Goal: Task Accomplishment & Management: Use online tool/utility

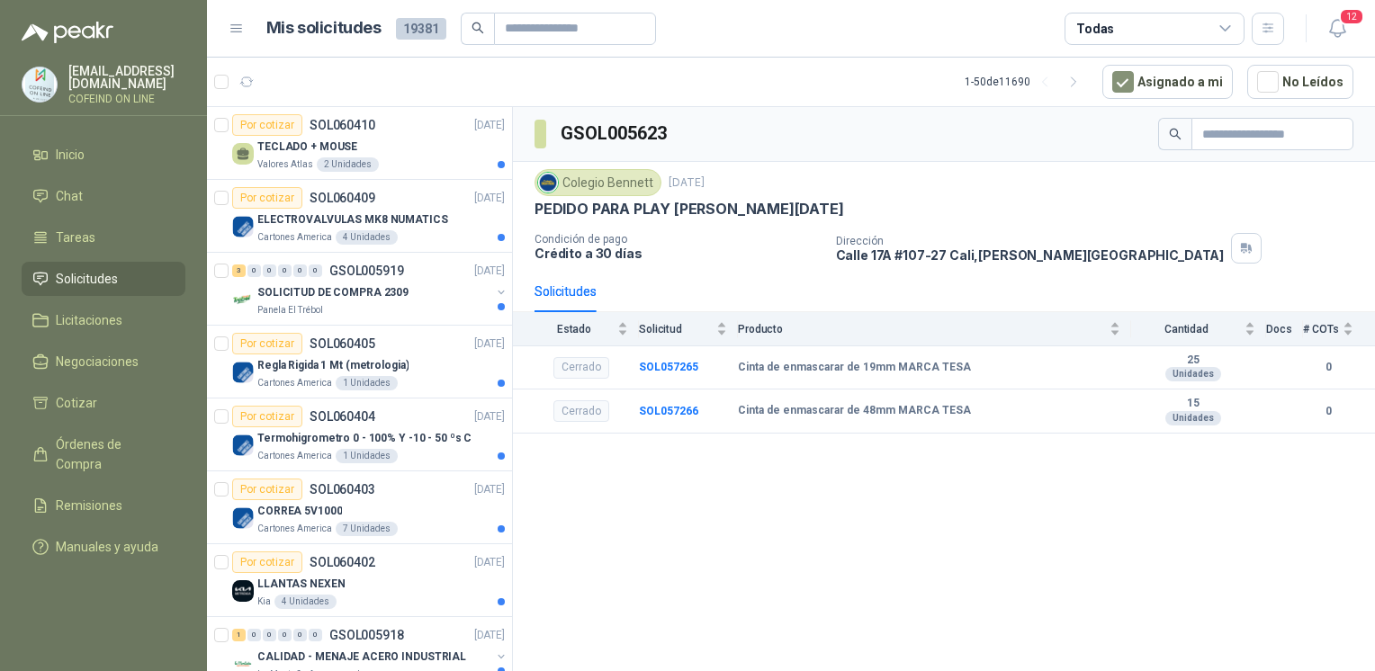
click at [586, 594] on div "GSOL005623 Colegio [PERSON_NAME] [DATE] PEDIDO PARA PLAY [PERSON_NAME][DATE] Co…" at bounding box center [944, 392] width 862 height 570
click at [359, 149] on div "TECLADO + MOUSE" at bounding box center [380, 147] width 247 height 22
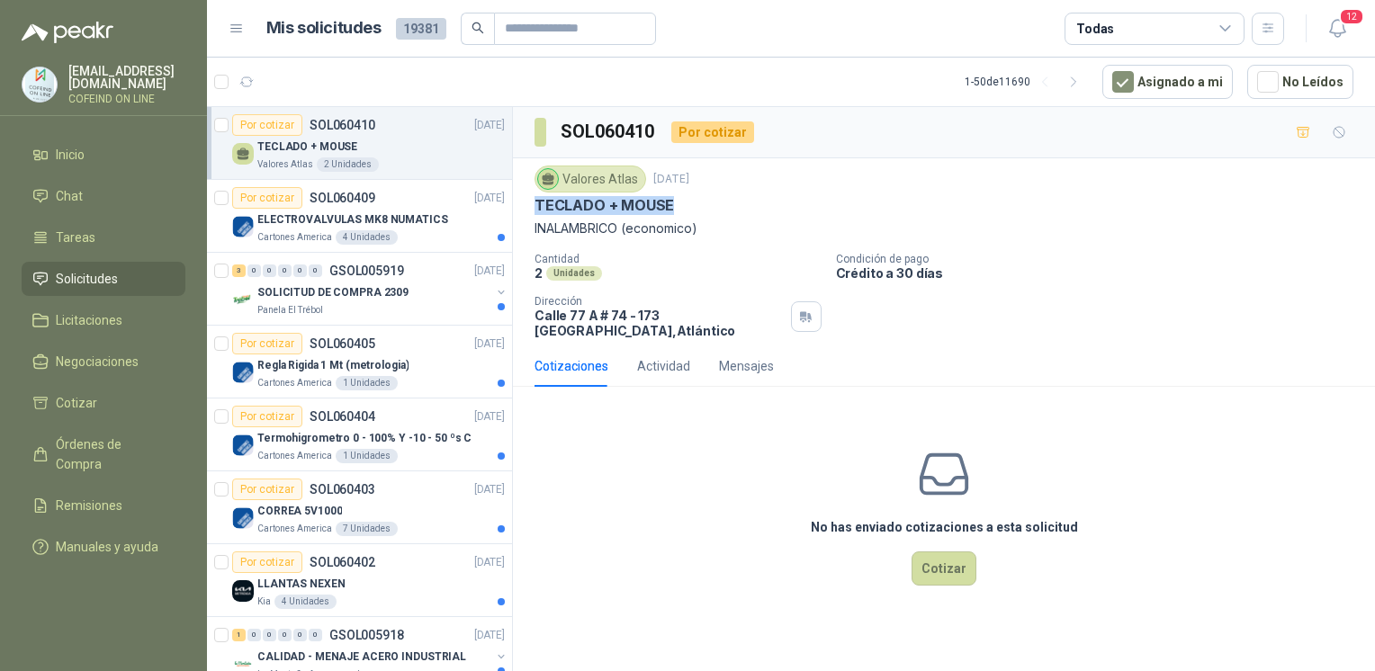
drag, startPoint x: 530, startPoint y: 202, endPoint x: 674, endPoint y: 207, distance: 144.1
click at [674, 207] on div "Valores Atlas [DATE] TECLADO + MOUSE INALAMBRICO (economico) Cantidad 2 Unidade…" at bounding box center [944, 251] width 862 height 187
copy p "TECLADO + MOUSE"
click at [933, 567] on button "Cotizar" at bounding box center [943, 569] width 65 height 34
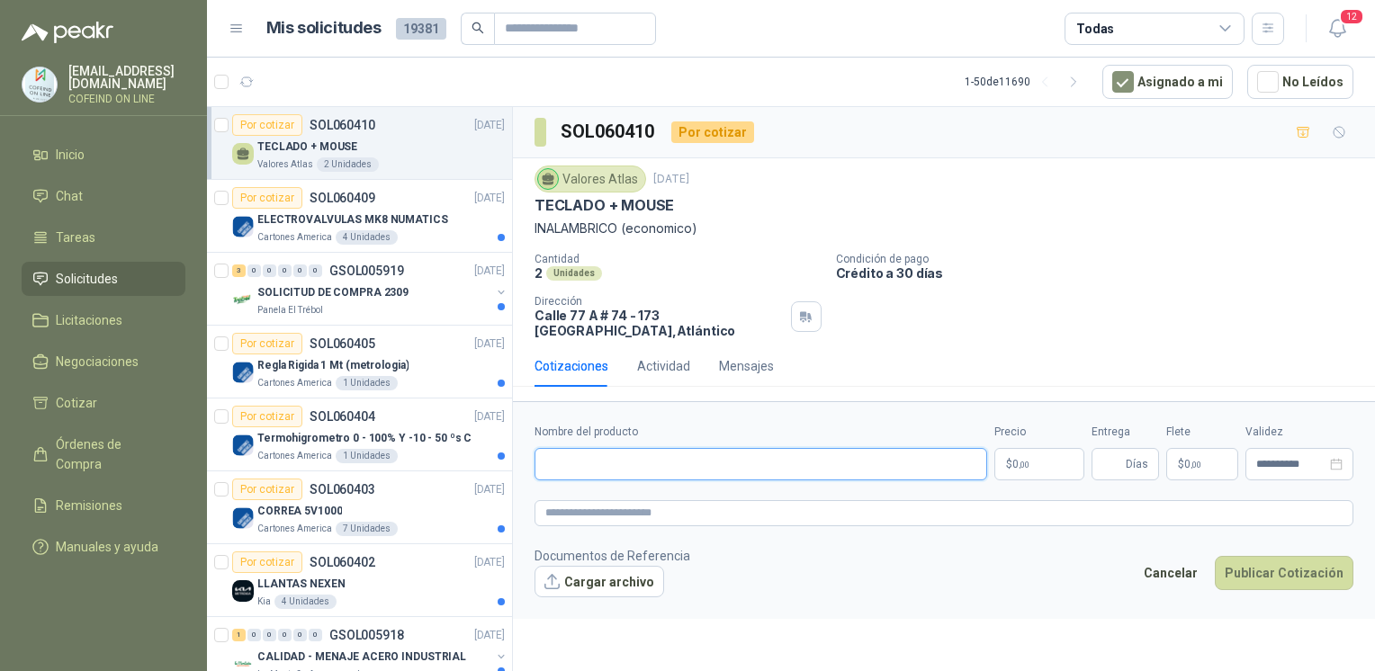
click at [767, 471] on input "Nombre del producto" at bounding box center [760, 464] width 453 height 32
paste input "**********"
type input "**********"
click at [608, 578] on button "Cargar archivo" at bounding box center [599, 582] width 130 height 32
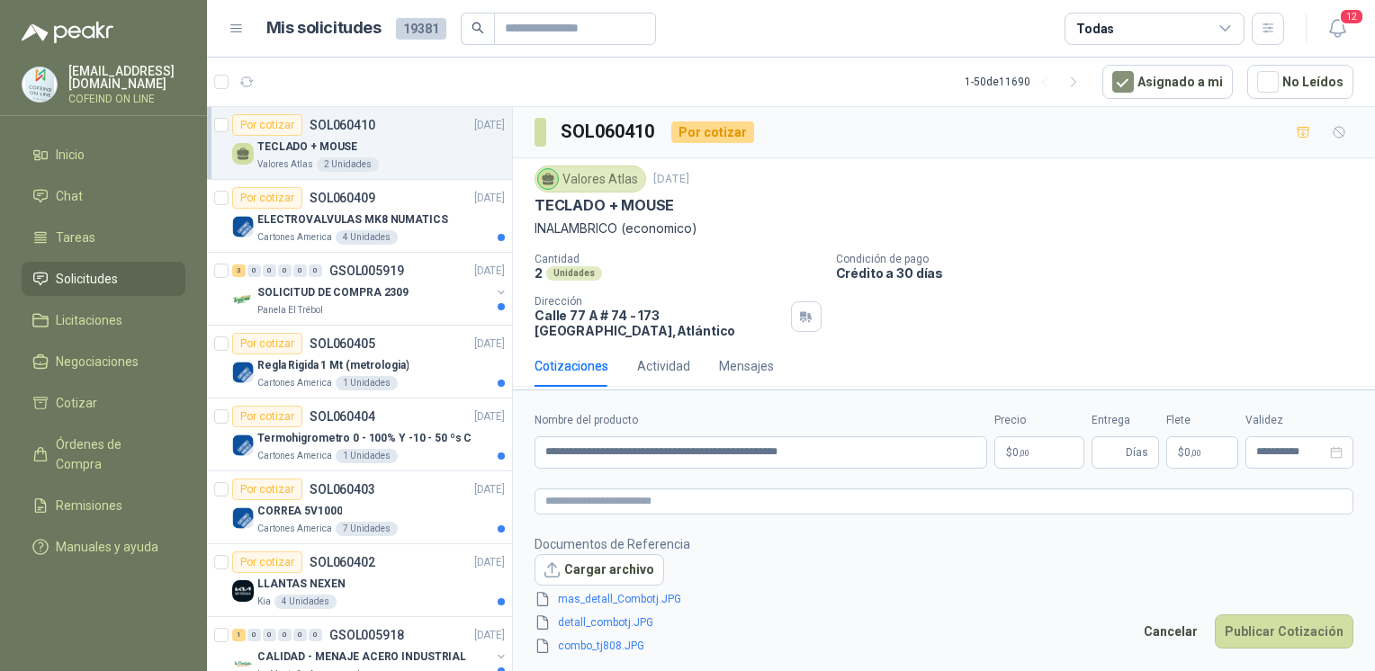
click at [1026, 459] on p "$ 0 ,00" at bounding box center [1039, 452] width 90 height 32
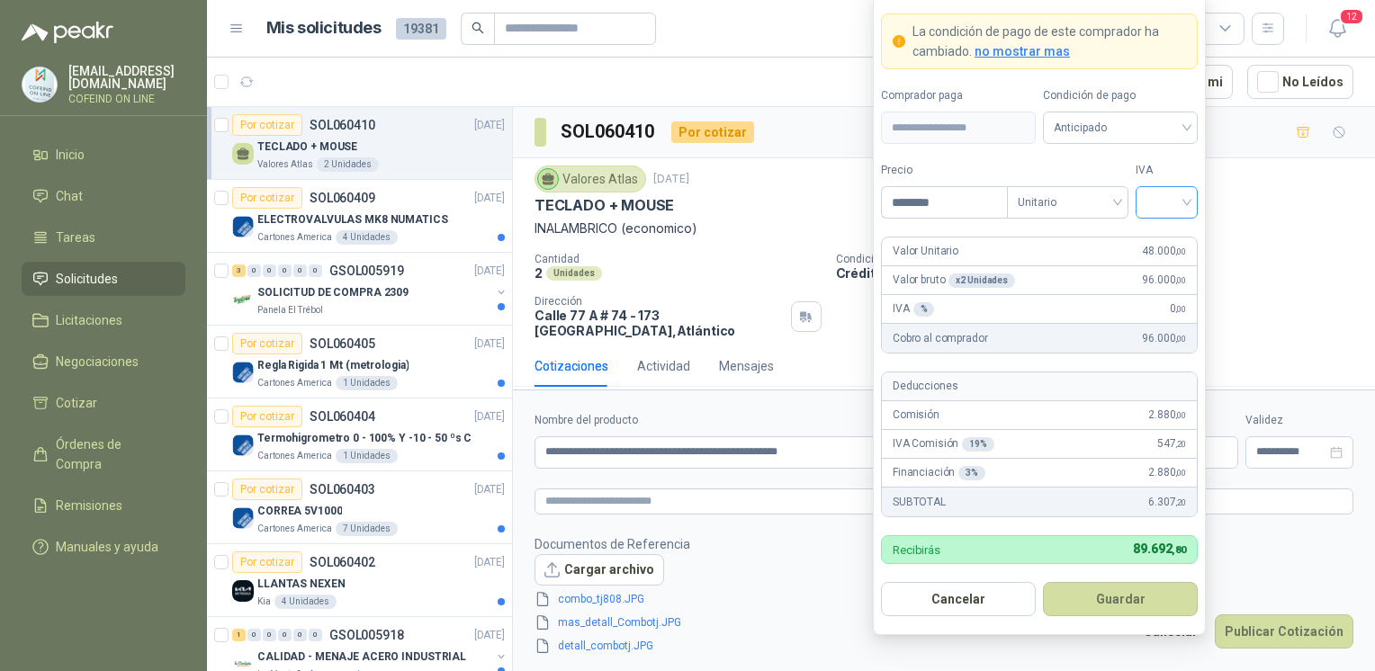
type input "********"
click at [1182, 197] on input "search" at bounding box center [1166, 200] width 40 height 27
click at [1171, 292] on div "0%" at bounding box center [1166, 299] width 33 height 20
click at [1120, 603] on button "Guardar" at bounding box center [1120, 599] width 155 height 34
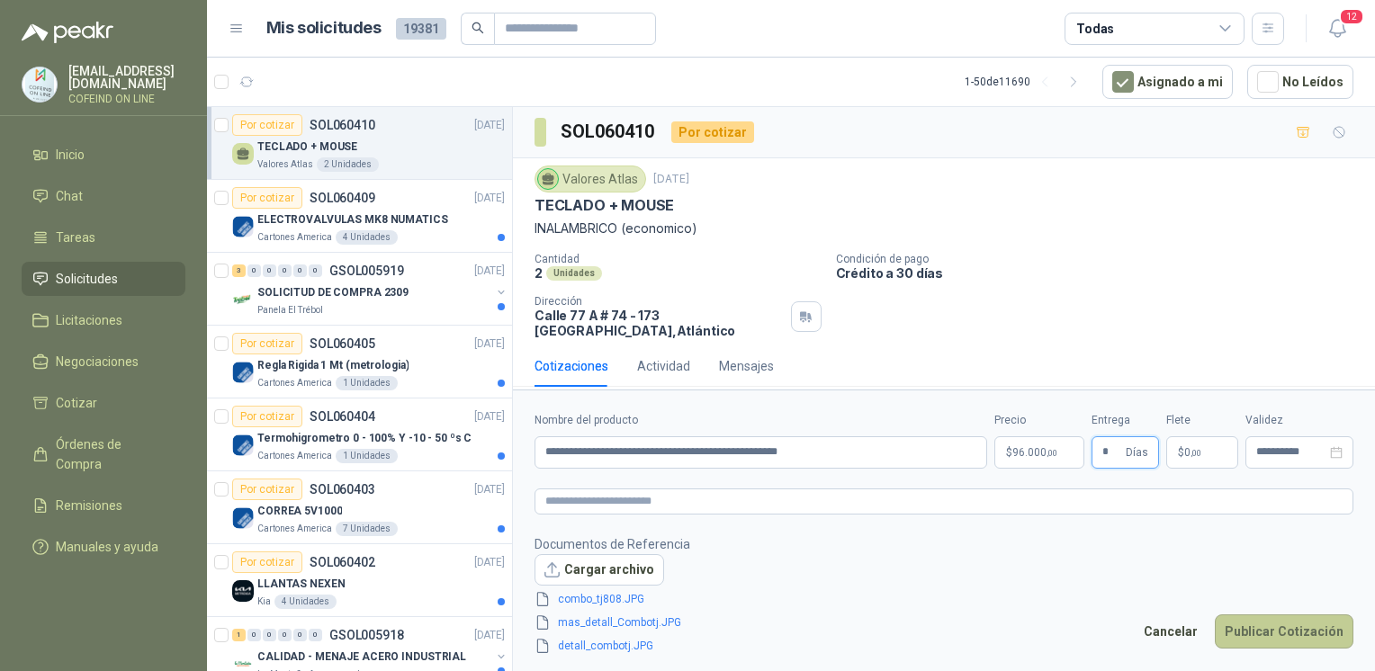
type input "*"
click at [1327, 645] on button "Publicar Cotización" at bounding box center [1284, 631] width 139 height 34
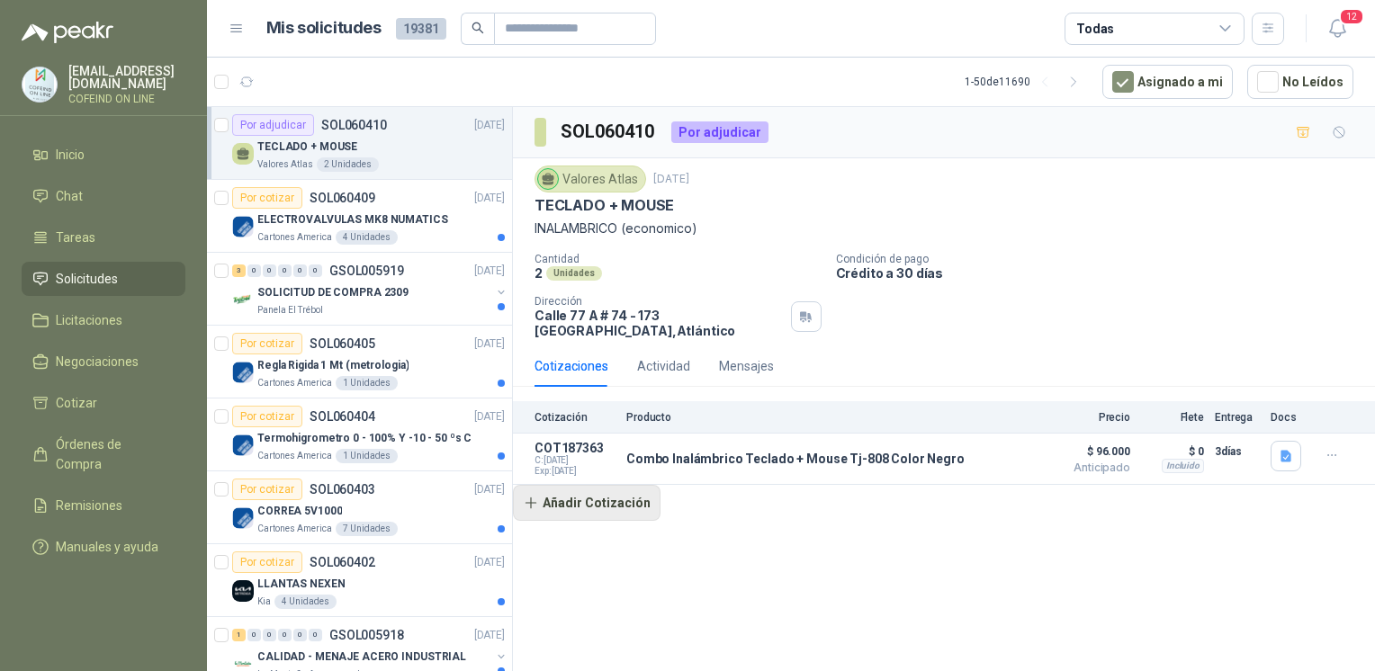
click at [608, 514] on button "Añadir Cotización" at bounding box center [587, 503] width 148 height 36
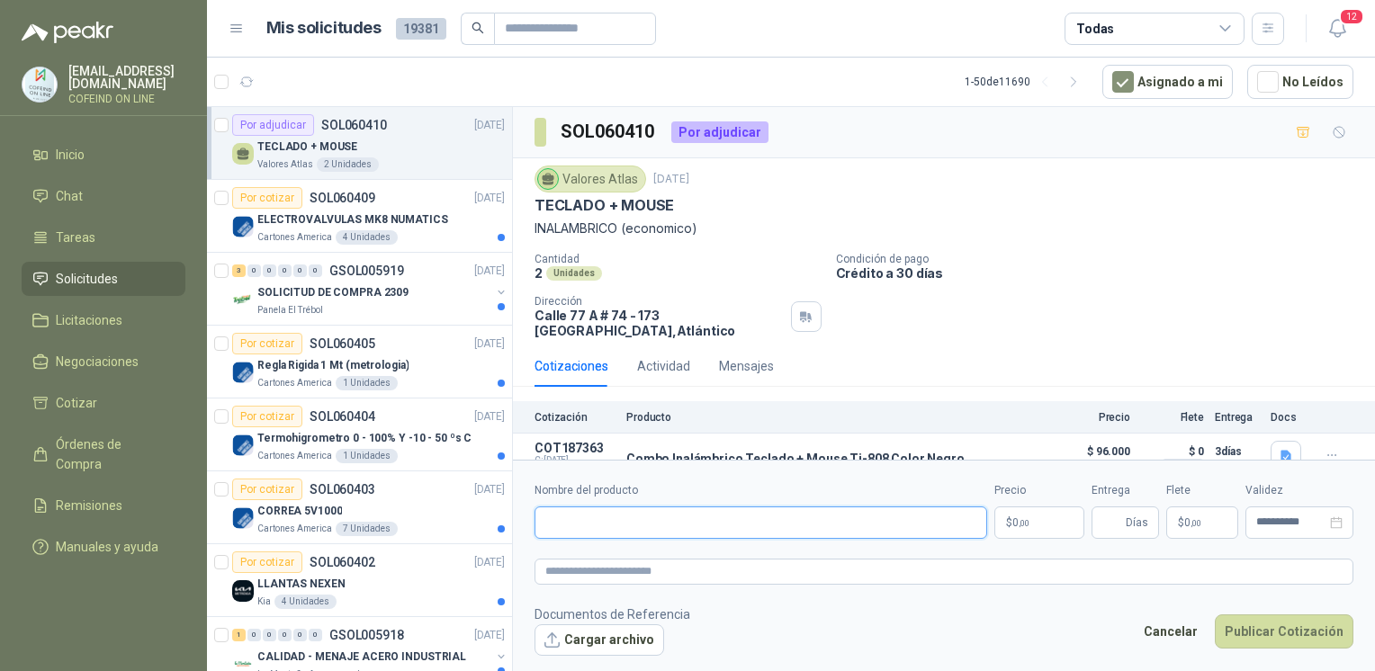
click at [631, 516] on input "Nombre del producto" at bounding box center [760, 523] width 453 height 32
paste input "**********"
type input "**********"
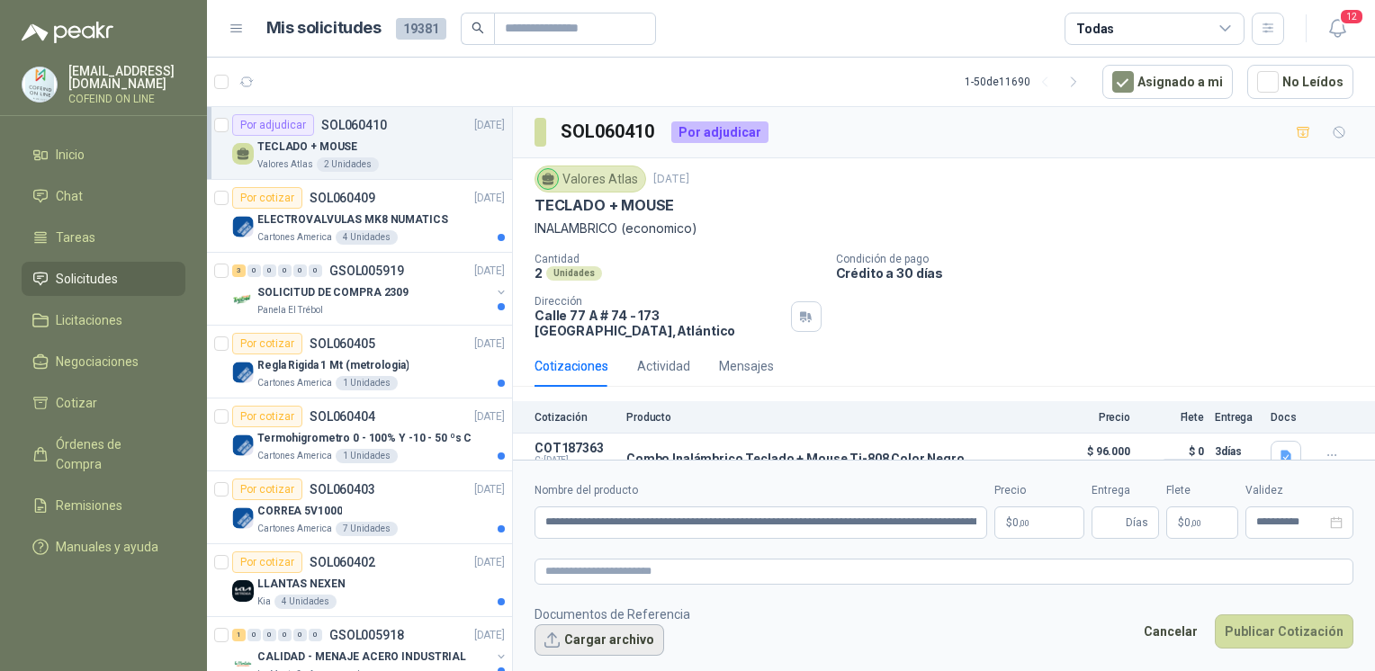
click at [606, 646] on button "Cargar archivo" at bounding box center [599, 640] width 130 height 32
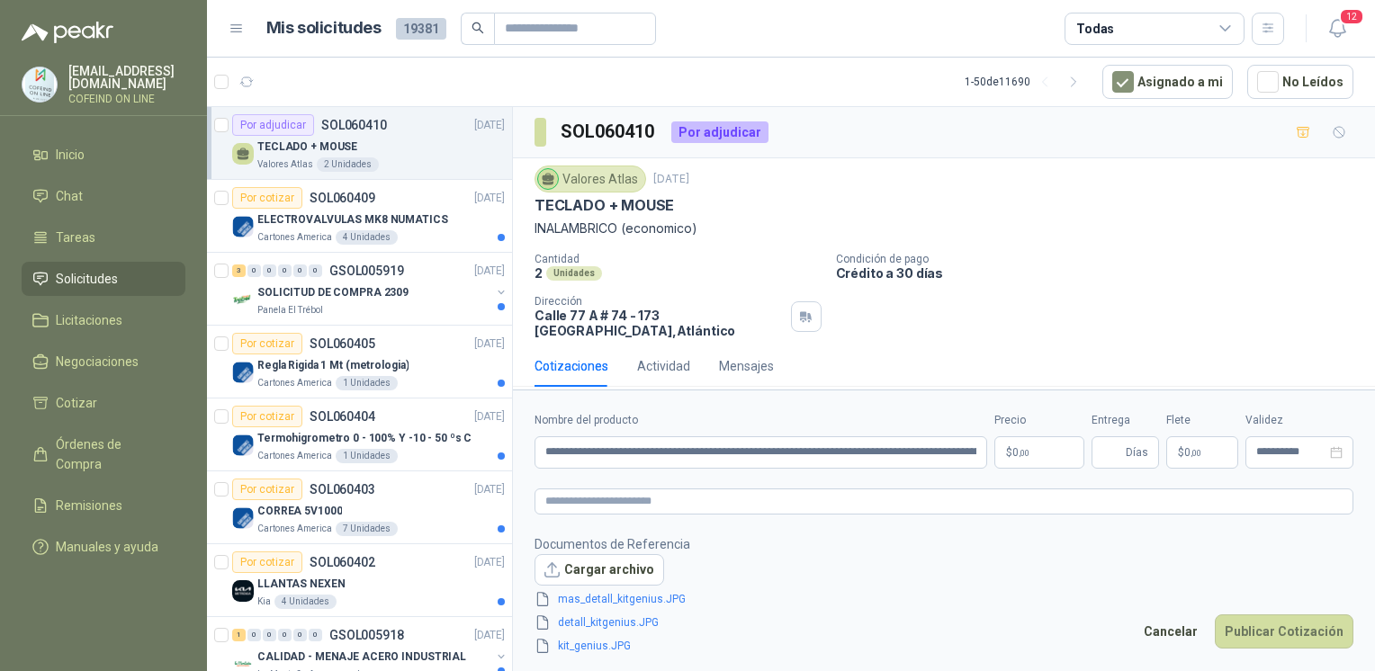
click at [1051, 443] on body "[EMAIL_ADDRESS][DOMAIN_NAME] COFEIND ON LINE Inicio Chat Tareas Solicitudes Lic…" at bounding box center [687, 335] width 1375 height 671
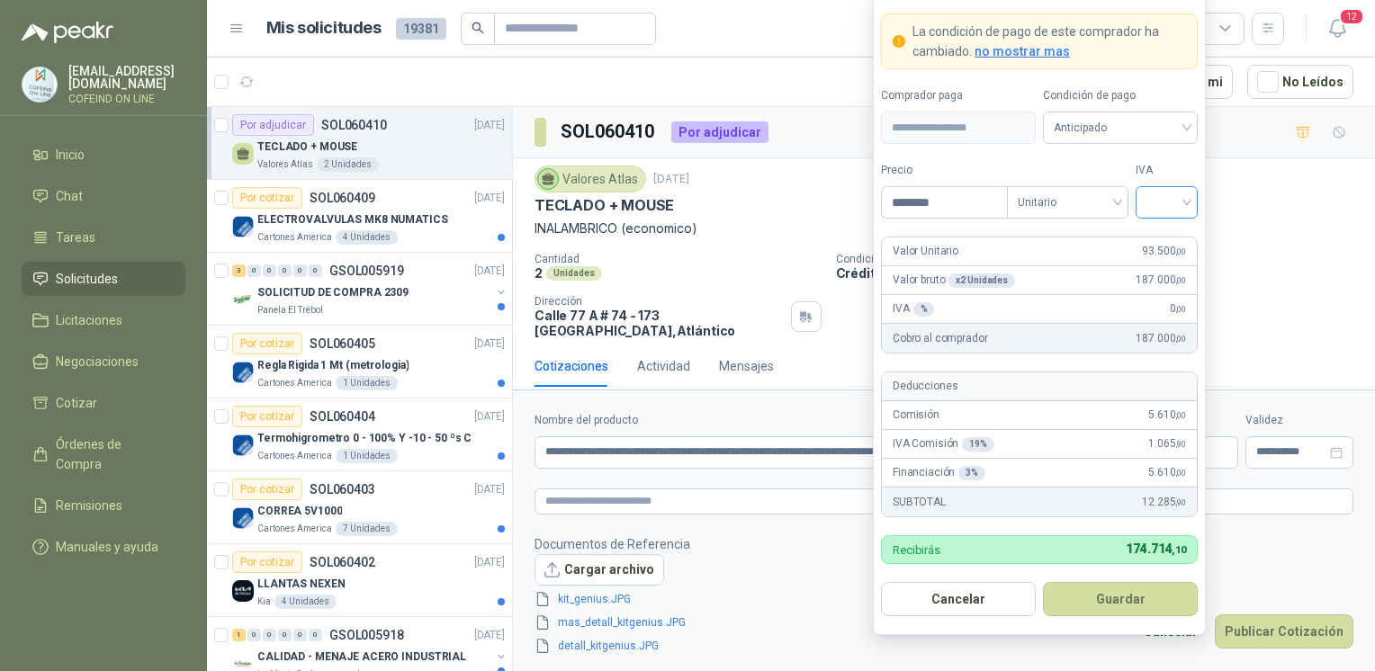
type input "********"
click at [1164, 214] on input "search" at bounding box center [1166, 200] width 40 height 27
click at [1158, 297] on div "0%" at bounding box center [1166, 299] width 33 height 20
click at [1093, 618] on form "**********" at bounding box center [1039, 315] width 333 height 641
click at [1090, 595] on button "Guardar" at bounding box center [1120, 599] width 155 height 34
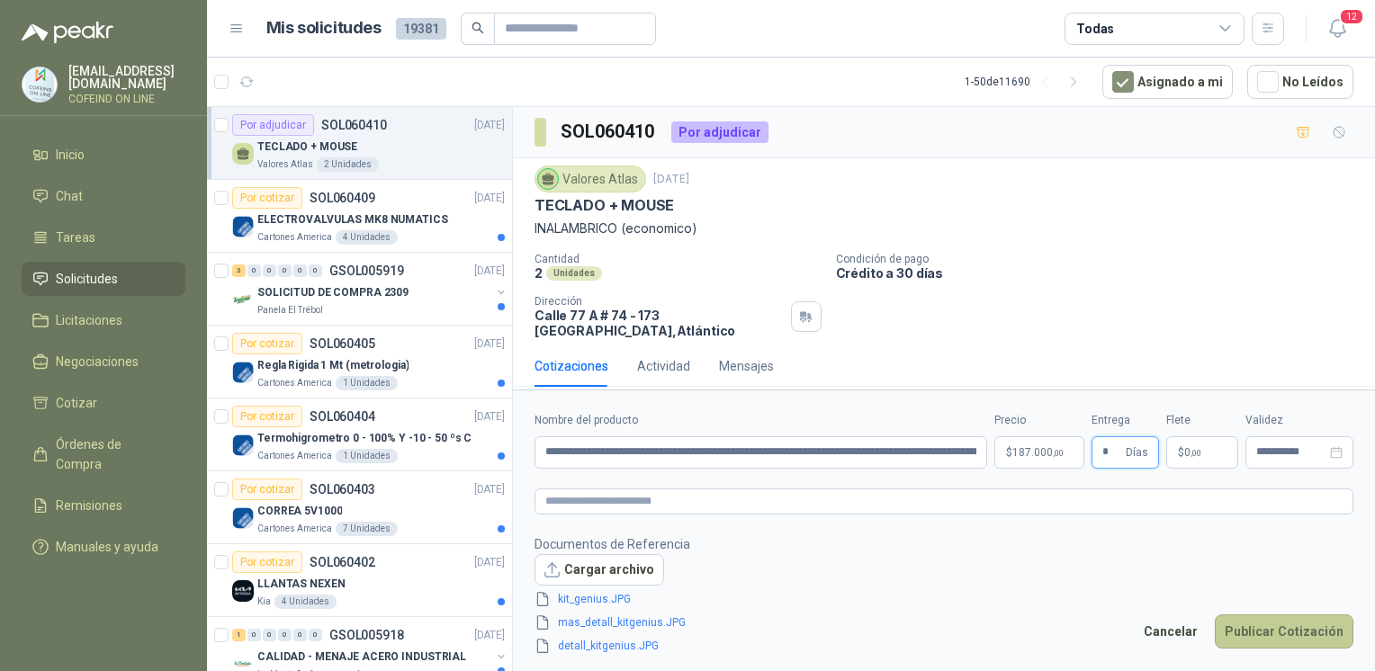
type input "*"
click at [1294, 641] on button "Publicar Cotización" at bounding box center [1284, 631] width 139 height 34
drag, startPoint x: 980, startPoint y: 453, endPoint x: 854, endPoint y: 424, distance: 129.4
click at [854, 424] on div "**********" at bounding box center [760, 440] width 453 height 57
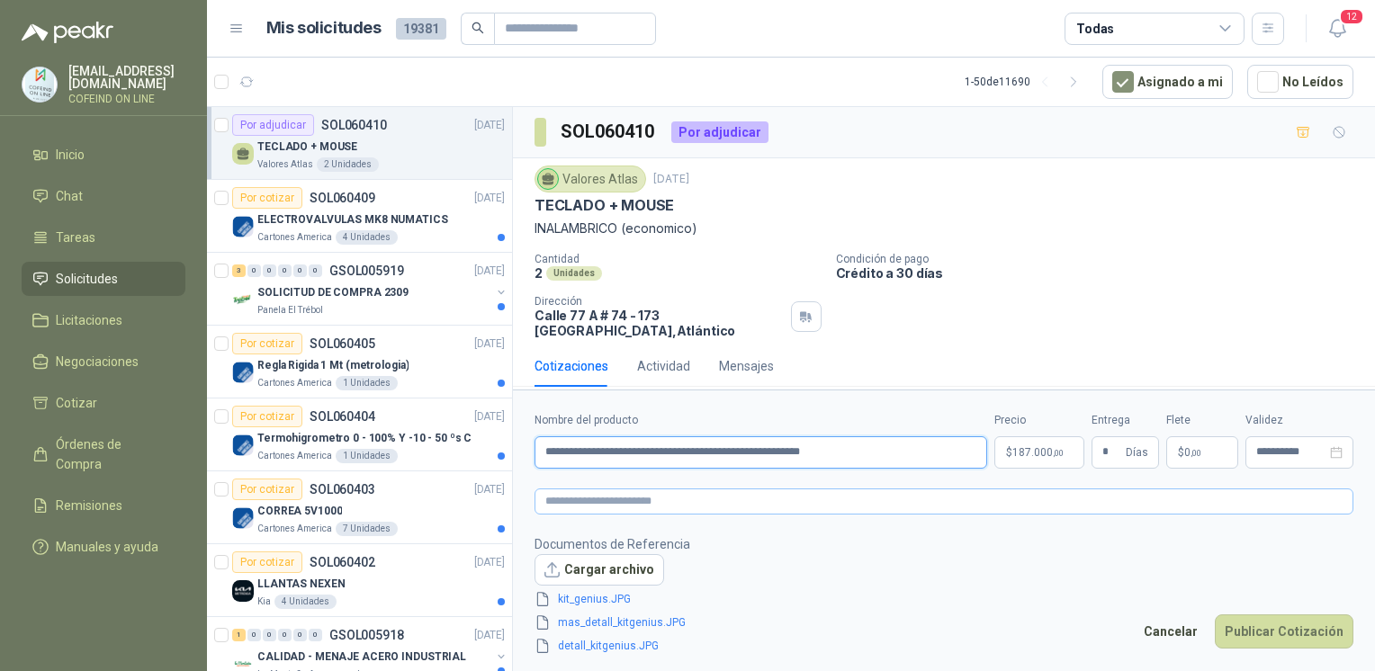
type input "**********"
click at [821, 501] on textarea at bounding box center [943, 502] width 819 height 26
paste textarea "**********"
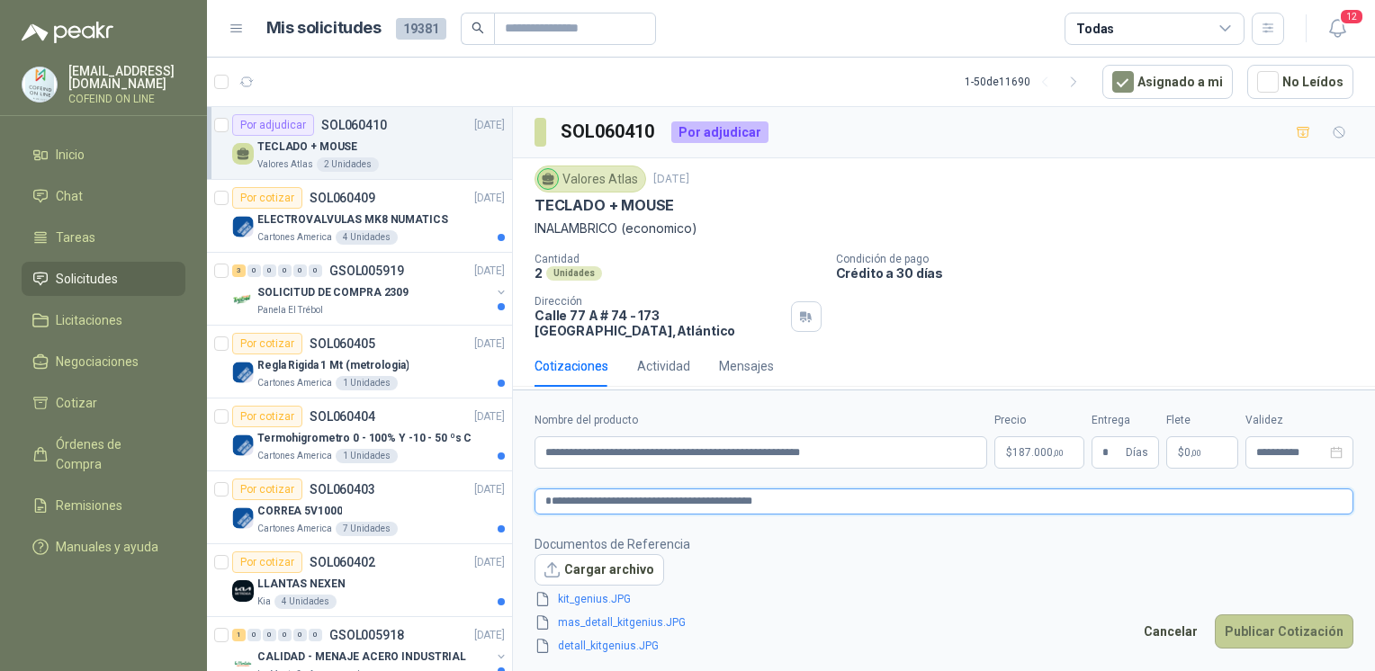
type textarea "**********"
click at [1266, 619] on button "Publicar Cotización" at bounding box center [1284, 631] width 139 height 34
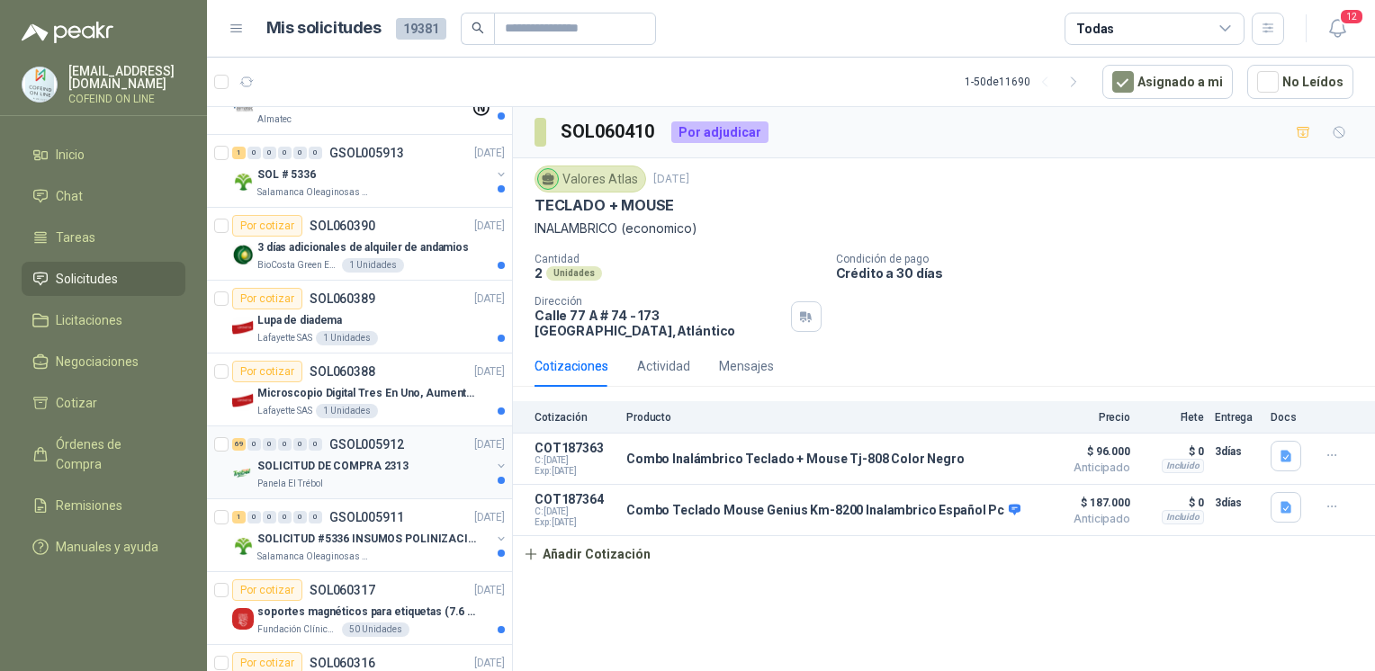
scroll to position [1012, 0]
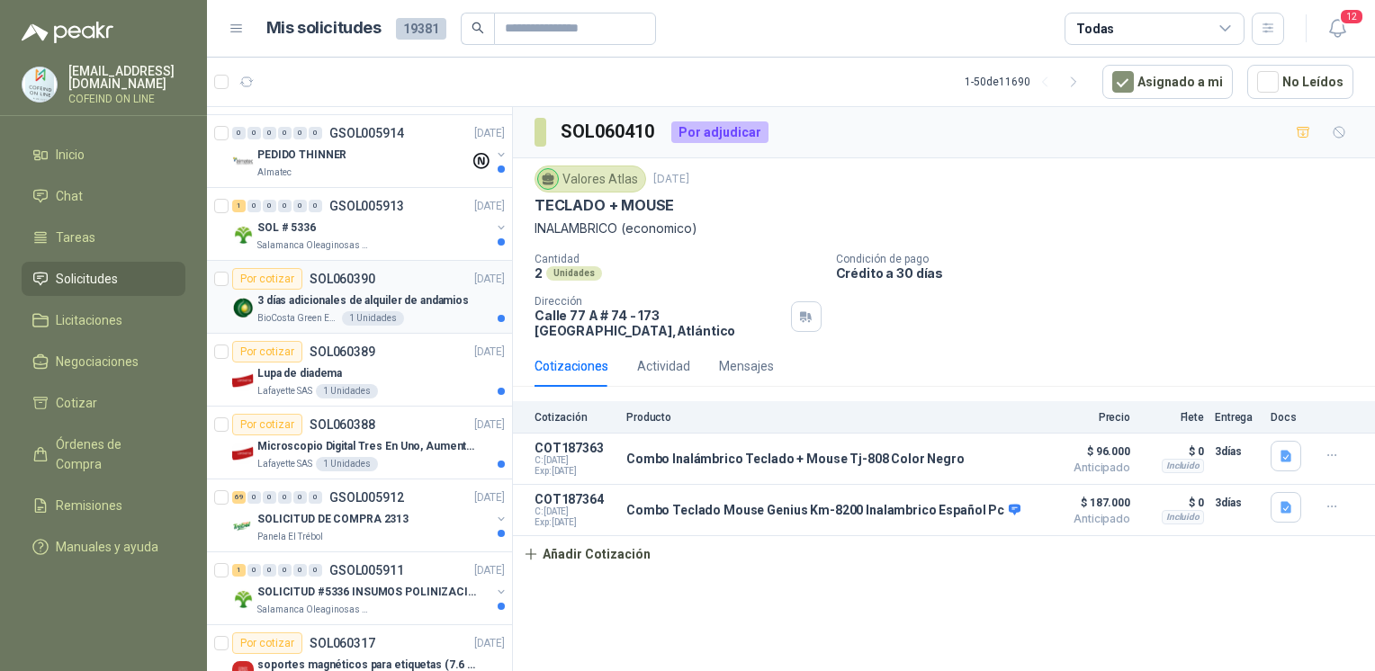
click at [417, 303] on p "3 días adicionales de alquiler de andamios" at bounding box center [362, 300] width 211 height 17
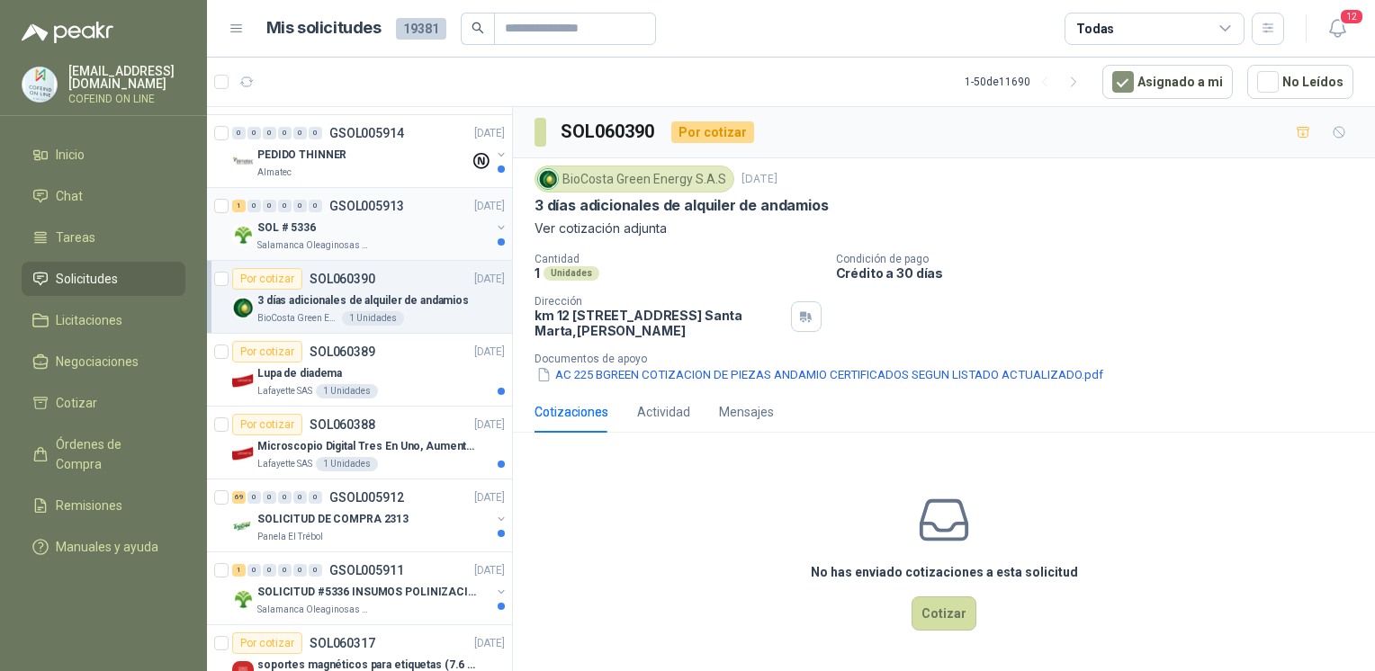
click at [408, 238] on div "Salamanca Oleaginosas SAS" at bounding box center [373, 245] width 233 height 14
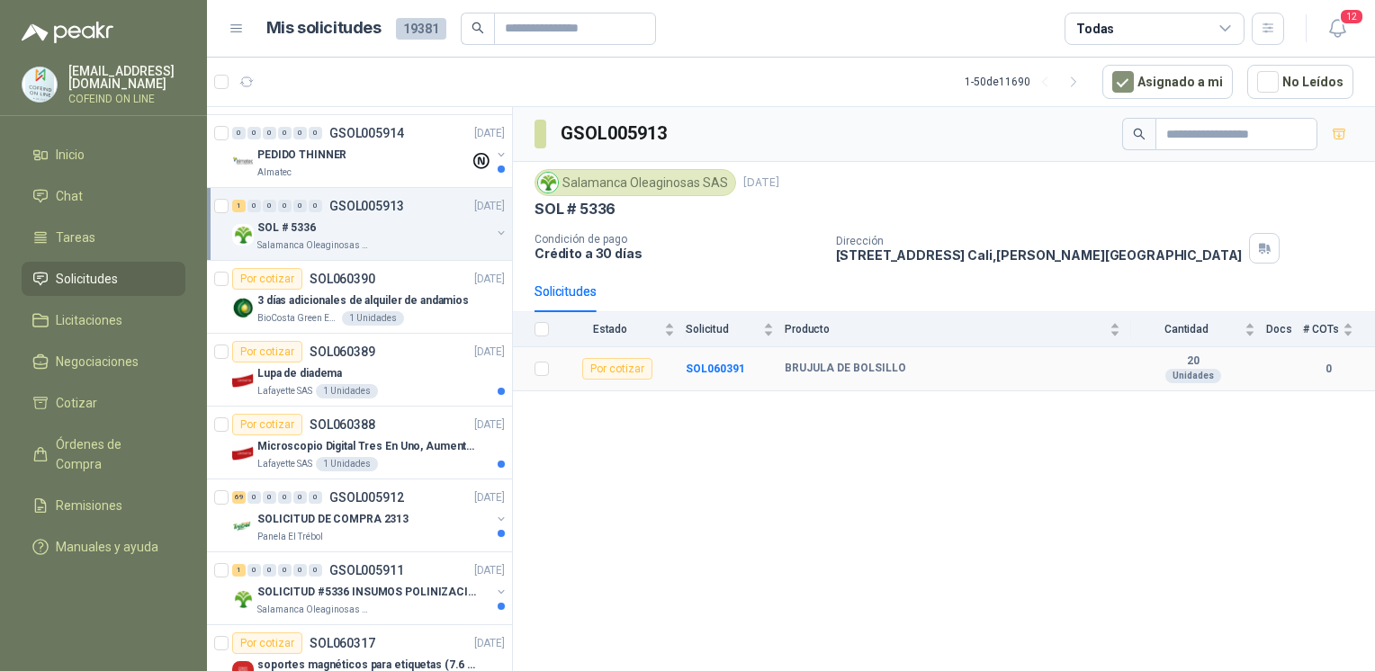
click at [713, 373] on td "SOL060391" at bounding box center [735, 369] width 99 height 44
click at [707, 363] on b "SOL060391" at bounding box center [715, 369] width 59 height 13
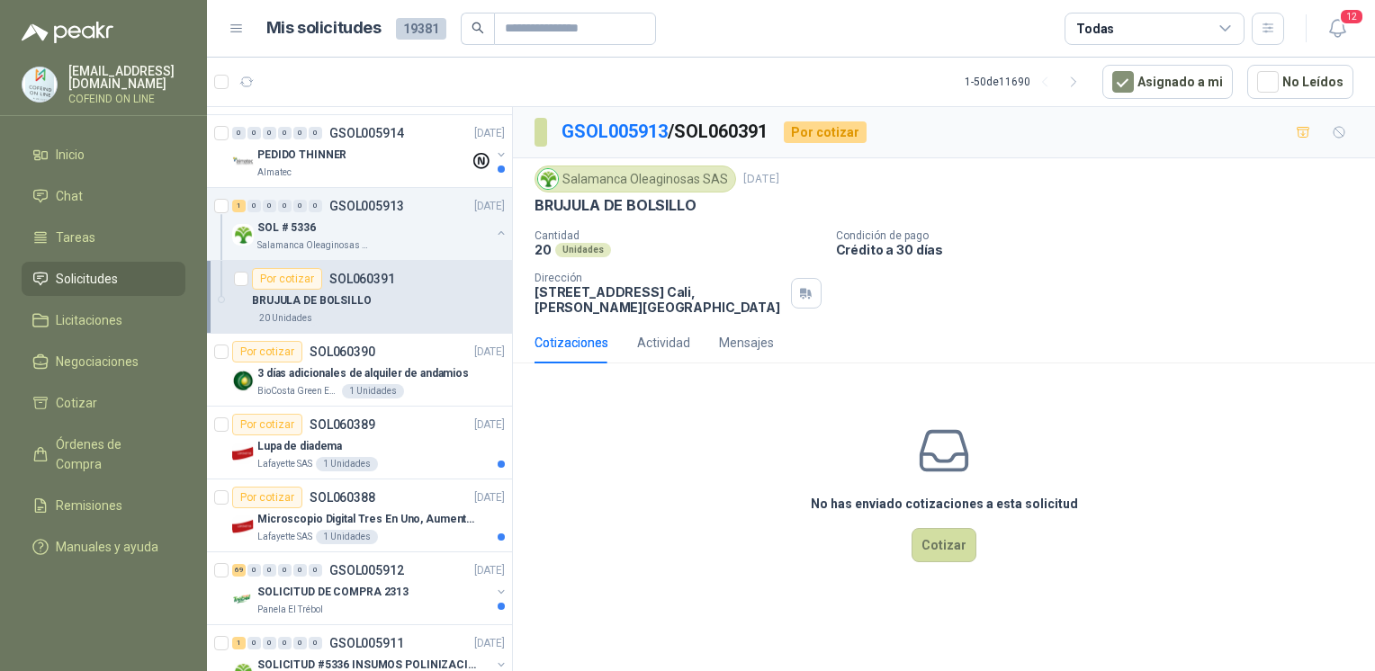
drag, startPoint x: 709, startPoint y: 201, endPoint x: 510, endPoint y: 203, distance: 198.9
click at [510, 203] on div "Por adjudicar SOL060410 [DATE] TECLADO + MOUSE Valores Atlas 2 Unidades Por cot…" at bounding box center [791, 391] width 1168 height 571
drag, startPoint x: 510, startPoint y: 203, endPoint x: 623, endPoint y: 228, distance: 115.1
click at [623, 228] on div "Salamanca Oleaginosas SAS [DATE] BRUJULA DE BOLSILLO Cantidad 20 Unidades Condi…" at bounding box center [943, 240] width 819 height 149
drag, startPoint x: 558, startPoint y: 242, endPoint x: 524, endPoint y: 206, distance: 49.6
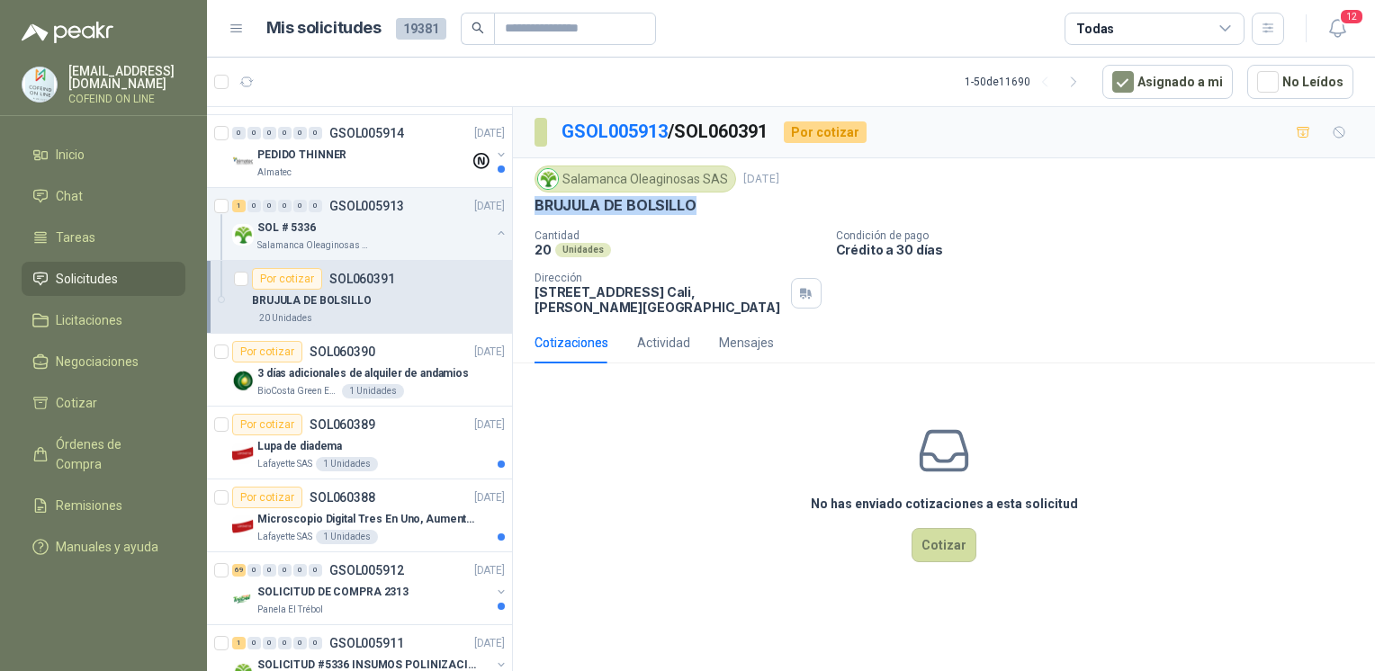
click at [524, 206] on div "Salamanca Oleaginosas SAS [DATE] BRUJULA DE BOLSILLO Cantidad 20 Unidades Condi…" at bounding box center [944, 240] width 862 height 164
copy p "BRUJULA DE BOLSILLO"
click at [957, 528] on button "Cotizar" at bounding box center [943, 545] width 65 height 34
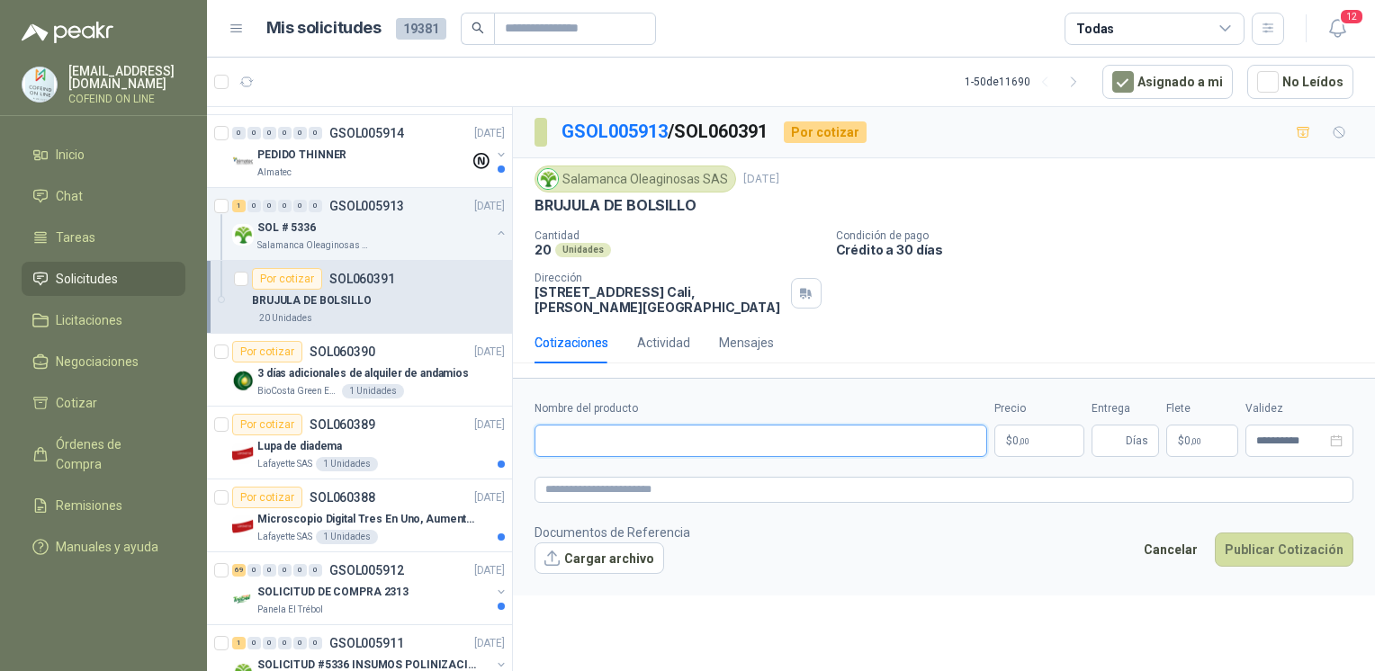
click at [751, 434] on input "Nombre del producto" at bounding box center [760, 441] width 453 height 32
paste input "**********"
type input "**********"
click at [617, 548] on button "Cargar archivo" at bounding box center [599, 559] width 130 height 32
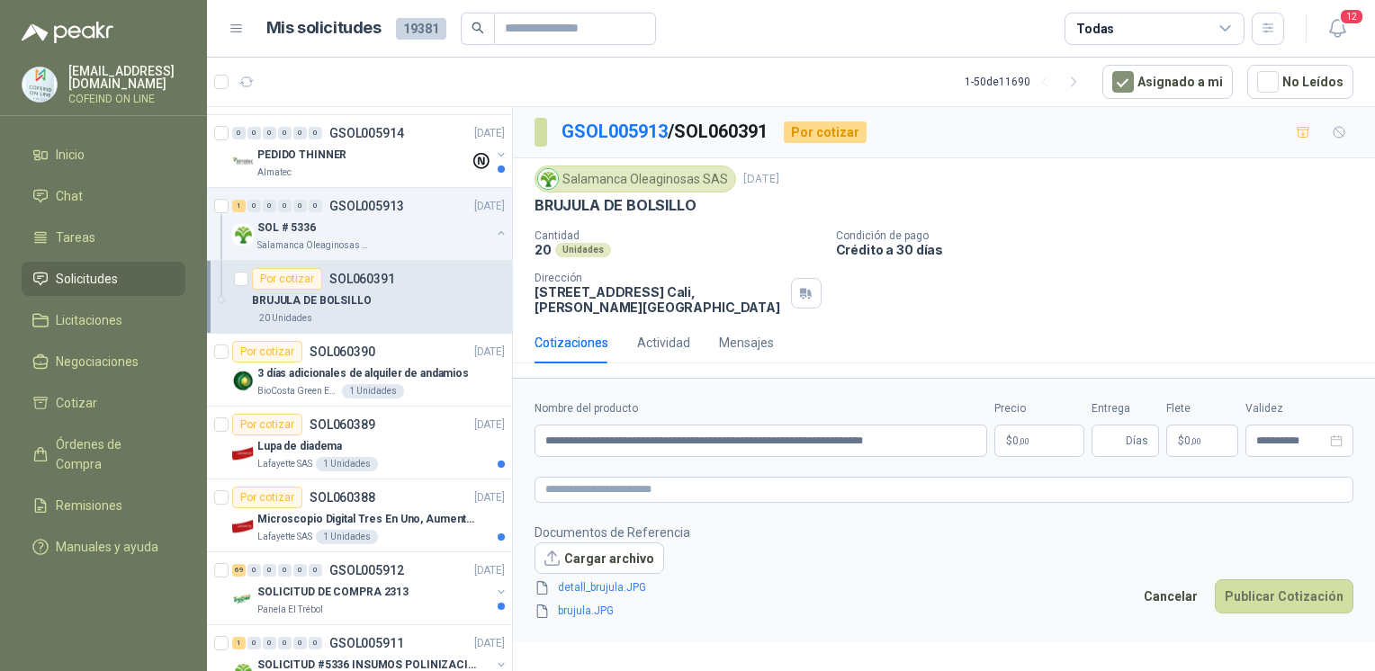
click at [1035, 425] on p "$ 0 ,00" at bounding box center [1039, 441] width 90 height 32
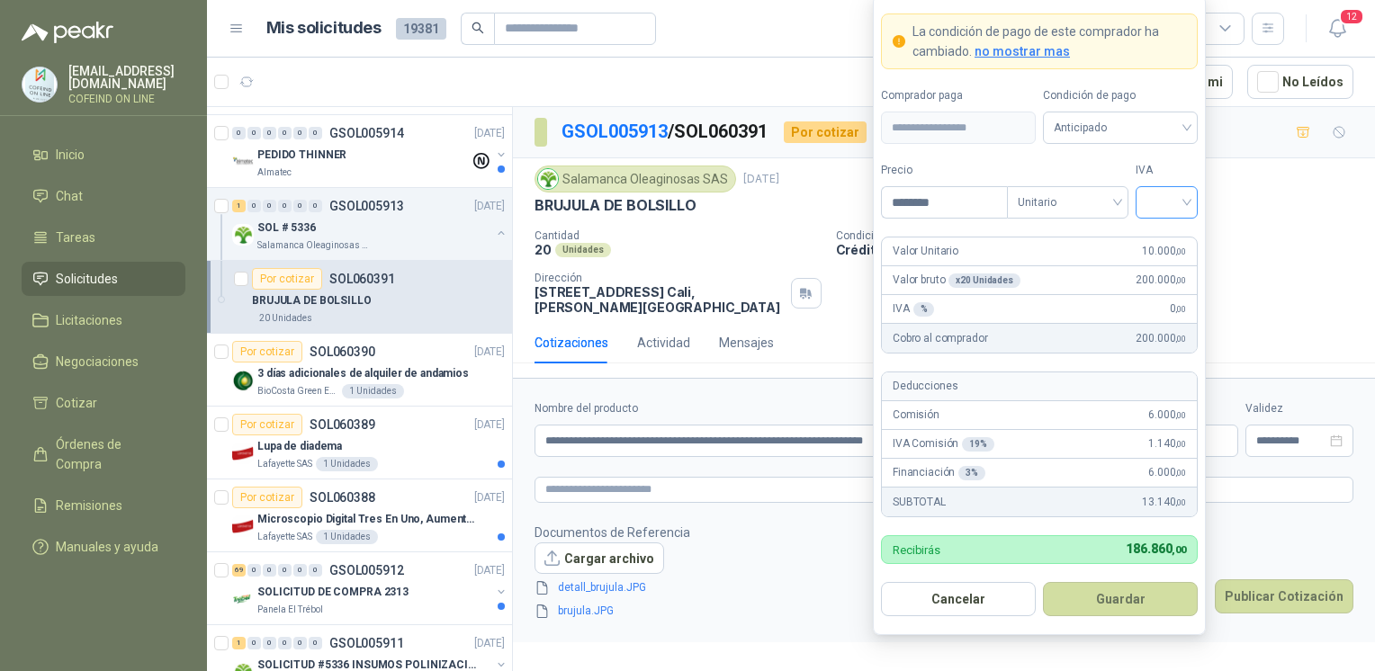
type input "********"
click at [1155, 208] on input "search" at bounding box center [1166, 200] width 40 height 27
click at [1158, 294] on div "0%" at bounding box center [1166, 299] width 33 height 20
click at [1105, 597] on button "Guardar" at bounding box center [1120, 599] width 155 height 34
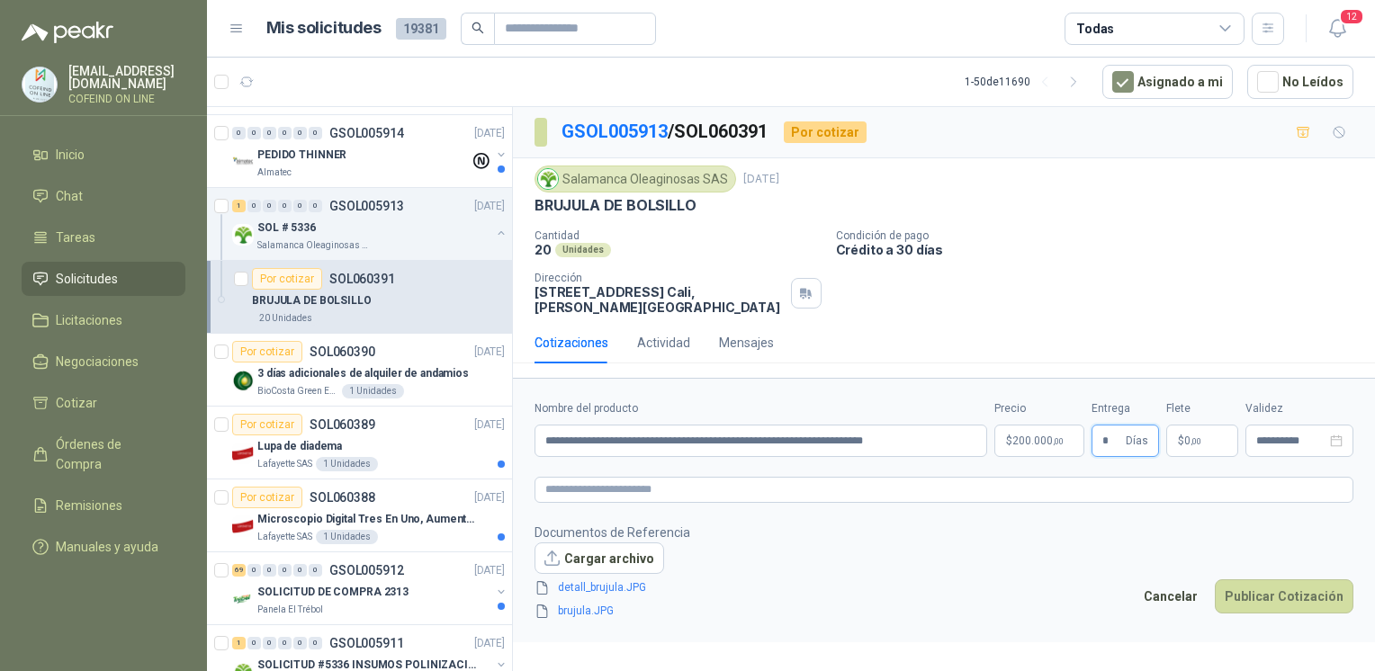
type input "*"
click at [1260, 591] on button "Publicar Cotización" at bounding box center [1284, 596] width 139 height 34
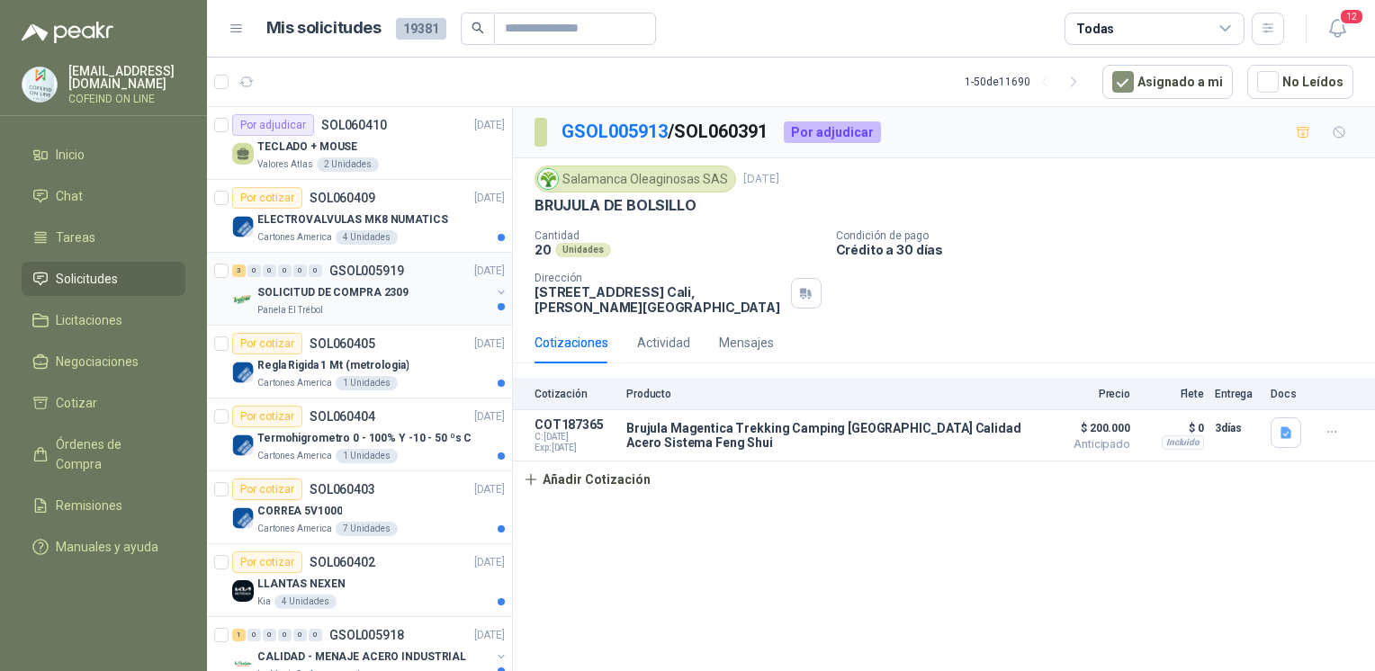
click at [427, 289] on div "SOLICITUD DE COMPRA 2309" at bounding box center [373, 293] width 233 height 22
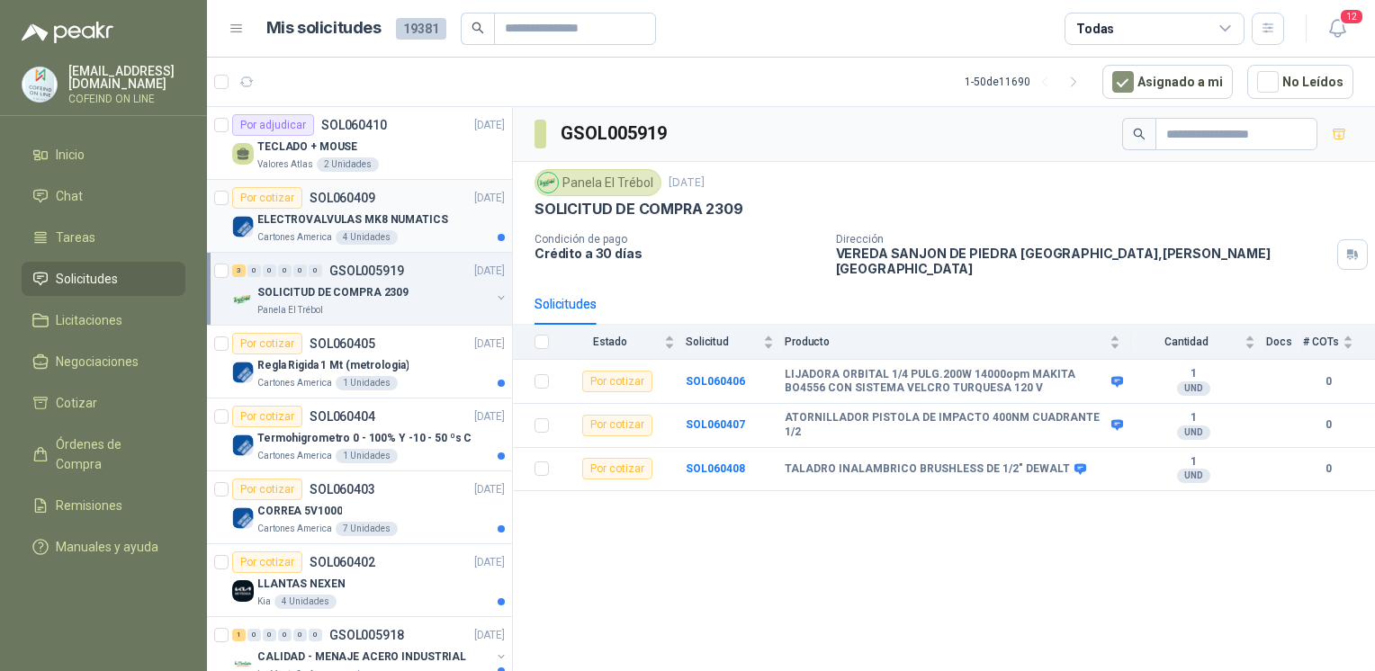
click at [299, 232] on p "Cartones America" at bounding box center [294, 237] width 75 height 14
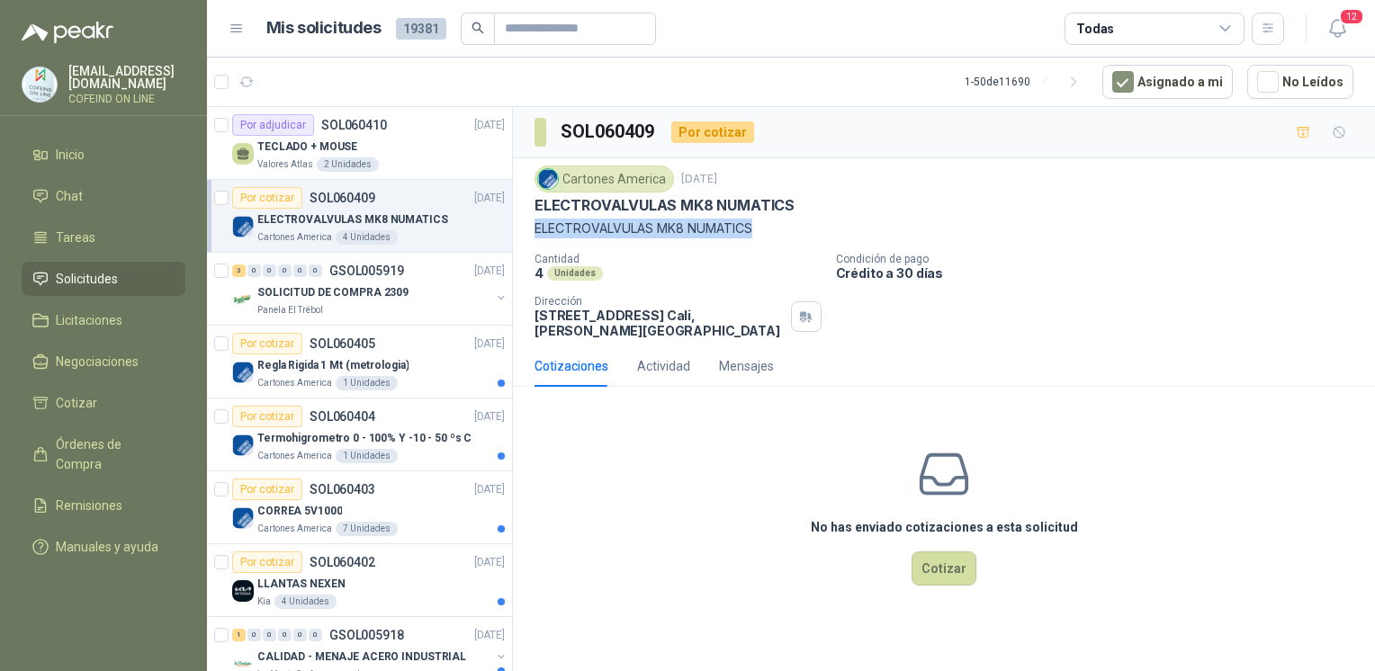
drag, startPoint x: 767, startPoint y: 230, endPoint x: 533, endPoint y: 232, distance: 233.9
click at [533, 232] on div "Cartones America [DATE] ELECTROVALVULAS MK8 NUMATICS ELECTROVALVULAS MK8 NUMAT…" at bounding box center [944, 251] width 862 height 187
click at [416, 390] on article "Por cotizar SOL060405 [DATE] Regla Rigida 1 Mt (metrologia) Cartones America 1…" at bounding box center [359, 362] width 305 height 73
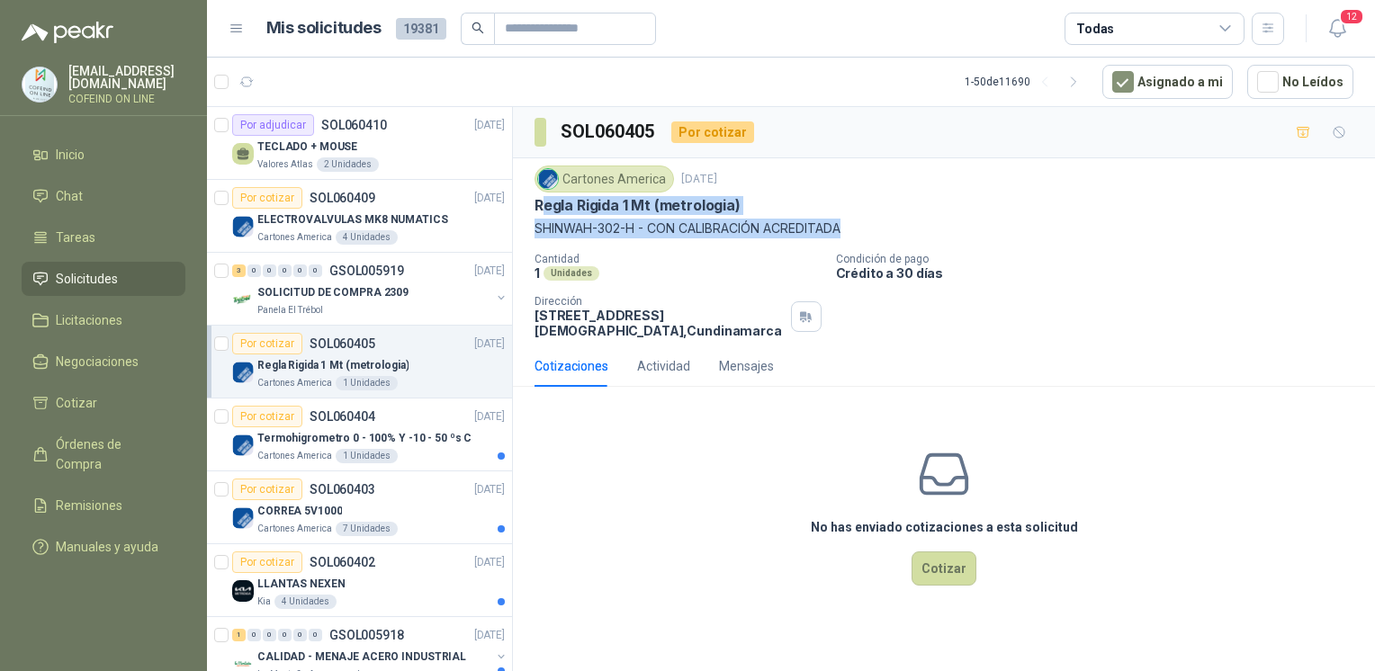
drag, startPoint x: 540, startPoint y: 203, endPoint x: 908, endPoint y: 232, distance: 369.1
click at [908, 232] on div "Cartones America [DATE] Regla Rigida 1 Mt (metrologia) SHINWAH-302-H - CON CAL…" at bounding box center [943, 202] width 819 height 73
copy div "[PERSON_NAME] Rigida 1 Mt (metrologia) SHINWAH-302-H - CON CALIBRACIÓN ACREDIT…"
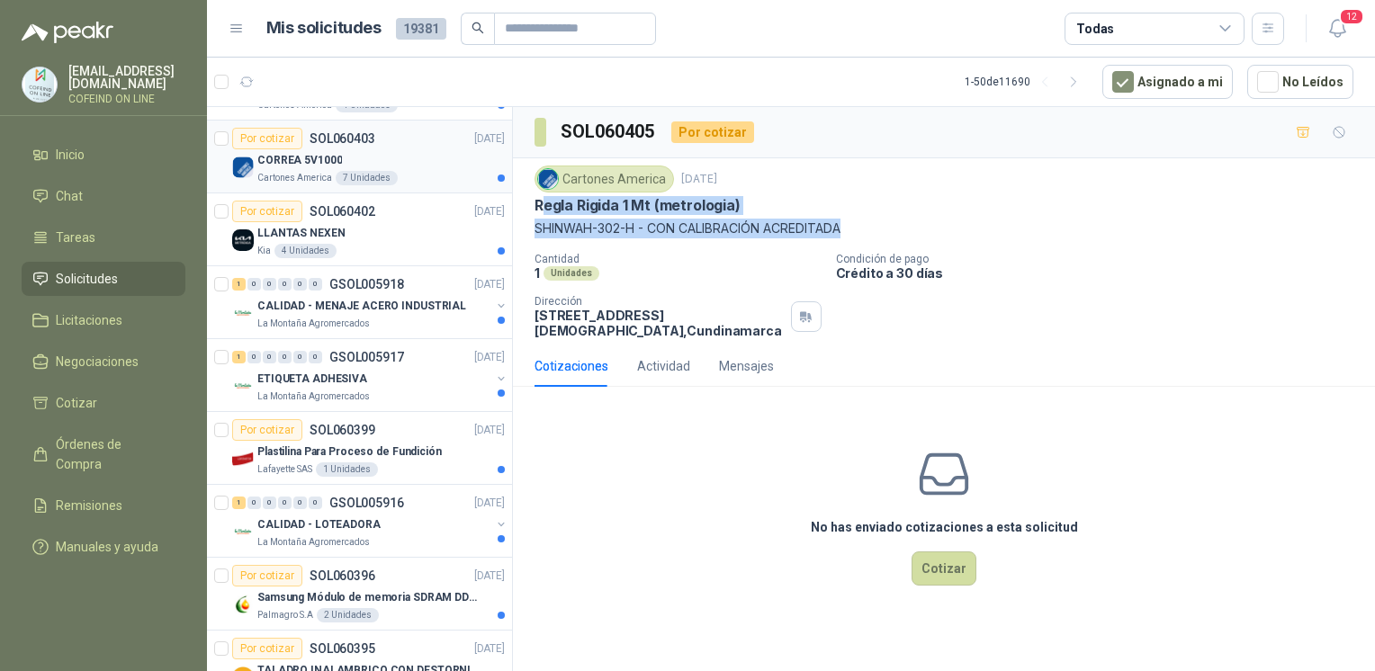
scroll to position [383, 0]
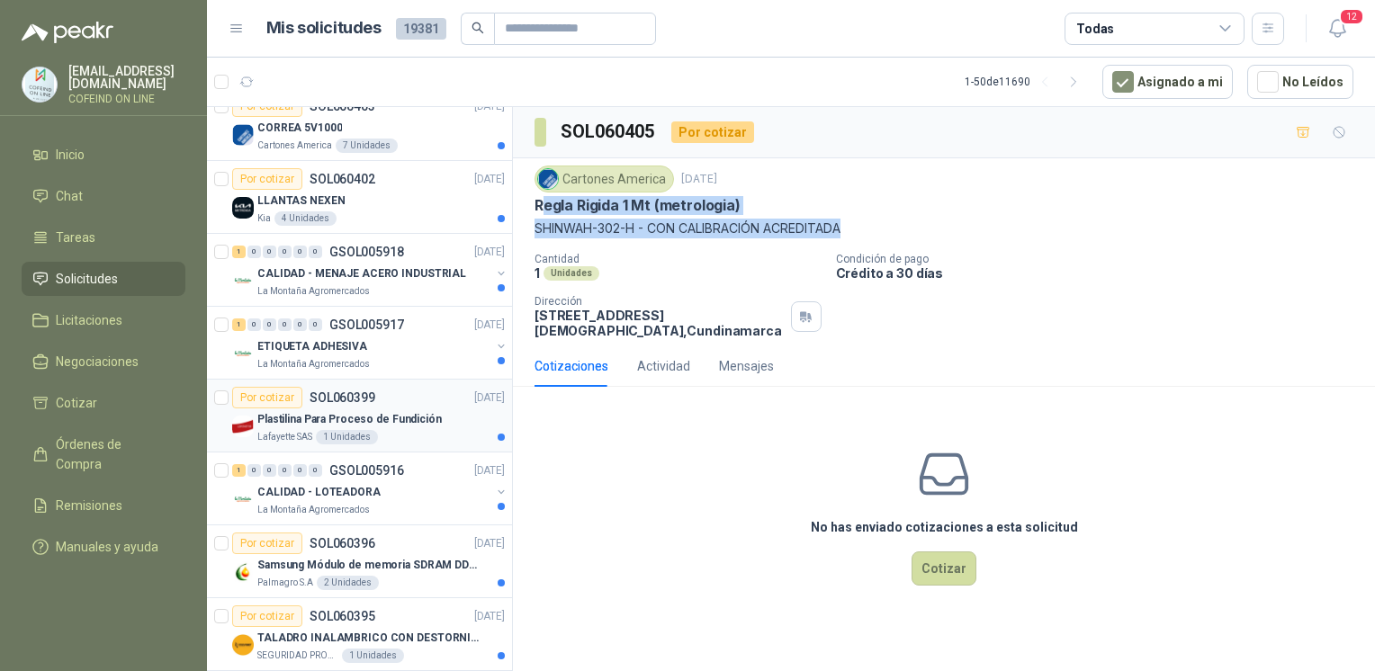
click at [390, 411] on p "Plastilina Para Proceso de Fundición" at bounding box center [349, 419] width 184 height 17
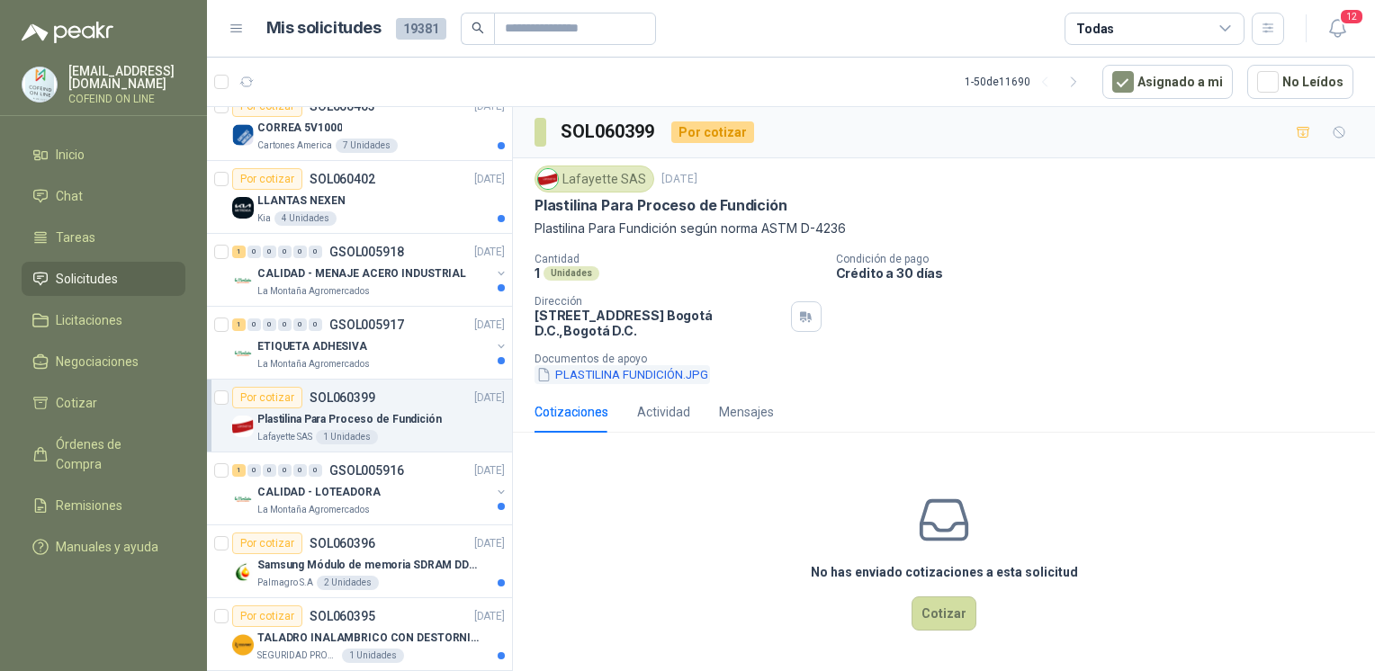
click at [620, 370] on button "PLASTILINA FUNDICIÓN.JPG" at bounding box center [621, 374] width 175 height 19
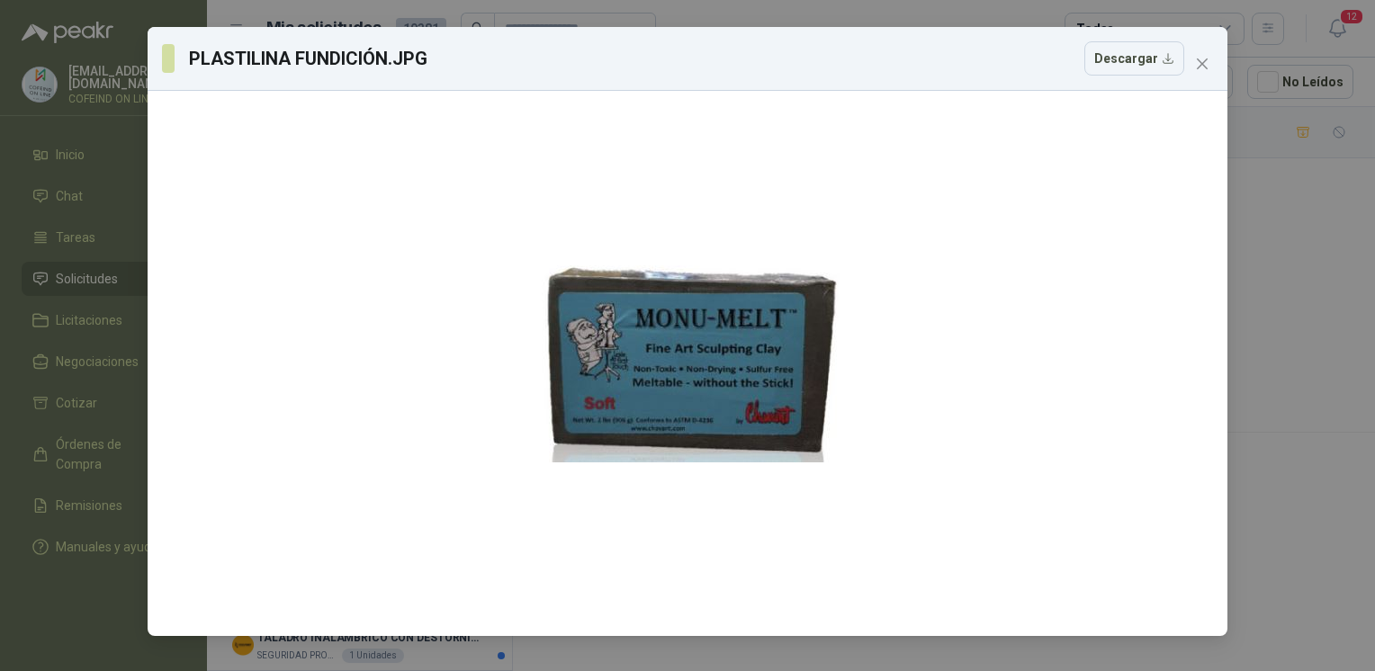
click at [1284, 322] on div "PLASTILINA FUNDICIÓN.JPG Descargar" at bounding box center [687, 335] width 1375 height 671
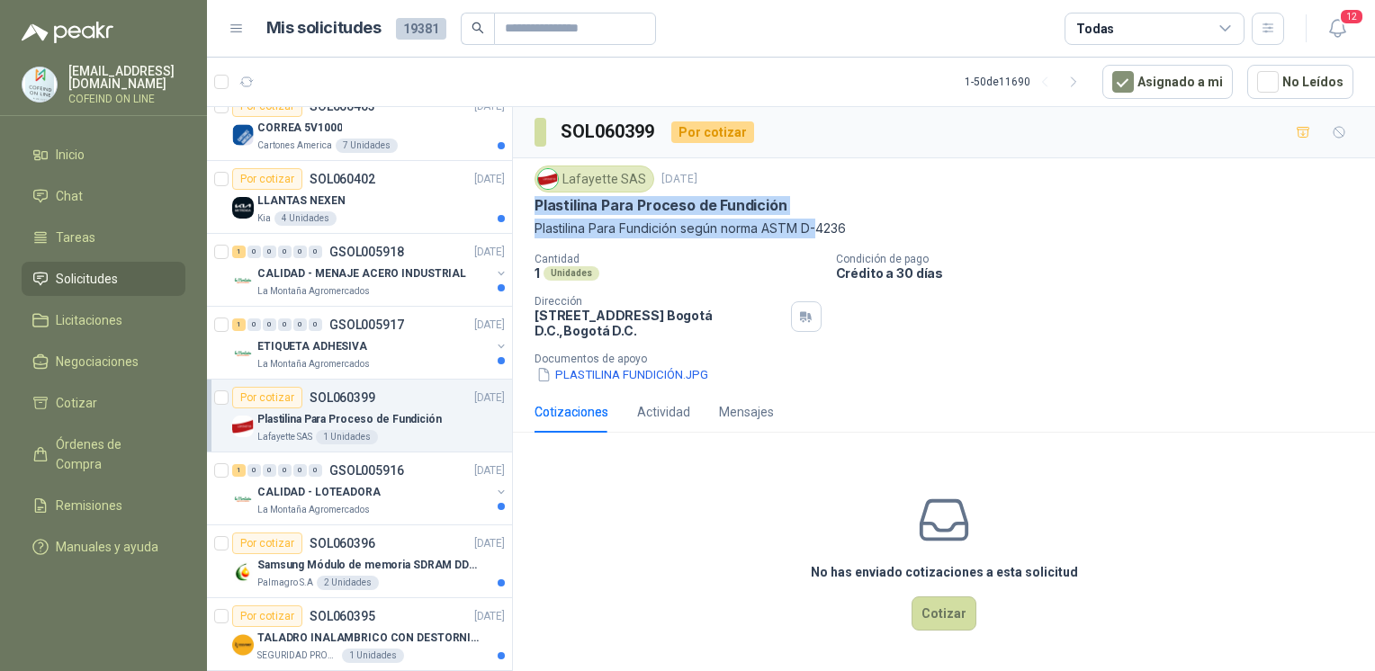
drag, startPoint x: 528, startPoint y: 214, endPoint x: 821, endPoint y: 230, distance: 293.7
click at [821, 230] on div "Lafayette SAS [DATE] Plastilina Para Proceso de Fundición Plastilina Para Fundi…" at bounding box center [944, 274] width 862 height 233
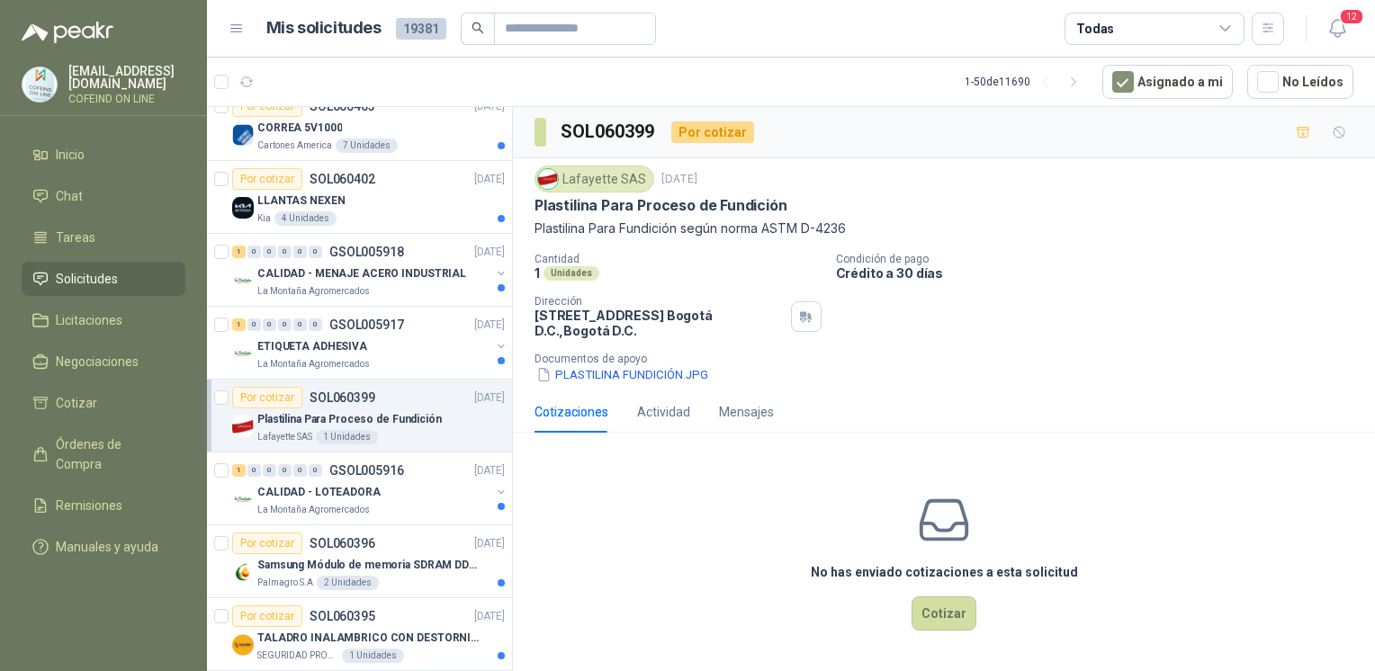
drag, startPoint x: 821, startPoint y: 230, endPoint x: 844, endPoint y: 232, distance: 22.6
click at [844, 232] on p "Plastilina Para Fundición según norma ASTM D-4236" at bounding box center [943, 229] width 819 height 20
drag, startPoint x: 864, startPoint y: 232, endPoint x: 525, endPoint y: 231, distance: 339.2
click at [525, 231] on div "Lafayette SAS [DATE] Plastilina Para Proceso de Fundición Plastilina Para Fundi…" at bounding box center [944, 274] width 862 height 233
copy p "Plastilina Para Fundición según norma ASTM D-4236"
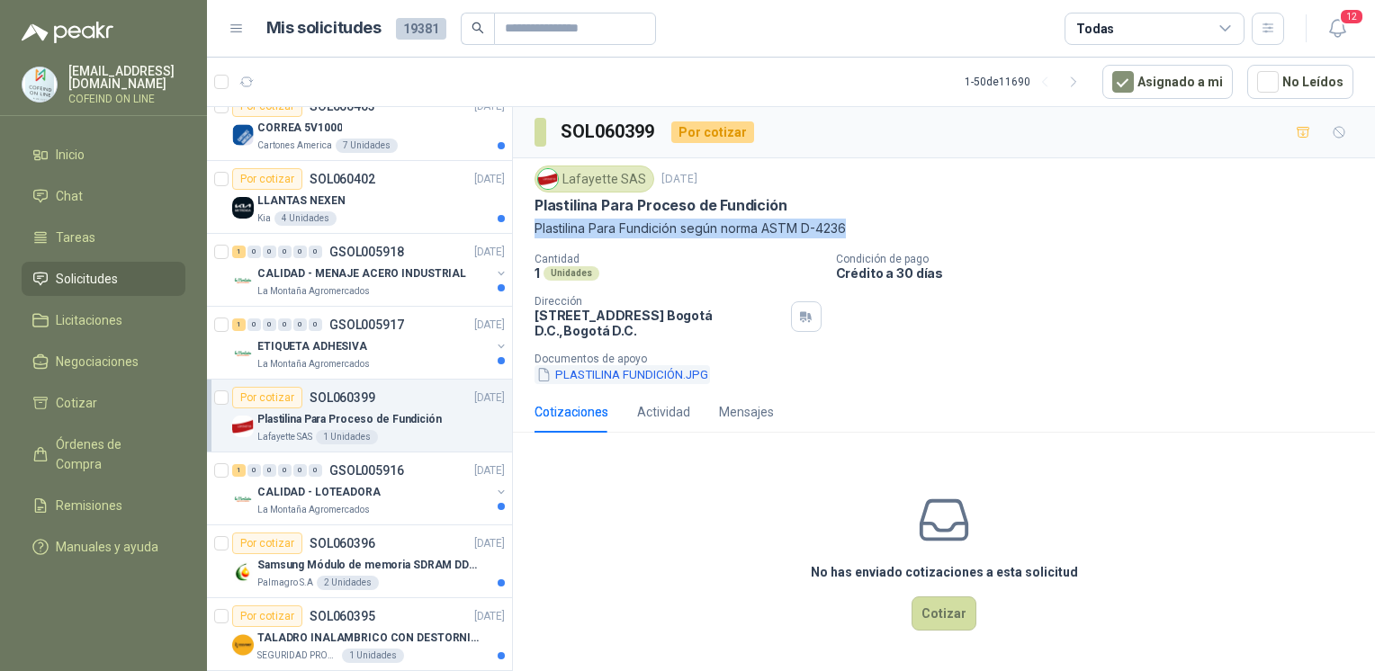
click at [652, 380] on button "PLASTILINA FUNDICIÓN.JPG" at bounding box center [621, 374] width 175 height 19
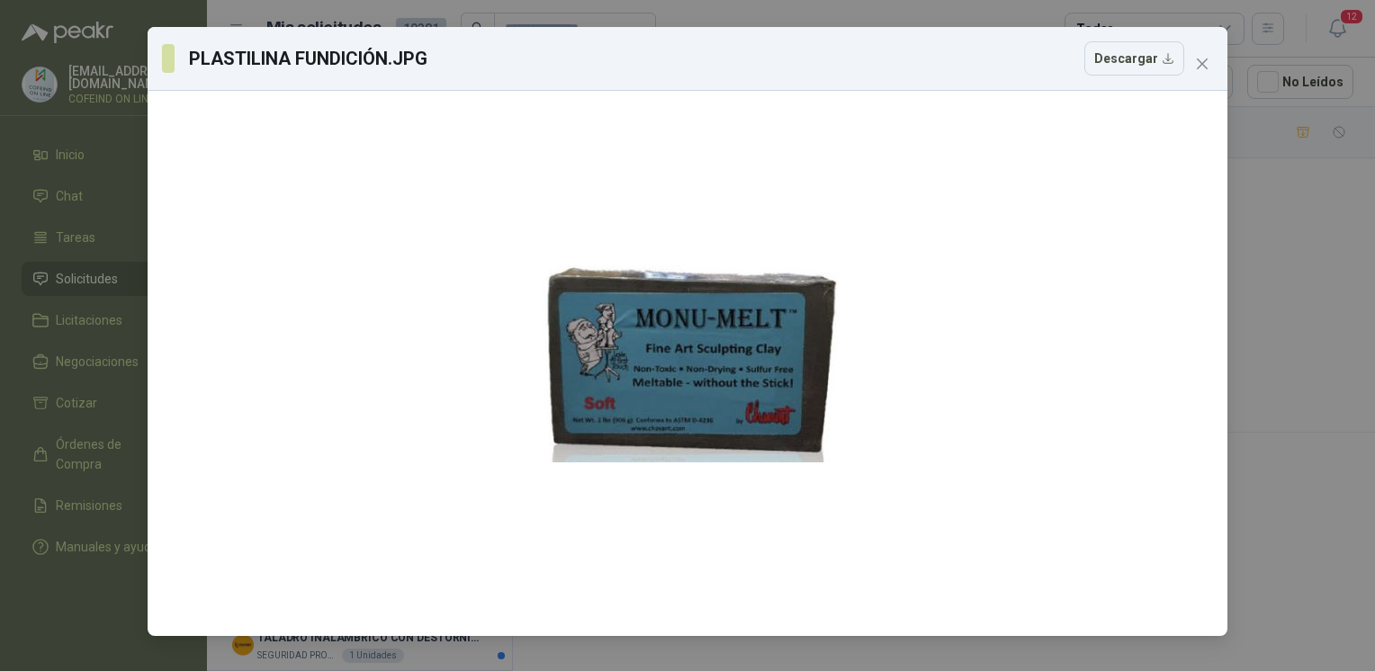
click at [1121, 76] on div "PLASTILINA FUNDICIÓN.JPG Descargar" at bounding box center [688, 59] width 1080 height 64
click at [1117, 59] on button "Descargar" at bounding box center [1134, 58] width 100 height 34
click at [1343, 313] on div "PLASTILINA FUNDICIÓN.JPG Descargar" at bounding box center [687, 335] width 1375 height 671
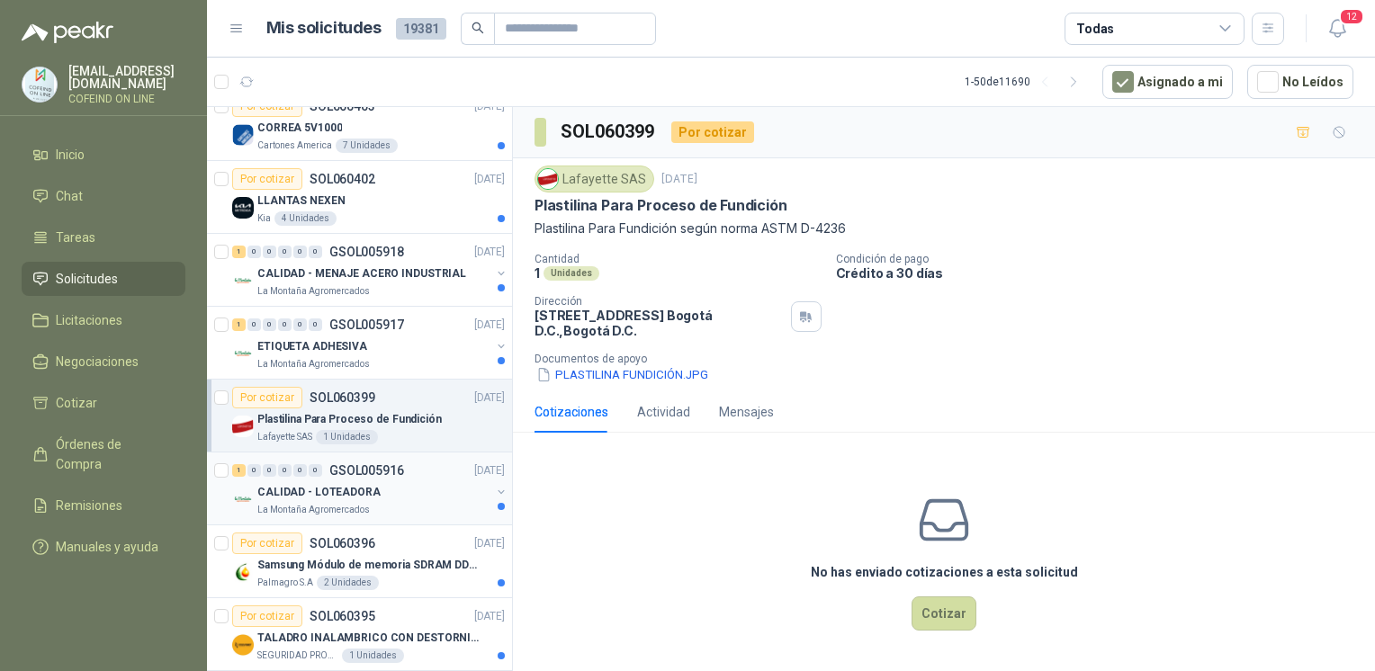
click at [353, 505] on p "La Montaña Agromercados" at bounding box center [313, 510] width 112 height 14
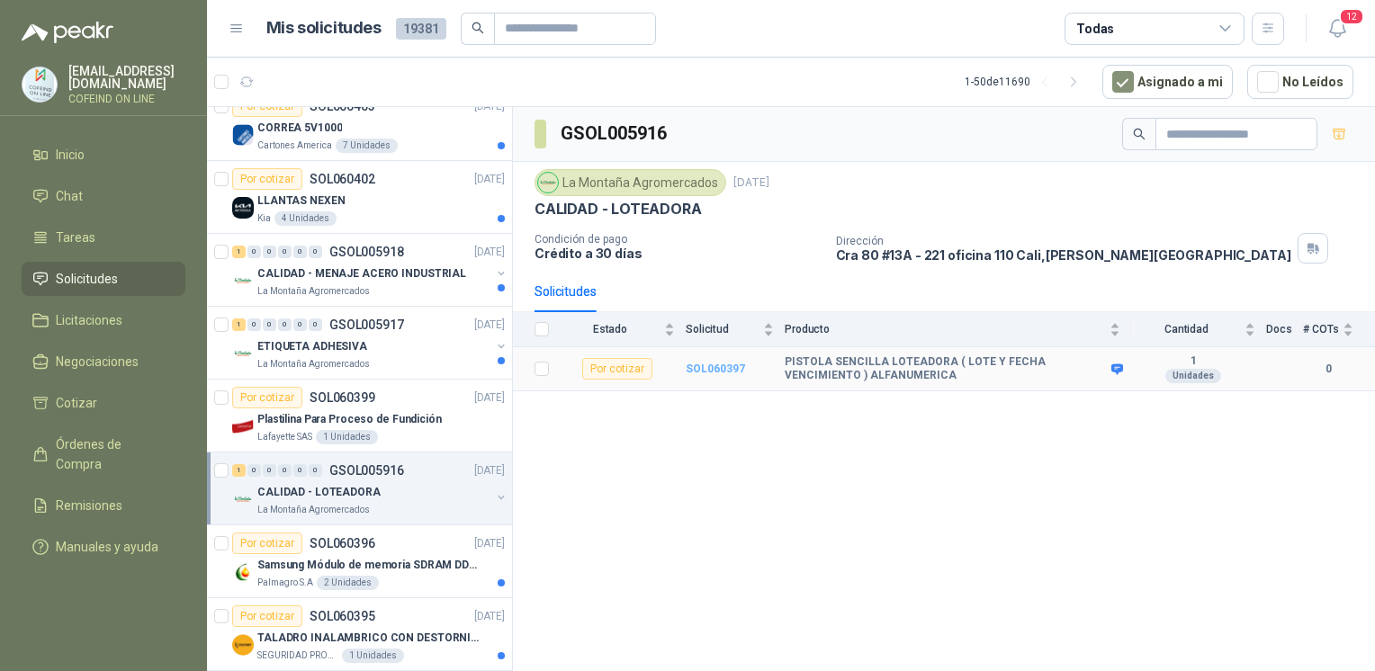
click at [731, 369] on b "SOL060397" at bounding box center [715, 369] width 59 height 13
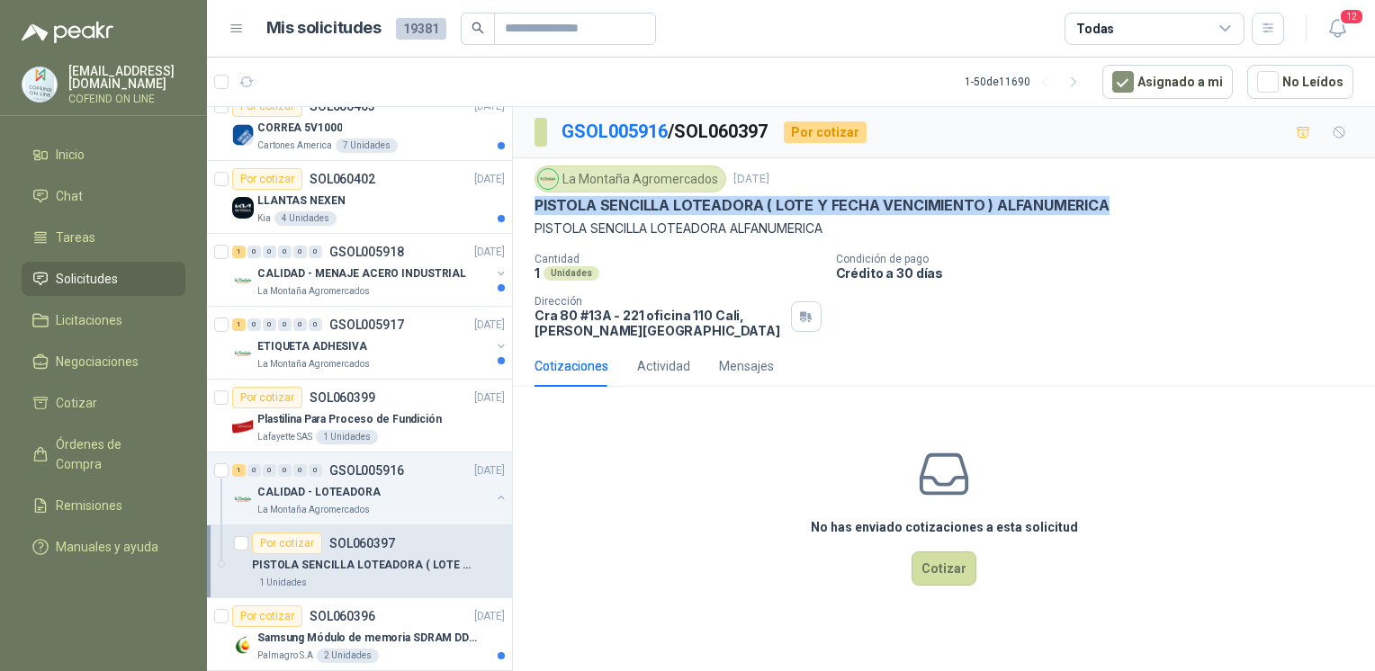
drag, startPoint x: 529, startPoint y: 203, endPoint x: 1126, endPoint y: 203, distance: 597.4
click at [1126, 203] on div "La Montaña Agromercados [DATE] PISTOLA SENCILLA LOTEADORA ( LOTE Y FECHA VENCIM…" at bounding box center [944, 251] width 862 height 187
copy p "PISTOLA SENCILLA LOTEADORA ( LOTE Y FECHA VENCIMIENTO ) ALFANUMERICA"
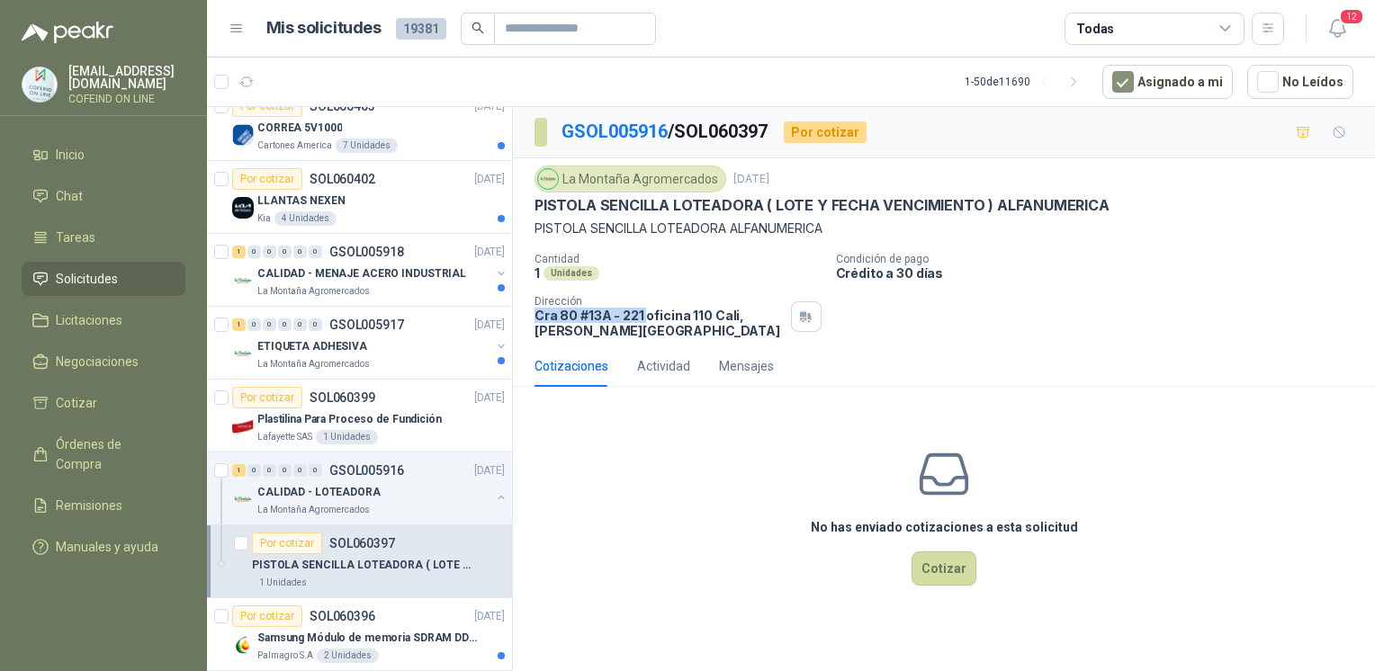
drag, startPoint x: 529, startPoint y: 313, endPoint x: 644, endPoint y: 317, distance: 115.2
click at [644, 317] on div "La Montaña Agromercados [DATE] PISTOLA SENCILLA LOTEADORA ( LOTE Y FECHA VENCIM…" at bounding box center [944, 251] width 862 height 187
copy p "Cra 80 #13A - 221"
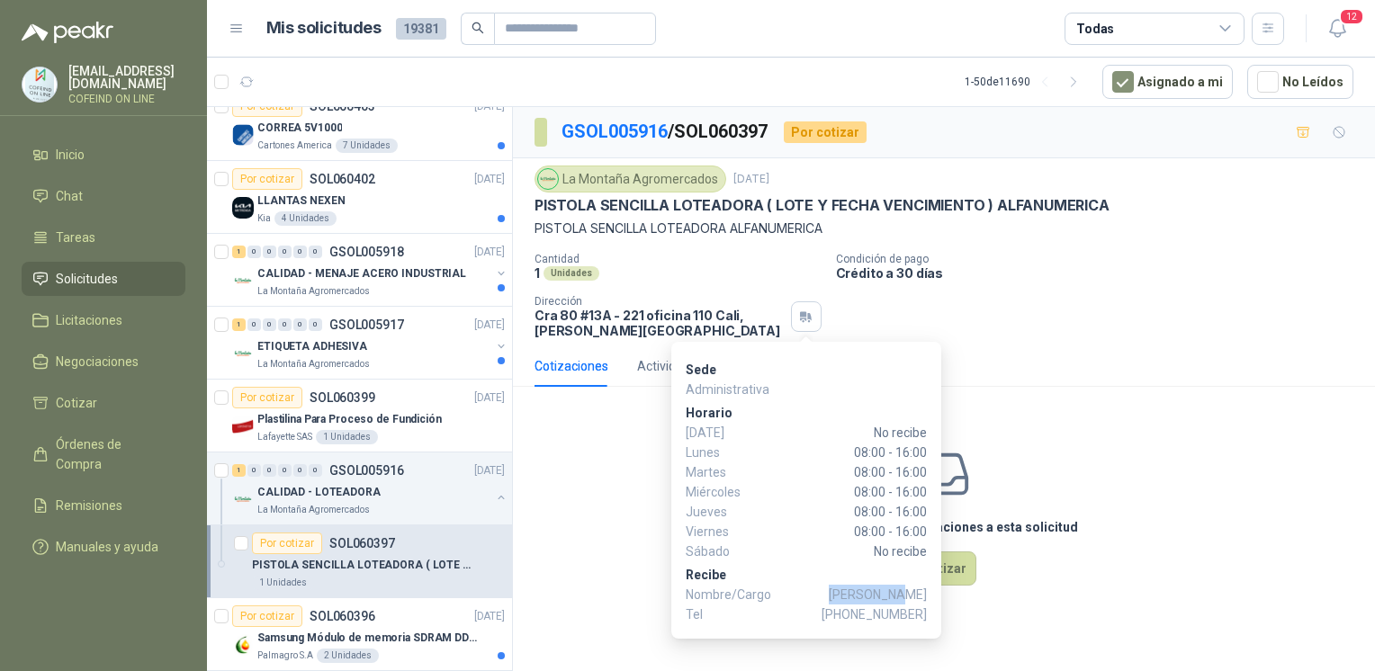
drag, startPoint x: 855, startPoint y: 597, endPoint x: 925, endPoint y: 595, distance: 70.2
click at [925, 595] on span "[PERSON_NAME]" at bounding box center [878, 595] width 98 height 20
copy span "[PERSON_NAME]"
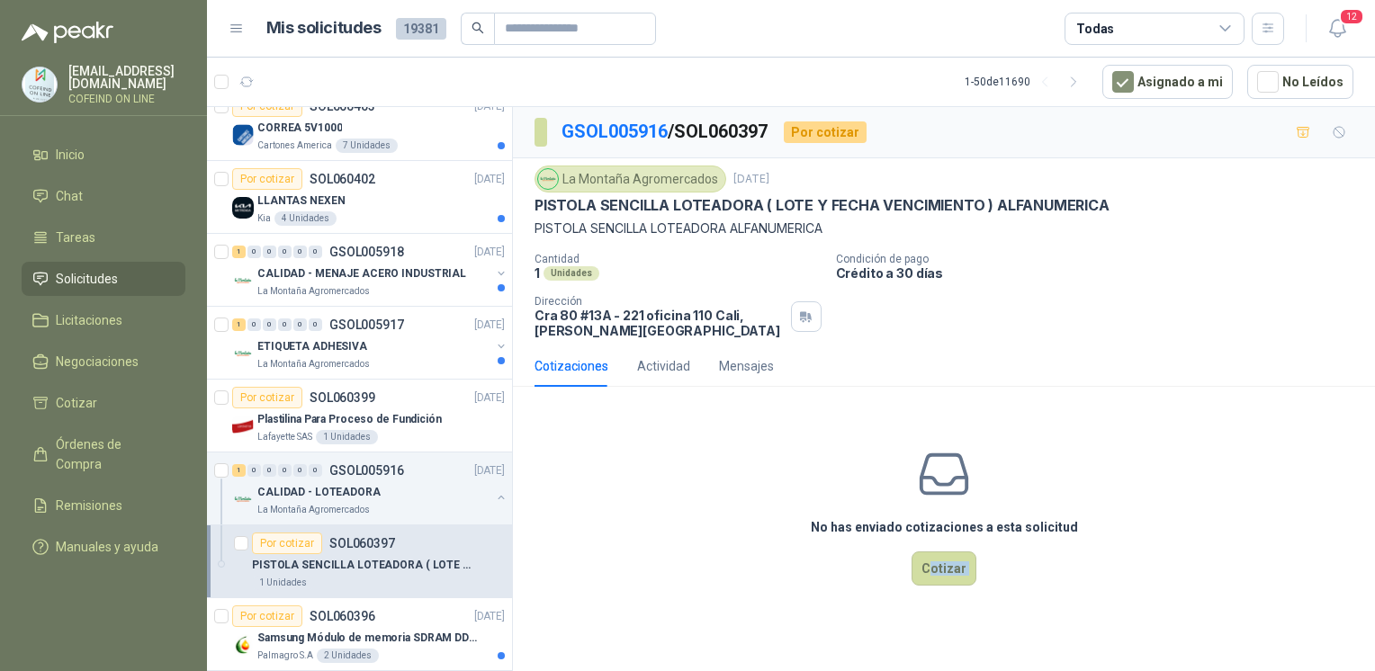
drag, startPoint x: 857, startPoint y: 613, endPoint x: 926, endPoint y: 605, distance: 69.7
click at [926, 605] on body "[EMAIL_ADDRESS][DOMAIN_NAME] COFEIND ON LINE Inicio Chat Tareas Solicitudes Lic…" at bounding box center [687, 335] width 1375 height 671
drag, startPoint x: 926, startPoint y: 605, endPoint x: 866, endPoint y: 516, distance: 106.8
click at [866, 517] on h3 "No has enviado cotizaciones a esta solicitud" at bounding box center [944, 527] width 267 height 20
click at [803, 309] on icon "button" at bounding box center [805, 316] width 15 height 14
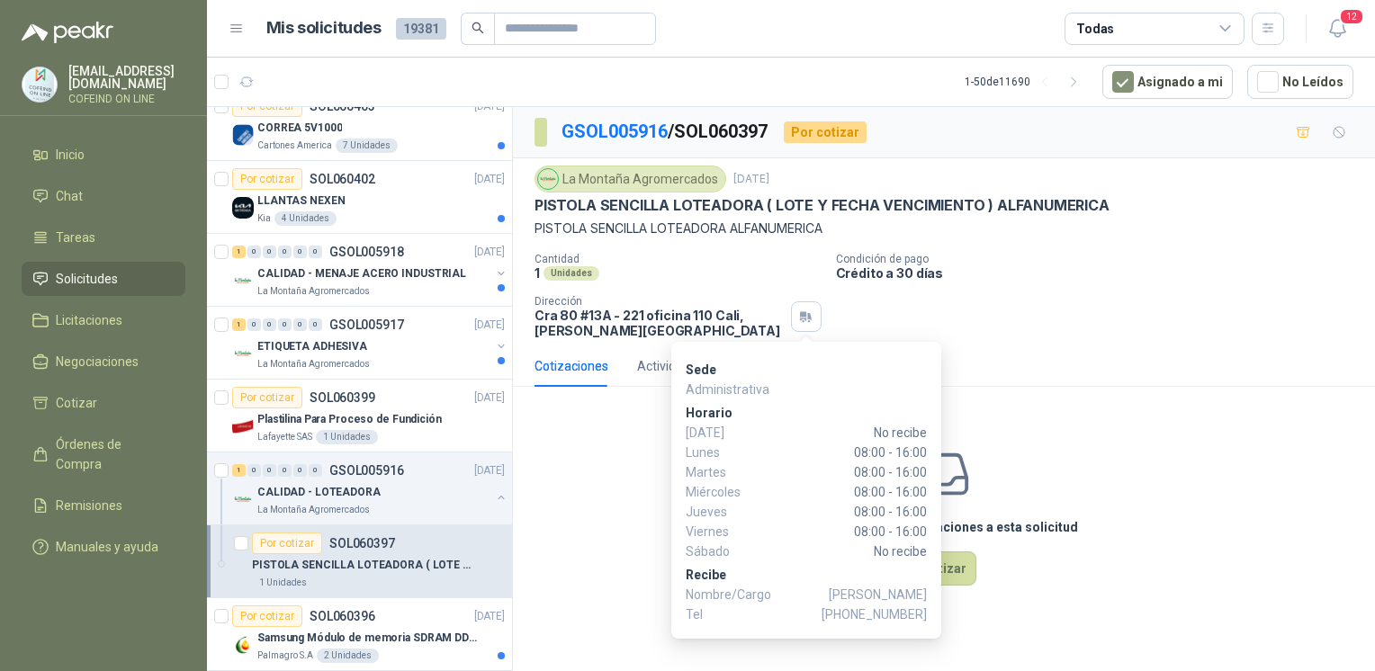
drag, startPoint x: 858, startPoint y: 617, endPoint x: 927, endPoint y: 618, distance: 68.4
click at [927, 618] on div "Sede Administrativa [PERSON_NAME][DATE] No recibe [DATE] 08:00 - 16:00 [DATE] 0…" at bounding box center [806, 490] width 270 height 297
click at [863, 613] on span "[PHONE_NUMBER]" at bounding box center [873, 615] width 105 height 20
click at [859, 613] on span "[PHONE_NUMBER]" at bounding box center [873, 615] width 105 height 20
drag, startPoint x: 858, startPoint y: 613, endPoint x: 926, endPoint y: 614, distance: 67.5
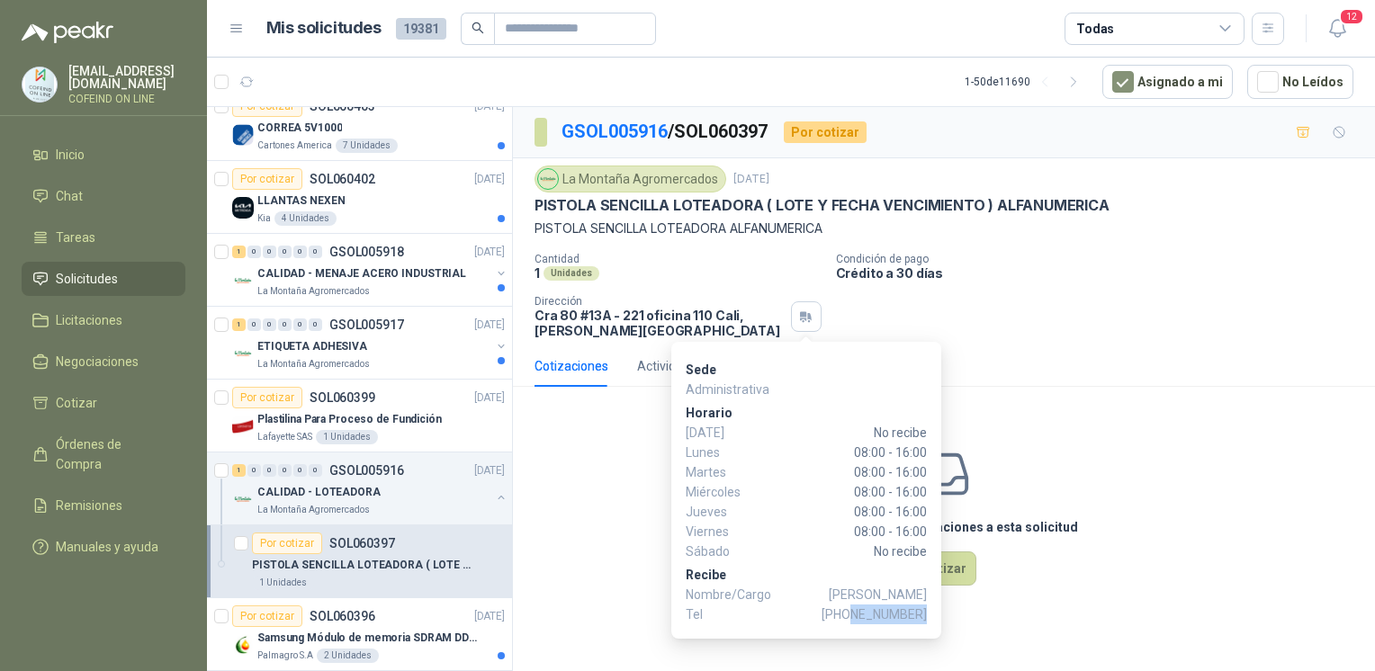
click at [926, 614] on span "[PHONE_NUMBER]" at bounding box center [873, 615] width 105 height 20
copy span "3166736726"
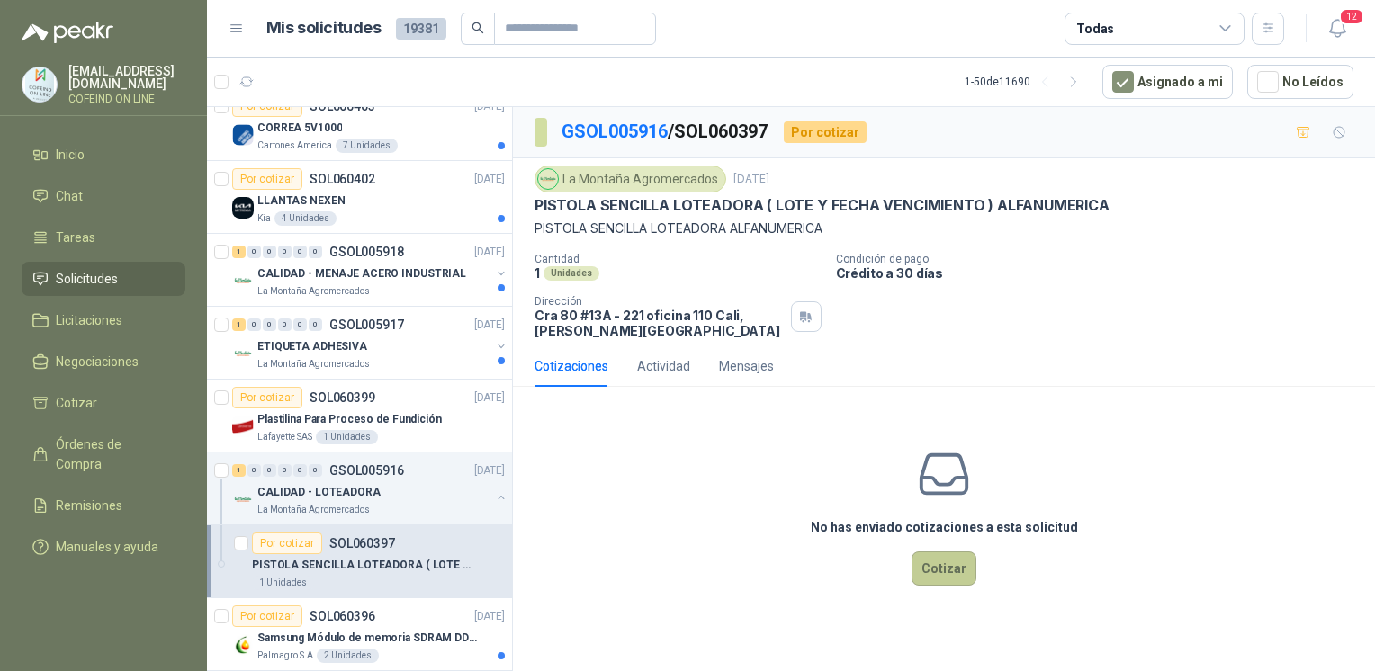
click at [924, 583] on button "Cotizar" at bounding box center [943, 569] width 65 height 34
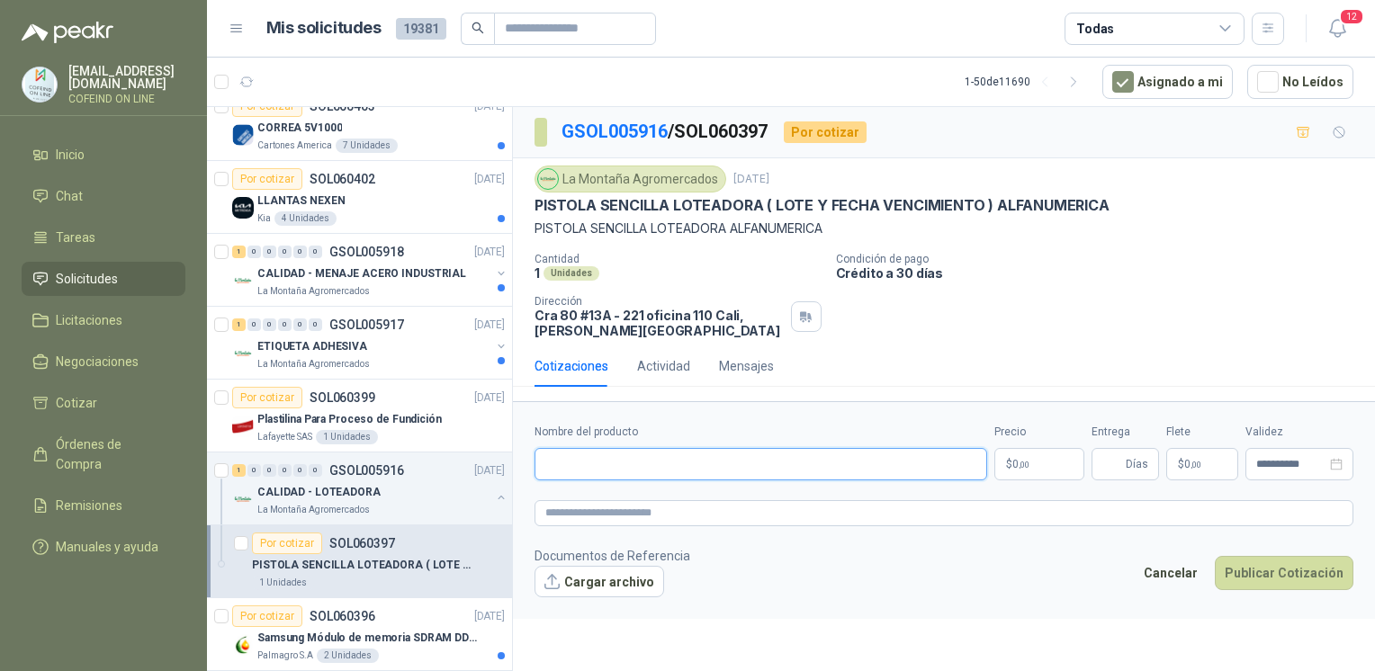
click at [700, 455] on input "Nombre del producto" at bounding box center [760, 464] width 453 height 32
paste input "**********"
type input "**********"
click at [626, 578] on button "Cargar archivo" at bounding box center [599, 582] width 130 height 32
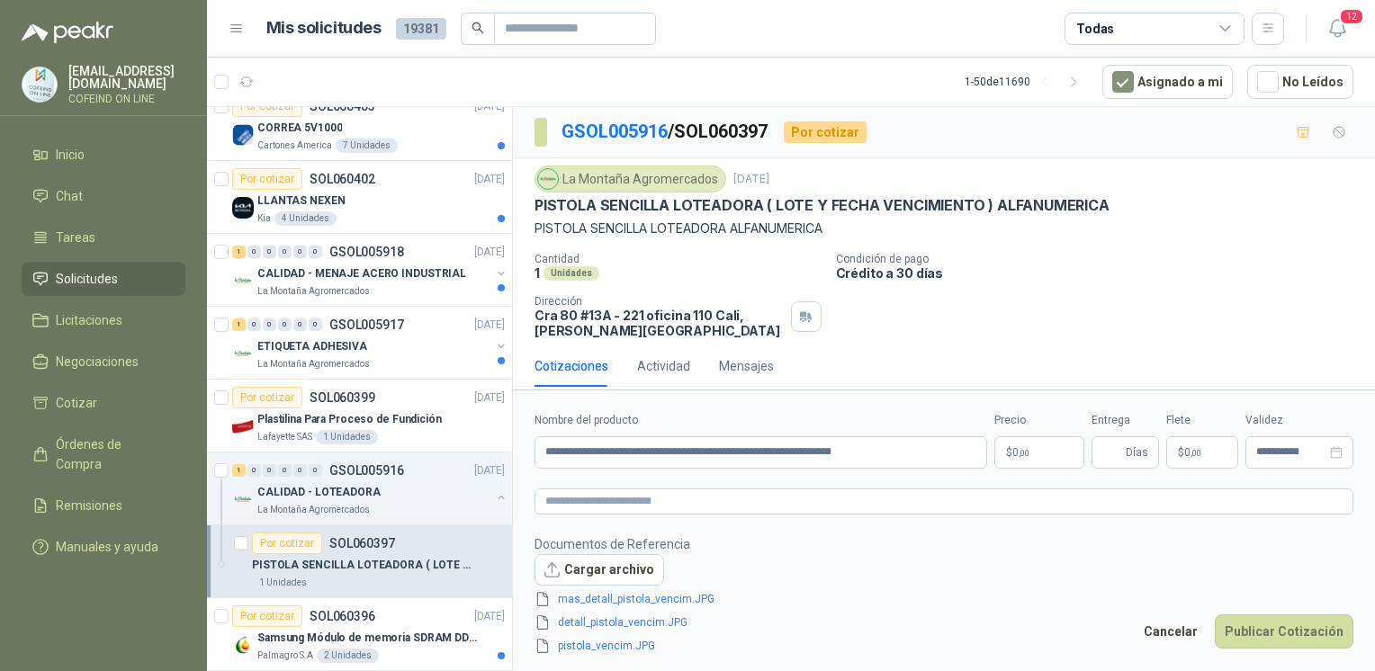
click at [1035, 454] on p "$ 0 ,00" at bounding box center [1039, 452] width 90 height 32
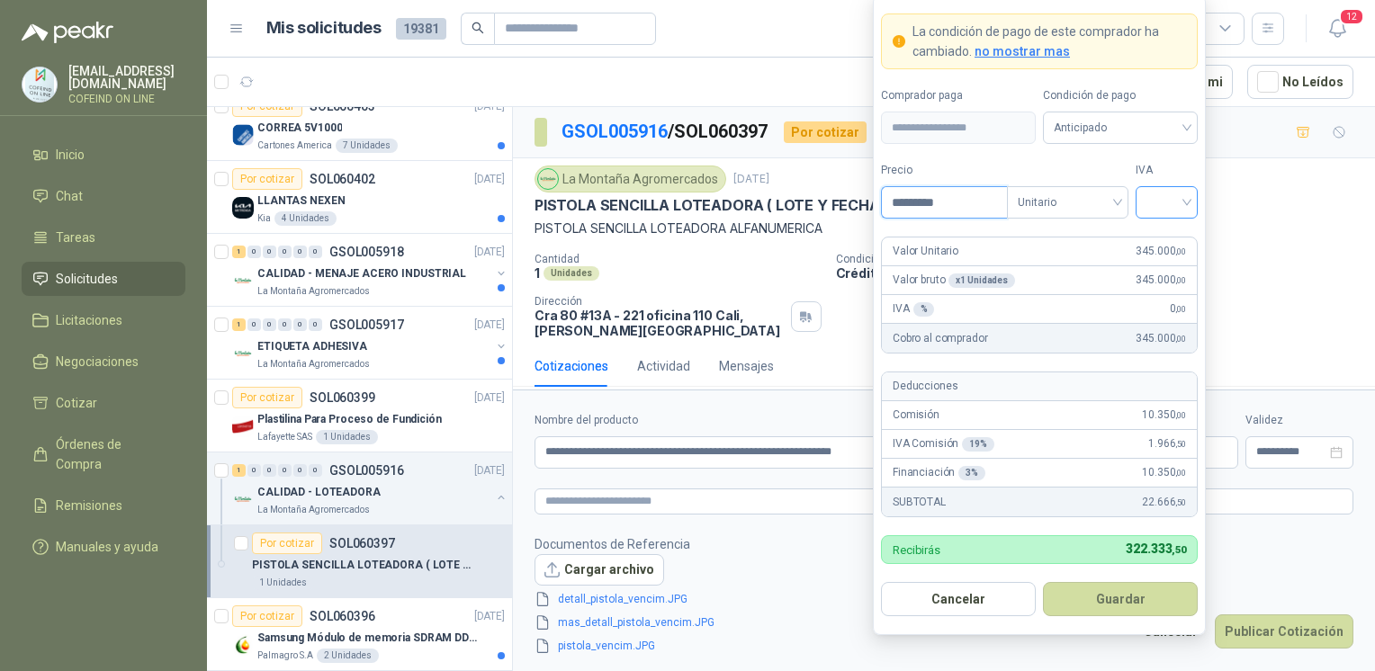
type input "*********"
click at [1174, 201] on input "search" at bounding box center [1166, 200] width 40 height 27
click at [1159, 294] on div "0%" at bounding box center [1166, 299] width 33 height 20
click at [1137, 588] on button "Guardar" at bounding box center [1120, 599] width 155 height 34
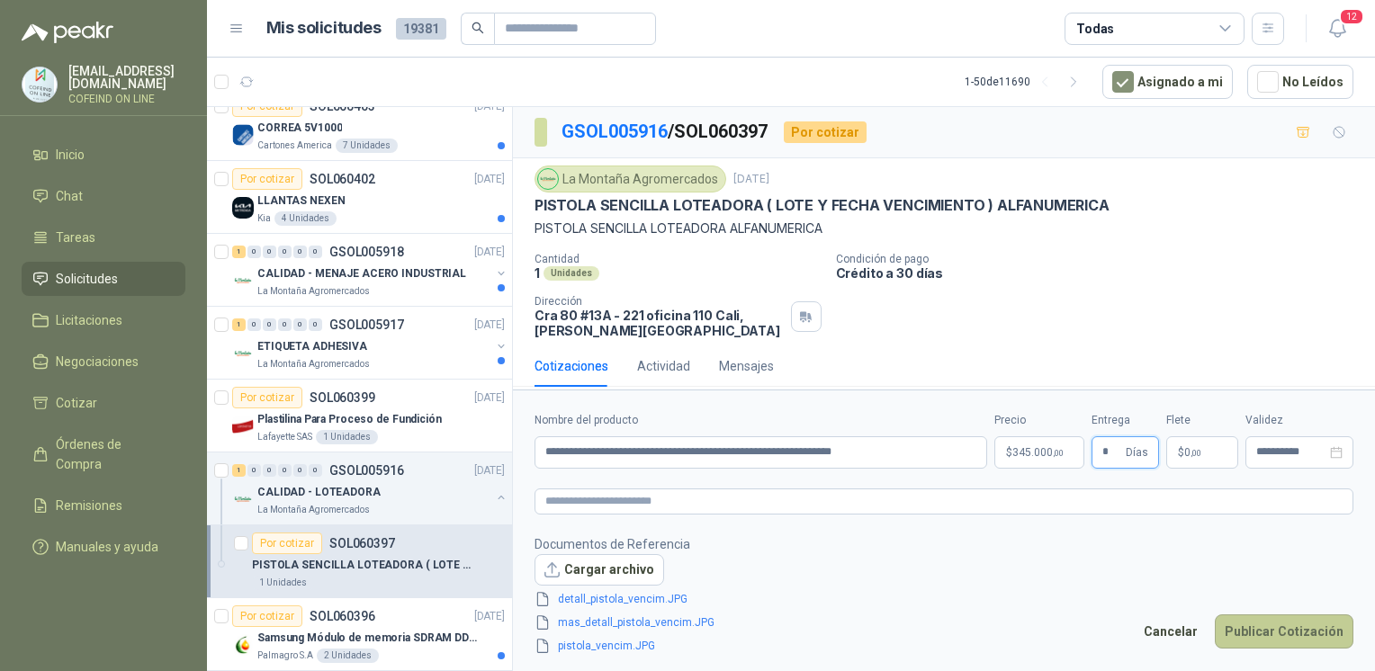
type input "*"
click at [1277, 620] on button "Publicar Cotización" at bounding box center [1284, 631] width 139 height 34
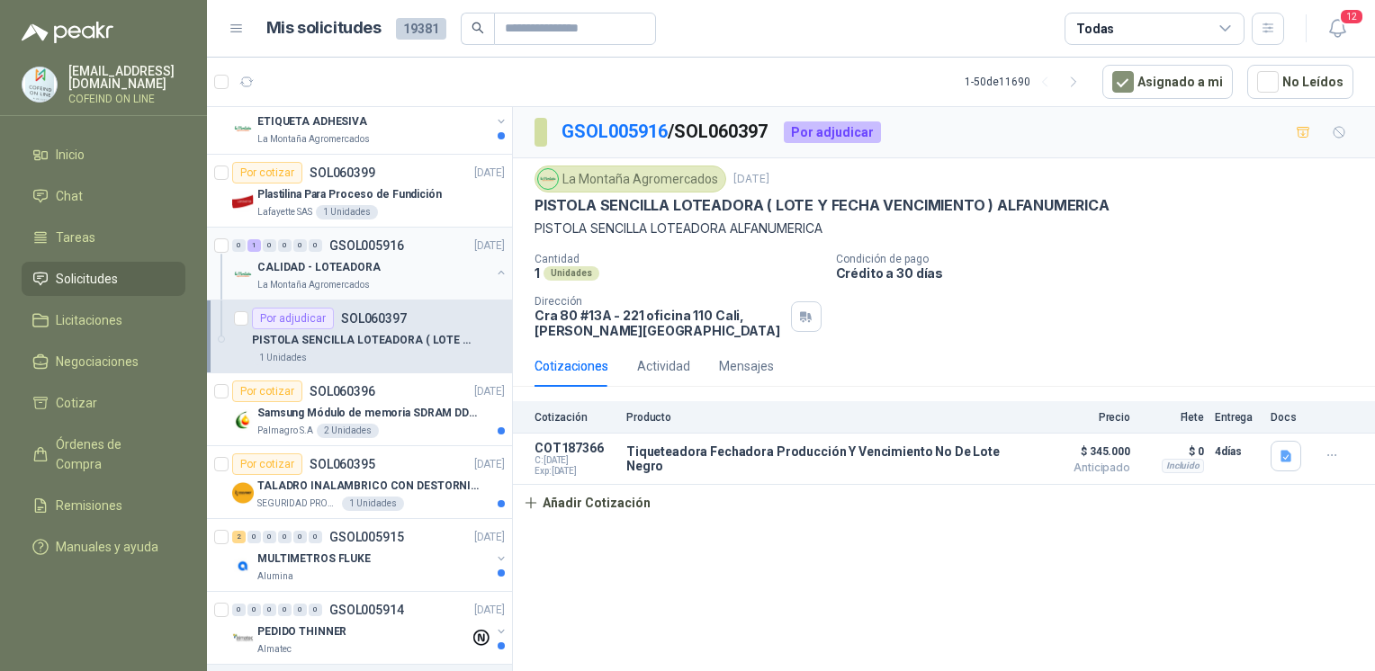
scroll to position [669, 0]
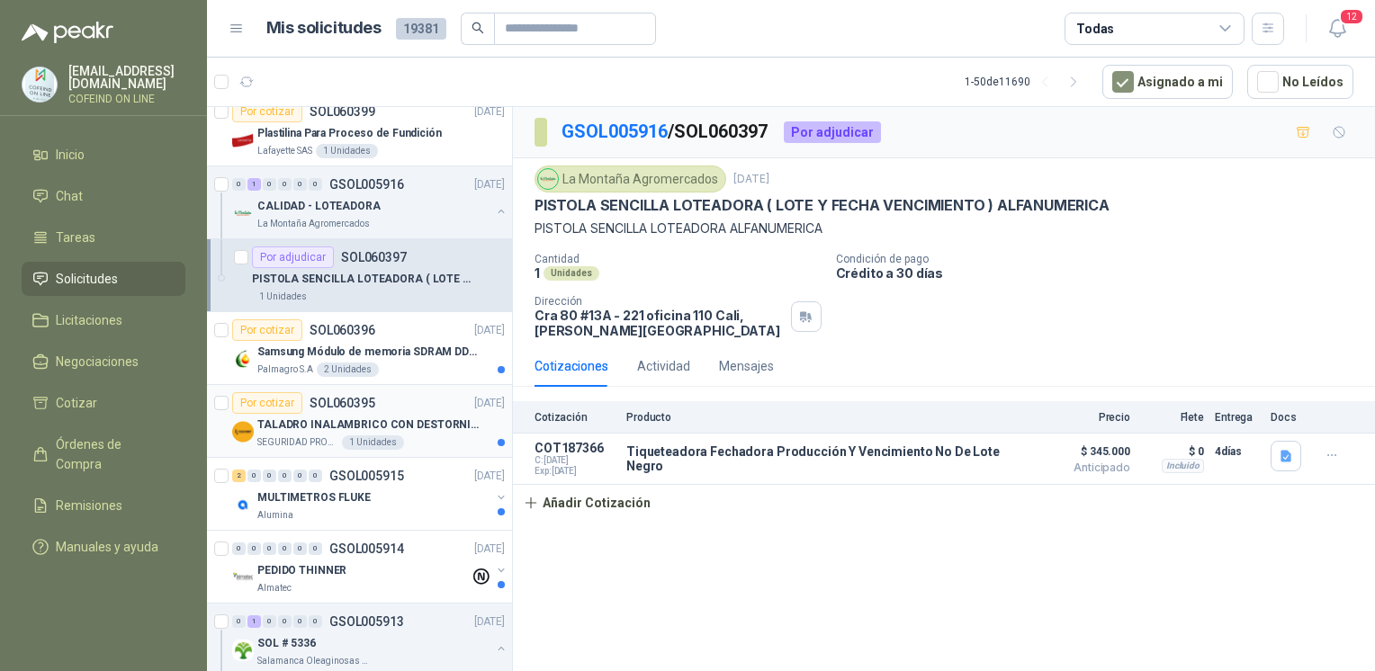
click at [445, 435] on div "SEGURIDAD PROVISER LTDA 1 Unidades" at bounding box center [380, 442] width 247 height 14
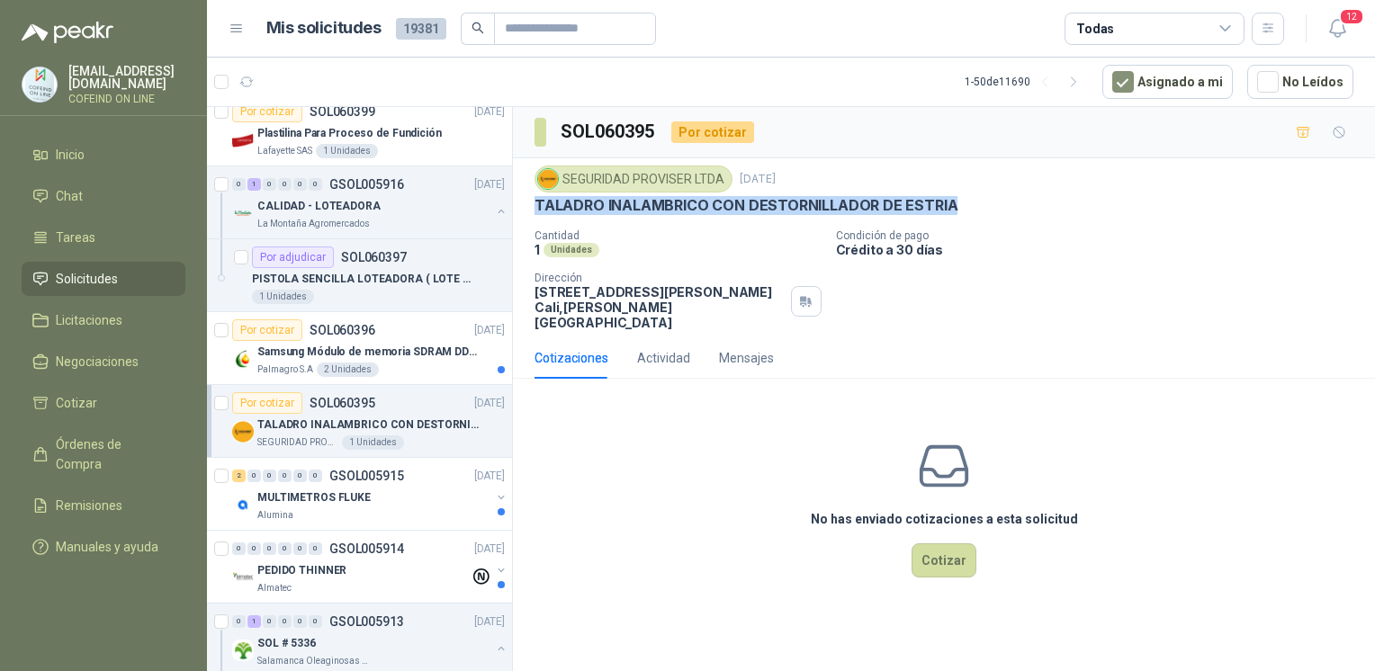
drag, startPoint x: 951, startPoint y: 205, endPoint x: 526, endPoint y: 204, distance: 424.7
click at [526, 204] on div "SEGURIDAD PROVISER LTDA [DATE] TALADRO INALAMBRICO CON DESTORNILLADOR DE ESTRIA…" at bounding box center [944, 247] width 862 height 179
copy p "TALADRO INALAMBRICO CON DESTORNILLADOR DE ESTRIA"
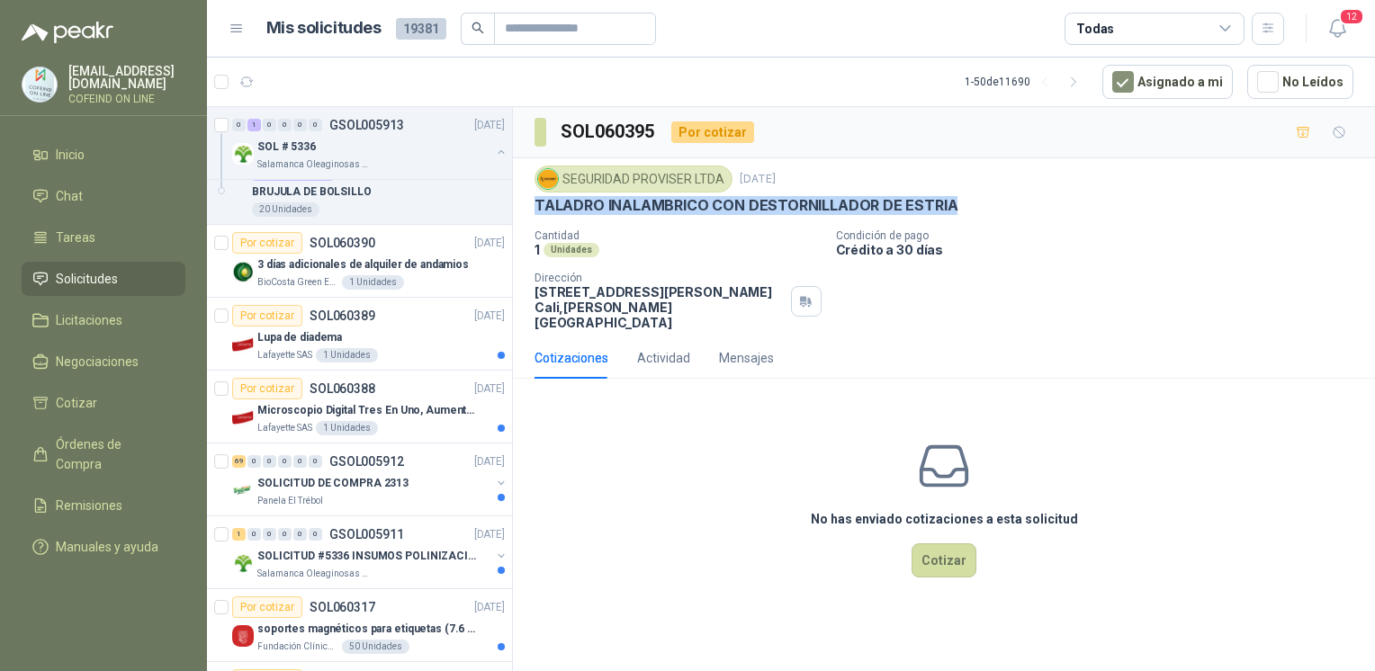
scroll to position [1202, 0]
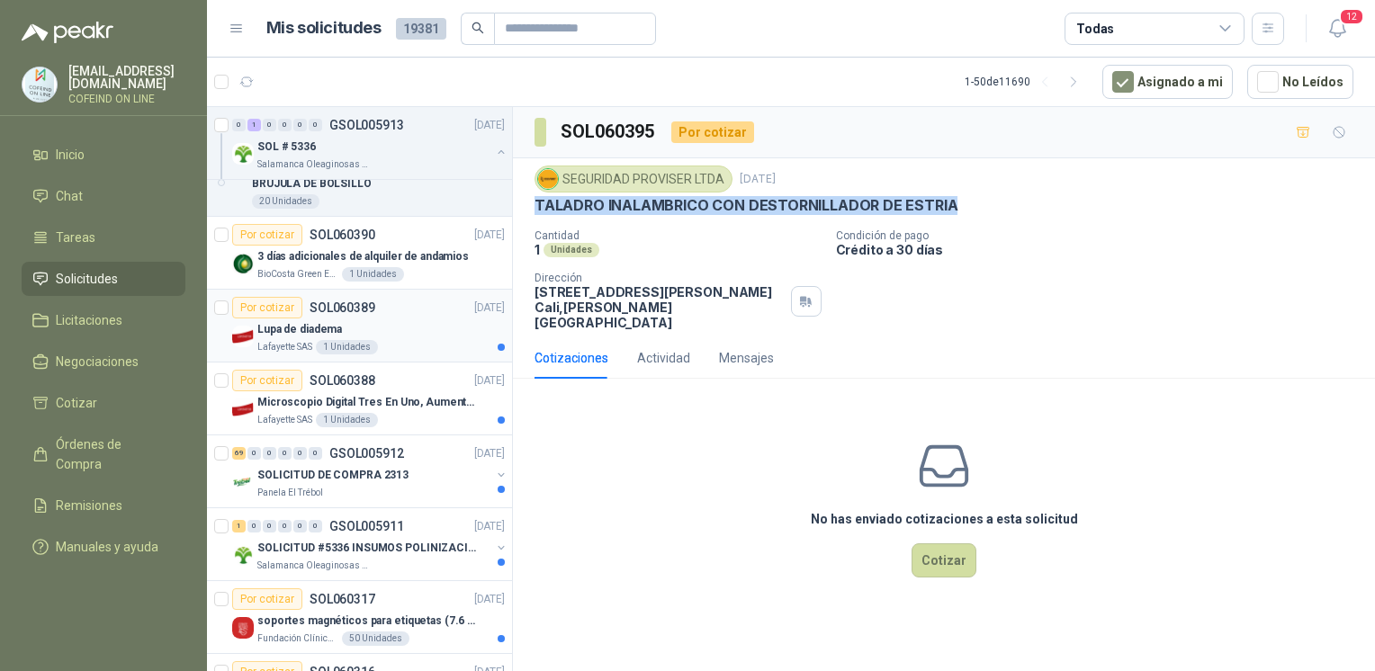
click at [379, 318] on div "Lupa de diadema" at bounding box center [380, 329] width 247 height 22
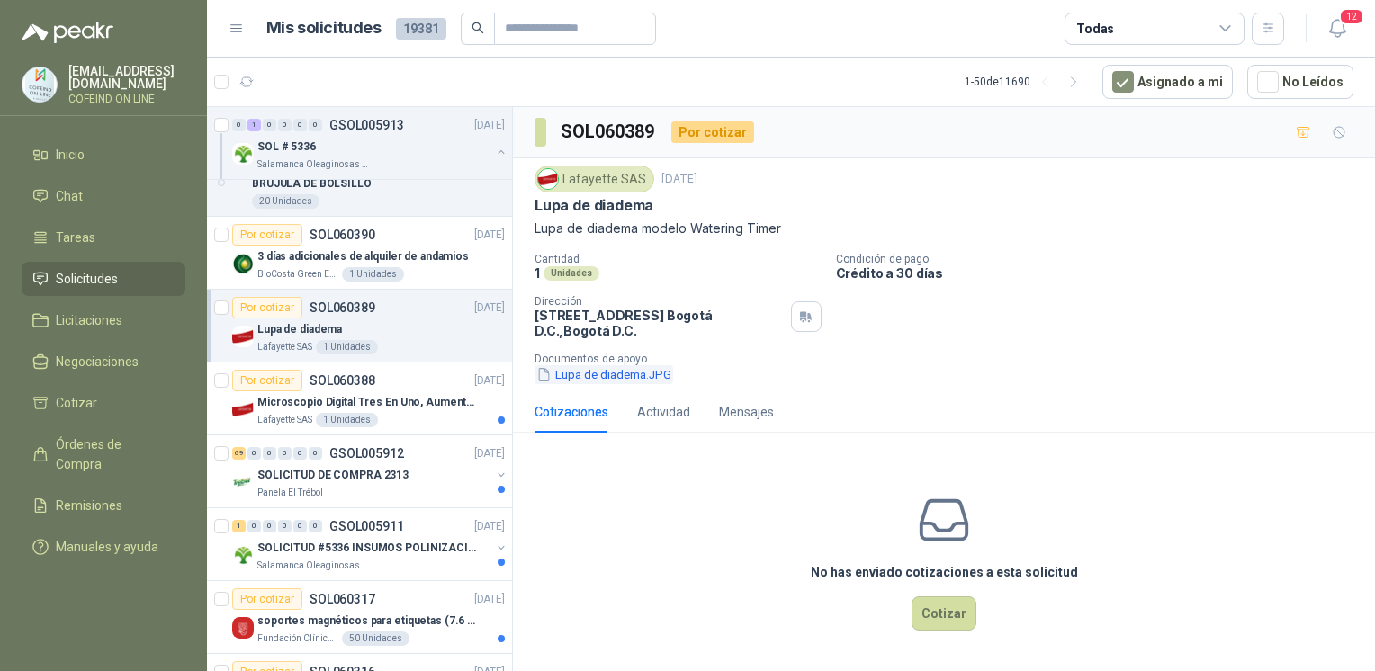
click at [640, 372] on button "Lupa de diadema.JPG" at bounding box center [603, 374] width 139 height 19
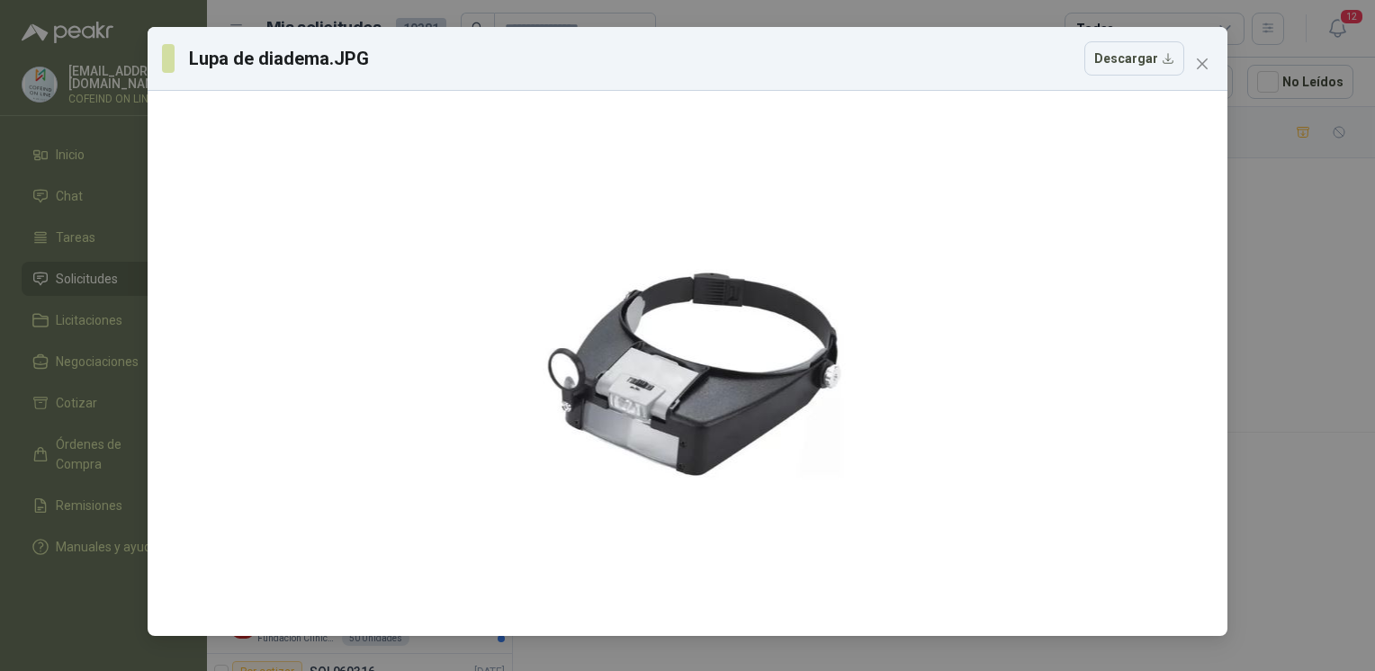
click at [1274, 362] on div "Lupa de diadema.JPG Descargar" at bounding box center [687, 335] width 1375 height 671
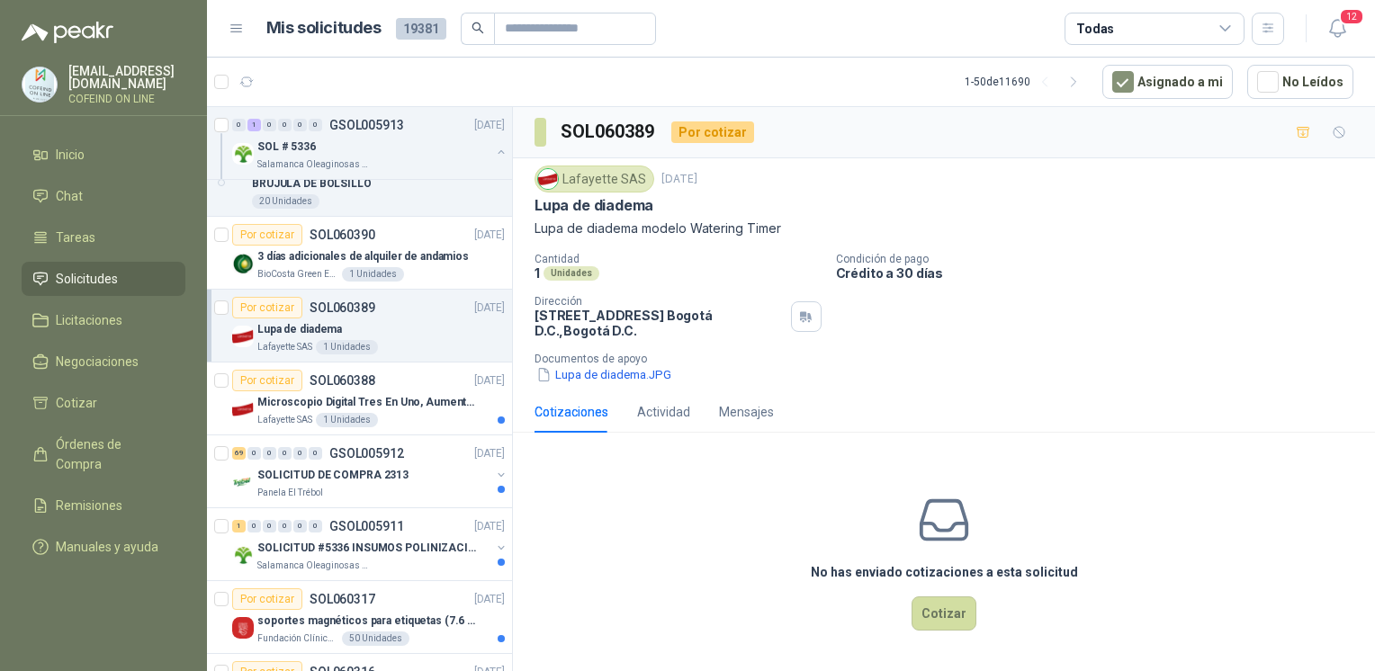
drag, startPoint x: 529, startPoint y: 221, endPoint x: 794, endPoint y: 215, distance: 265.5
click at [794, 215] on div "Lafayette SAS [DATE] Lupa de diadema Lupa de diadema modelo Watering Timer Cant…" at bounding box center [944, 274] width 862 height 233
drag, startPoint x: 785, startPoint y: 233, endPoint x: 534, endPoint y: 229, distance: 250.2
click at [534, 229] on p "Lupa de diadema modelo Watering Timer" at bounding box center [943, 229] width 819 height 20
copy p "Lupa de diadema modelo Watering Timer"
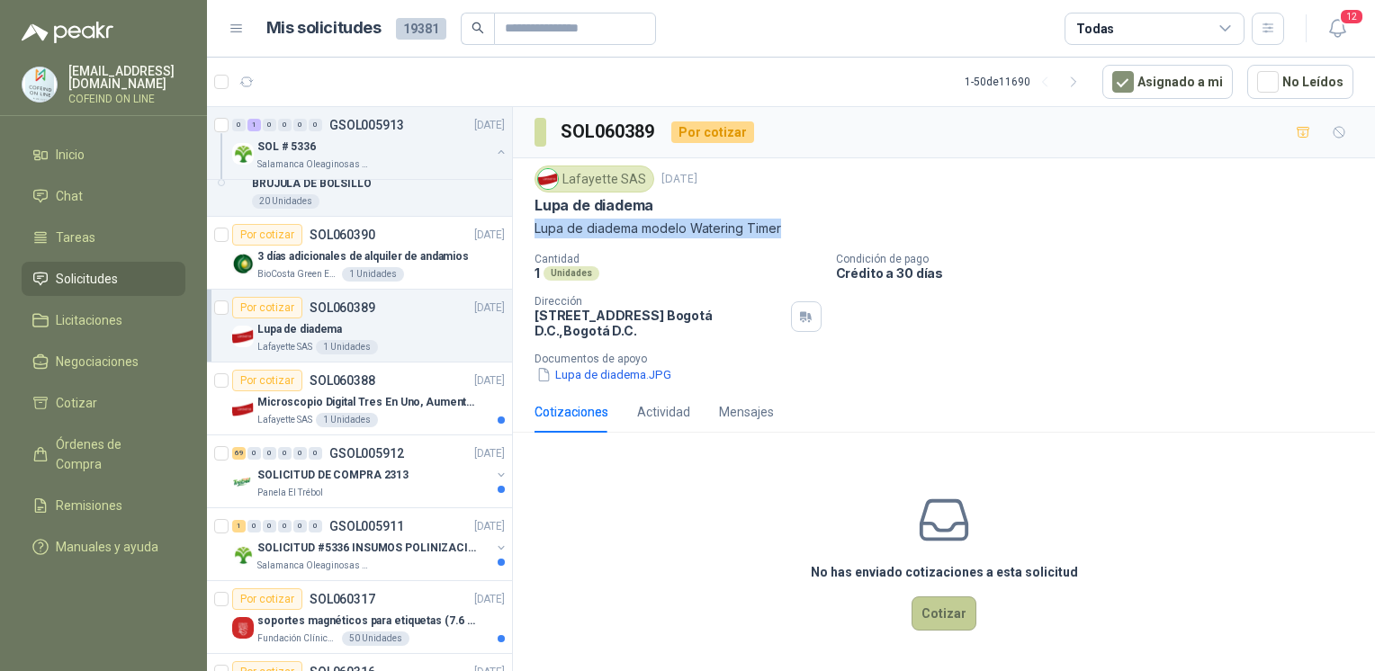
click at [929, 605] on button "Cotizar" at bounding box center [943, 614] width 65 height 34
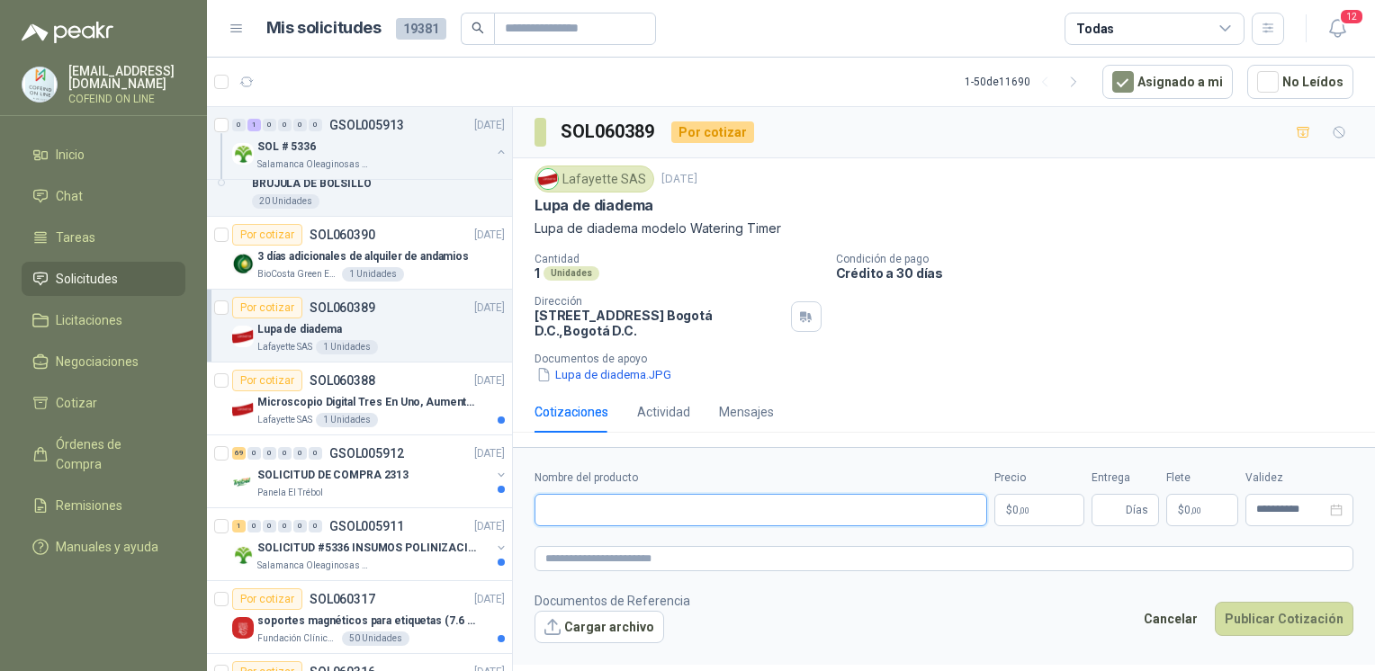
click at [734, 513] on input "Nombre del producto" at bounding box center [760, 510] width 453 height 32
paste input "**********"
type input "**********"
click at [597, 634] on button "Cargar archivo" at bounding box center [599, 627] width 130 height 32
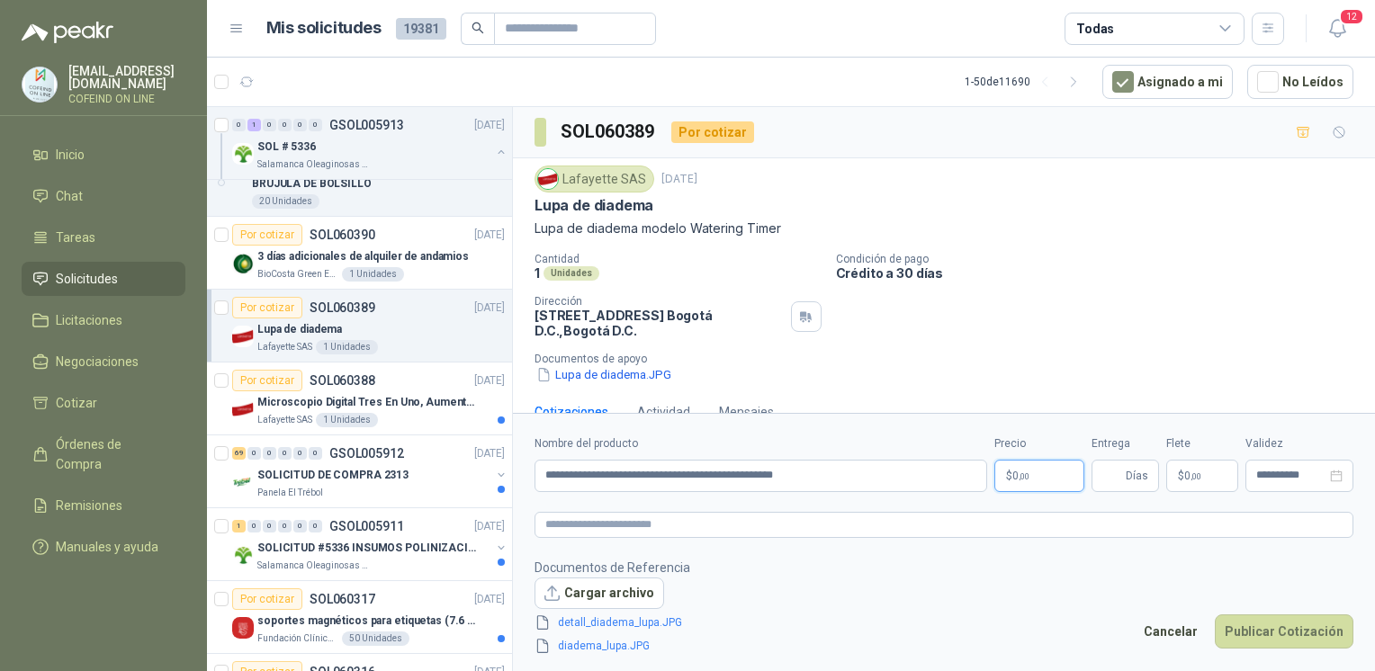
click at [1044, 468] on p "$ 0 ,00" at bounding box center [1039, 476] width 90 height 32
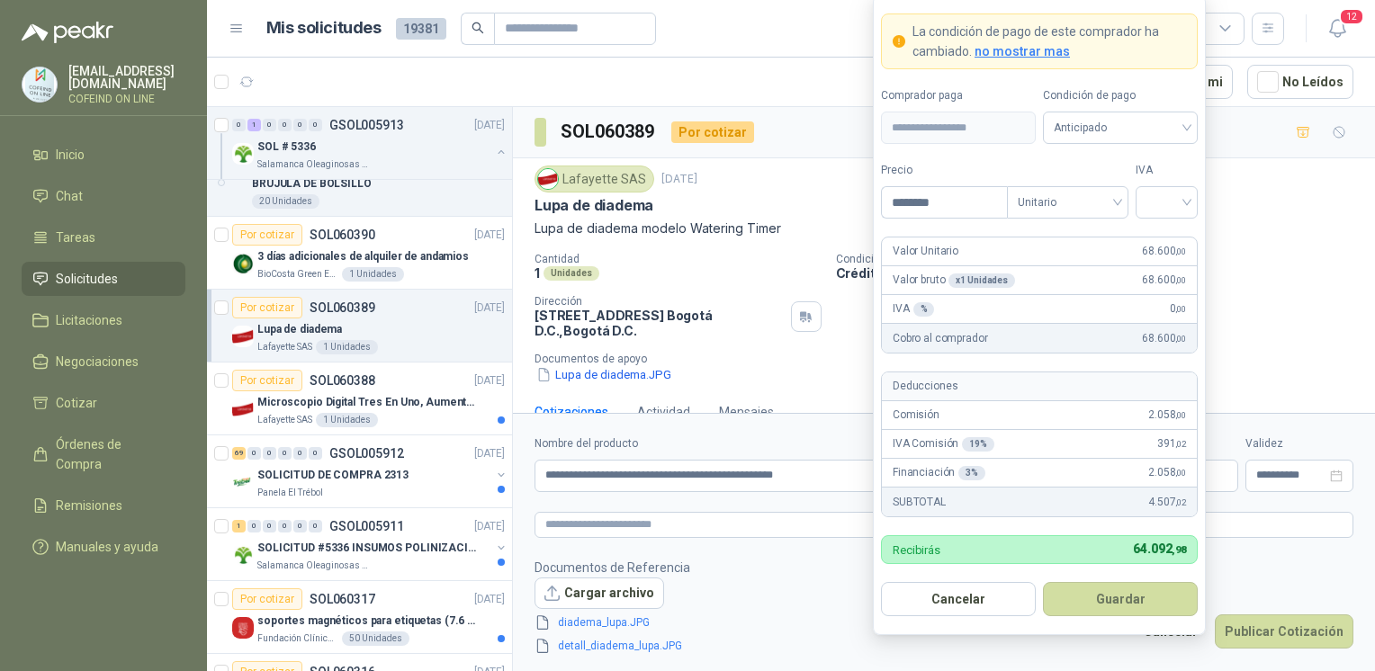
type input "********"
click at [1155, 177] on label "IVA" at bounding box center [1166, 170] width 62 height 17
click at [1155, 194] on input "search" at bounding box center [1166, 200] width 40 height 27
click at [1152, 286] on div "0%" at bounding box center [1166, 298] width 55 height 29
click at [1117, 596] on button "Guardar" at bounding box center [1120, 599] width 155 height 34
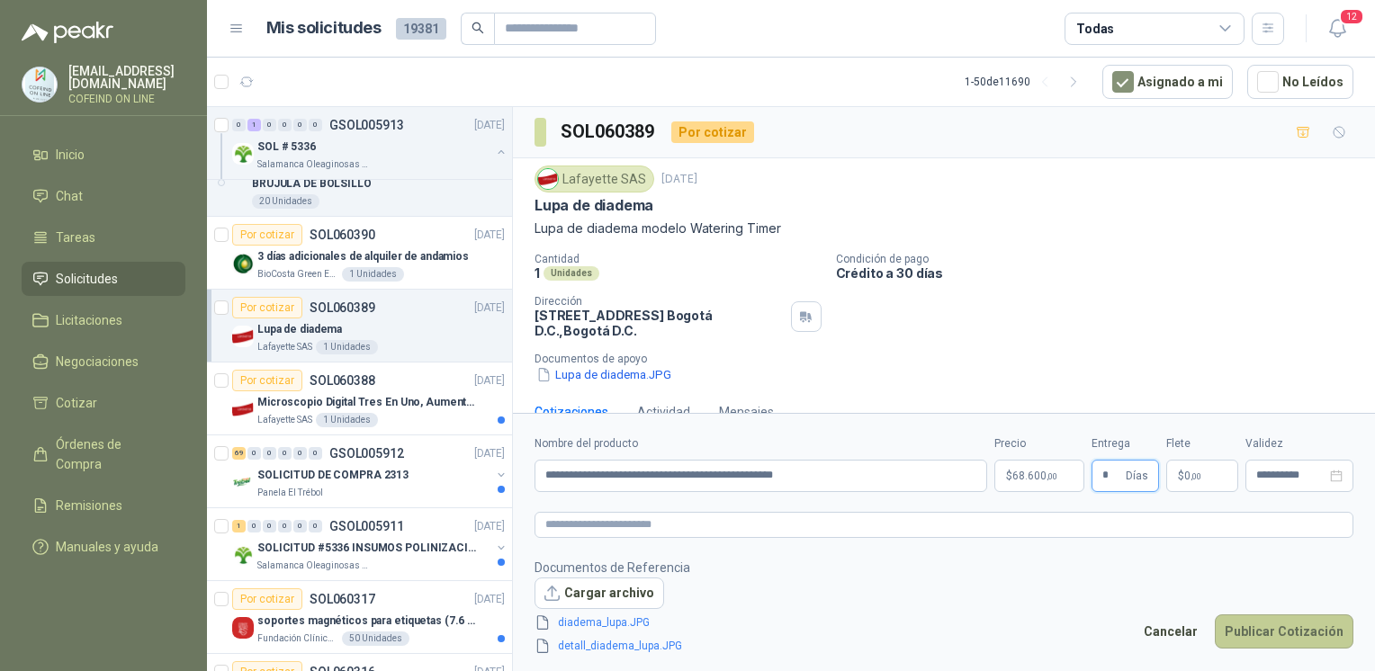
type input "*"
click at [1252, 635] on button "Publicar Cotización" at bounding box center [1284, 631] width 139 height 34
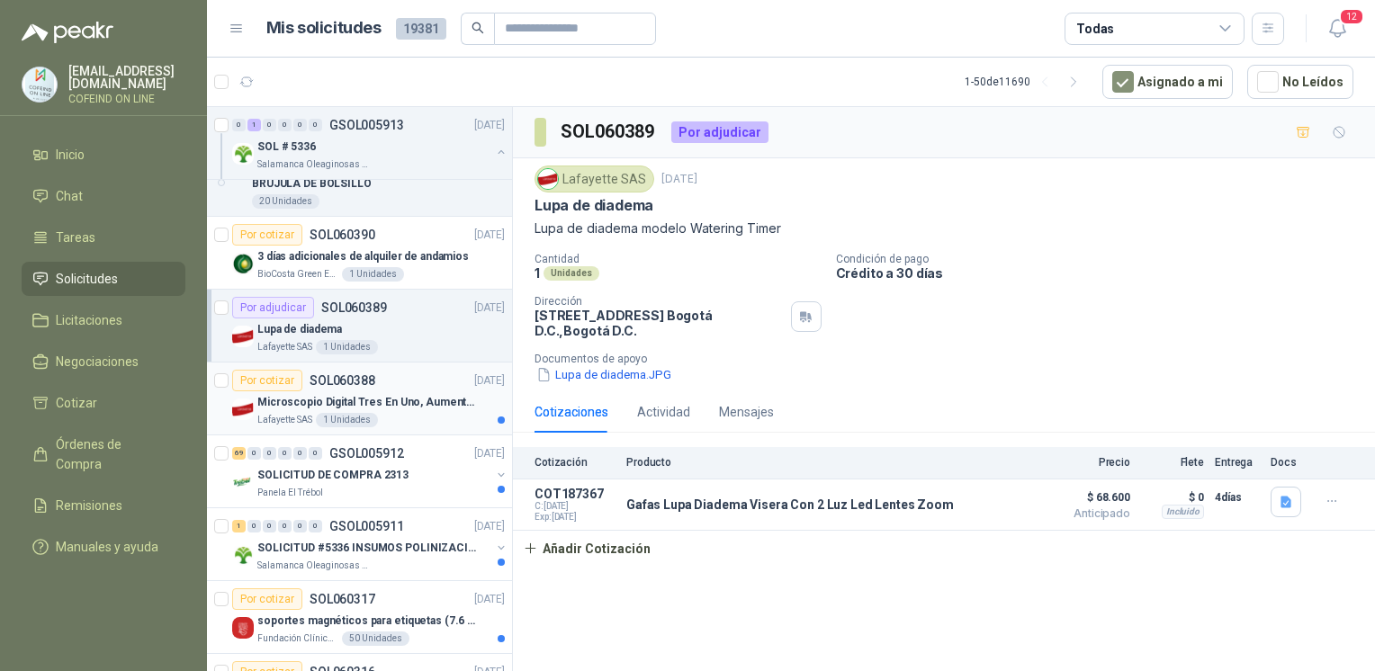
click at [349, 376] on p "SOL060388" at bounding box center [342, 380] width 66 height 13
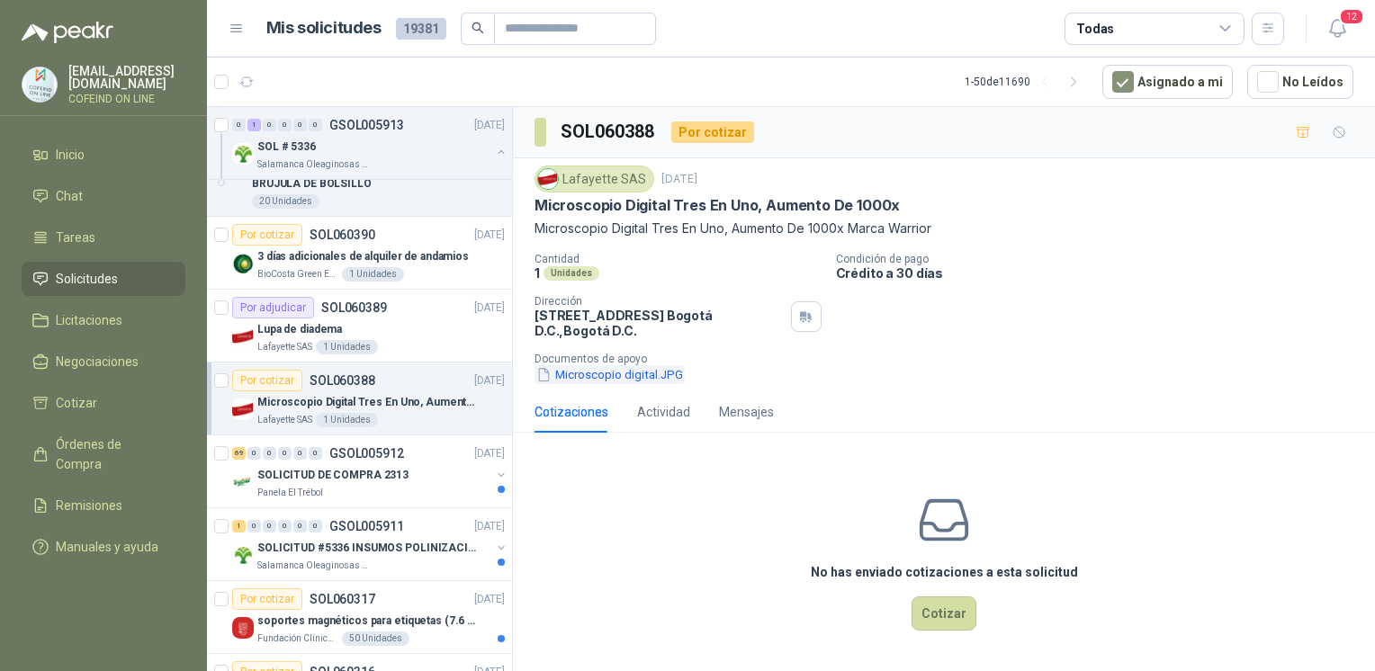
click at [623, 383] on button "Microscopio digital.JPG" at bounding box center [609, 374] width 150 height 19
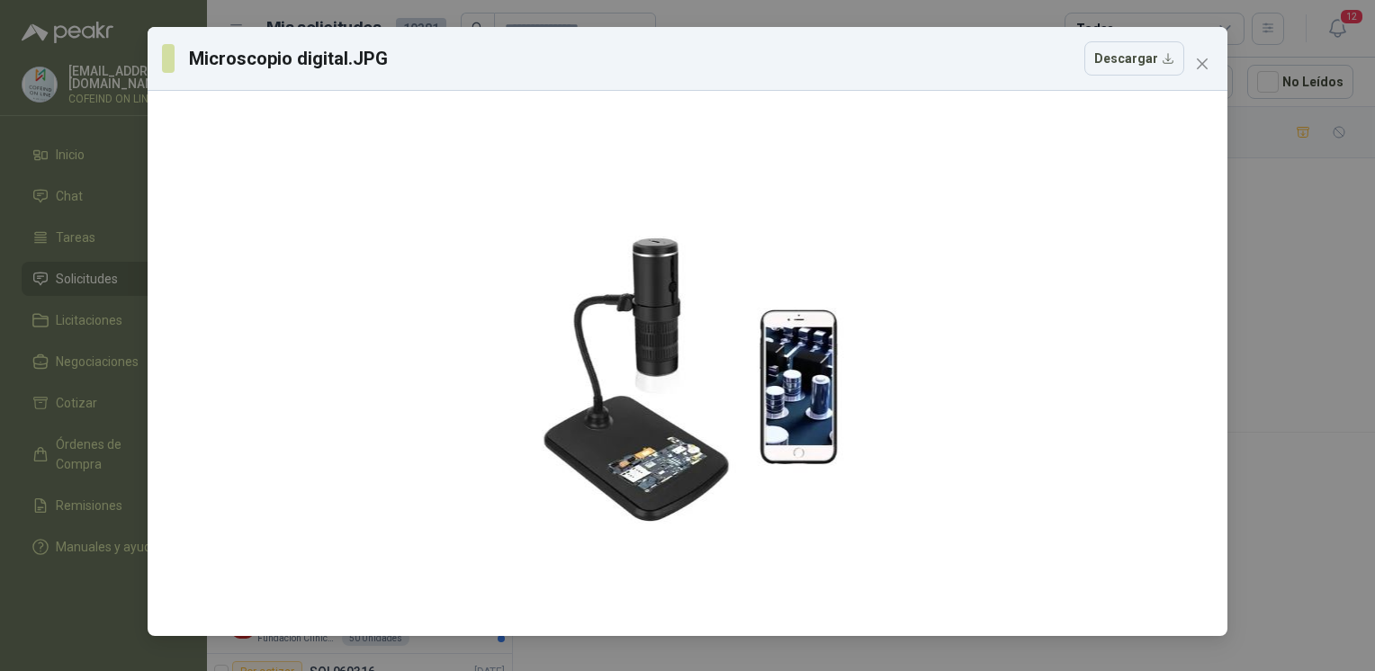
click at [1261, 378] on div "Microscopio digital.JPG Descargar" at bounding box center [687, 335] width 1375 height 671
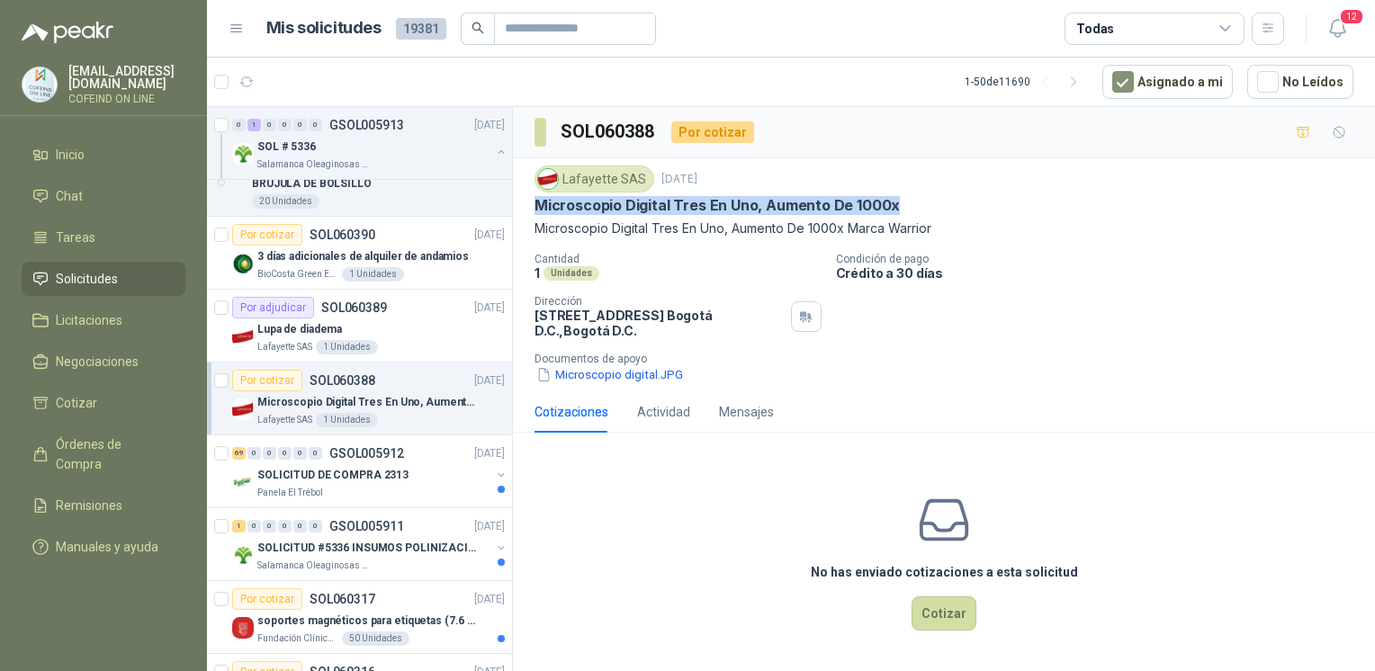
drag, startPoint x: 529, startPoint y: 198, endPoint x: 911, endPoint y: 193, distance: 382.4
click at [911, 193] on div "Lafayette SAS [DATE] Microscopio Digital Tres En Uno, Aumento De 1000x Microsco…" at bounding box center [944, 274] width 862 height 233
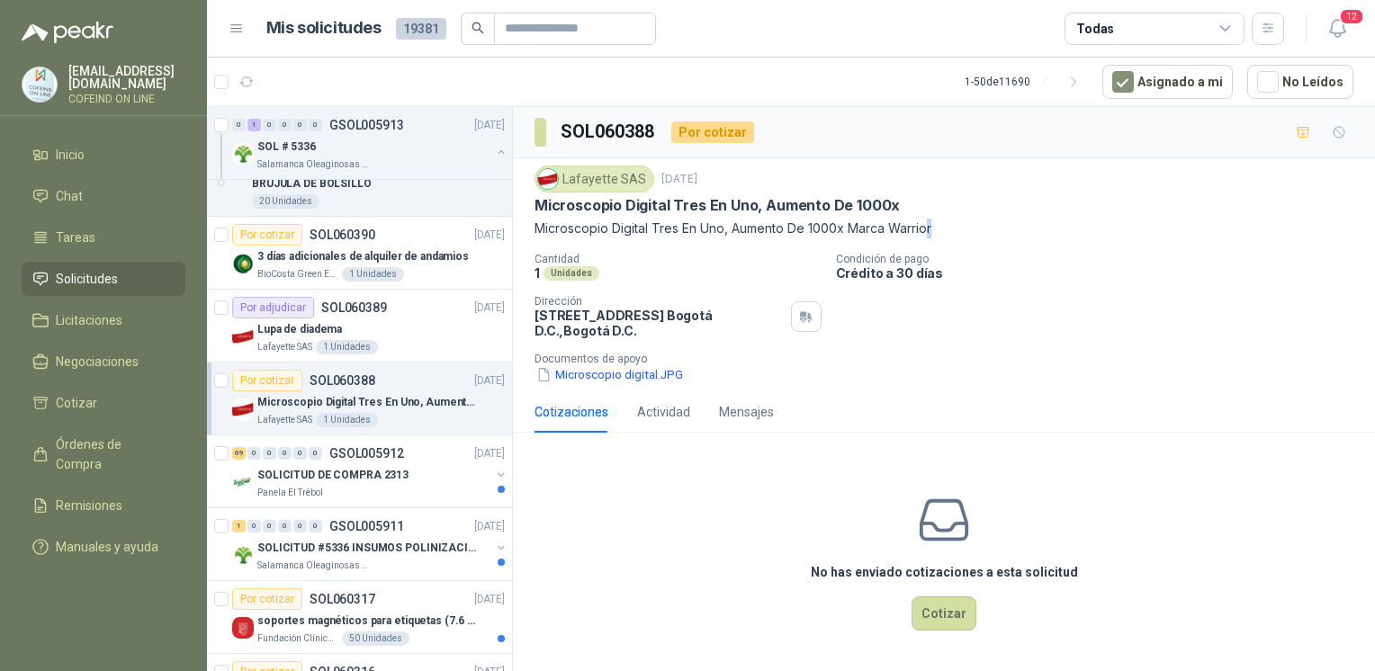
drag, startPoint x: 911, startPoint y: 193, endPoint x: 932, endPoint y: 218, distance: 31.9
click at [932, 219] on p "Microscopio Digital Tres En Uno, Aumento De 1000x Marca Warrior" at bounding box center [943, 229] width 819 height 20
drag, startPoint x: 535, startPoint y: 229, endPoint x: 942, endPoint y: 229, distance: 406.7
click at [942, 229] on p "Microscopio Digital Tres En Uno, Aumento De 1000x Marca Warrior" at bounding box center [943, 229] width 819 height 20
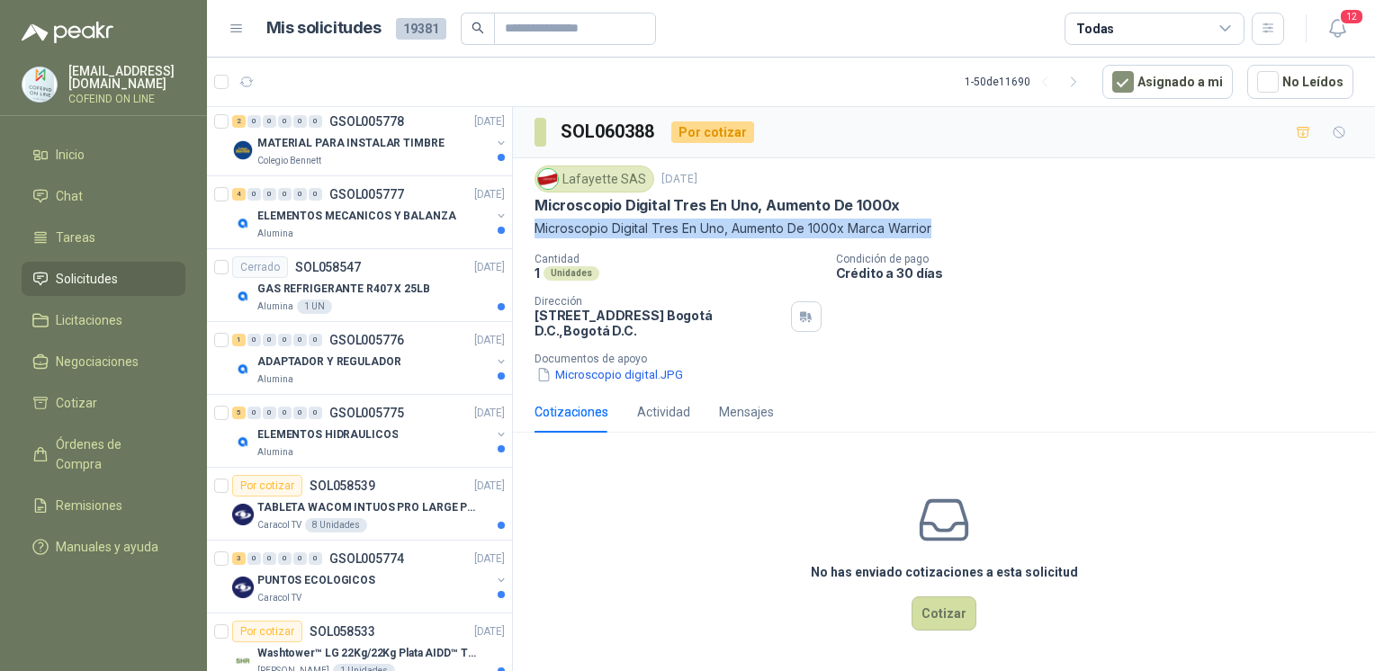
scroll to position [3234, 0]
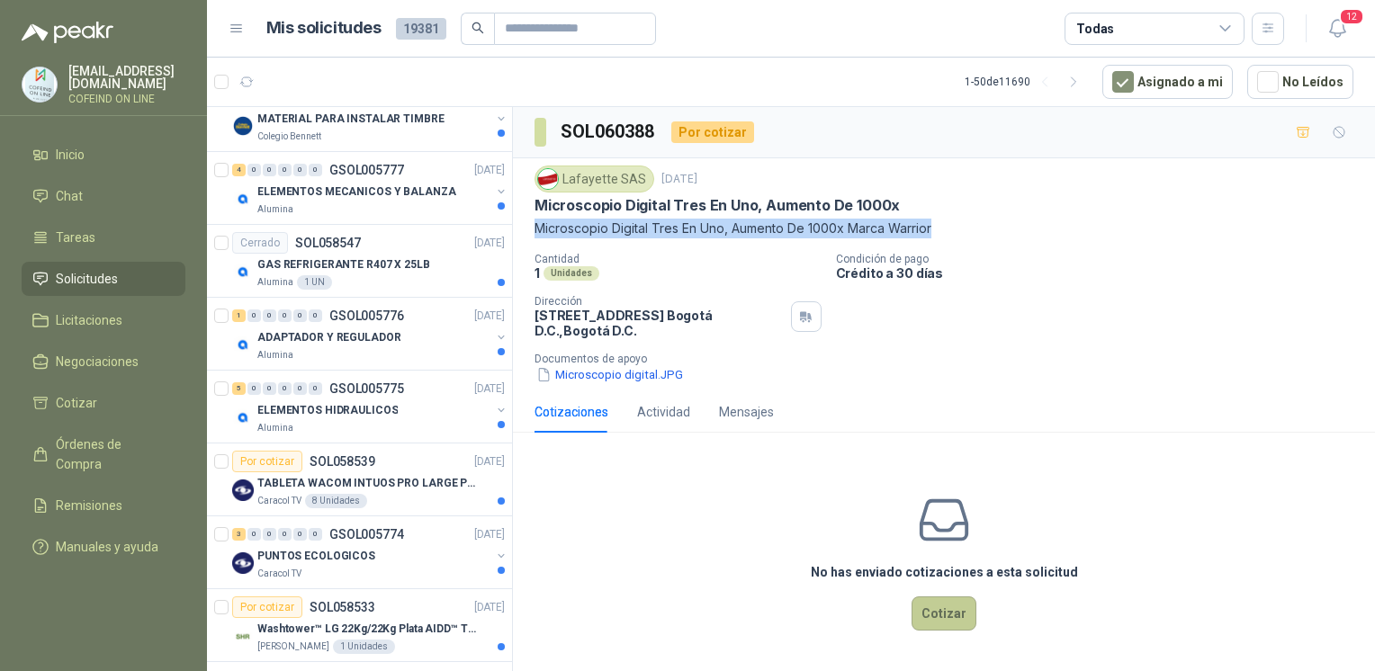
click at [968, 603] on button "Cotizar" at bounding box center [943, 614] width 65 height 34
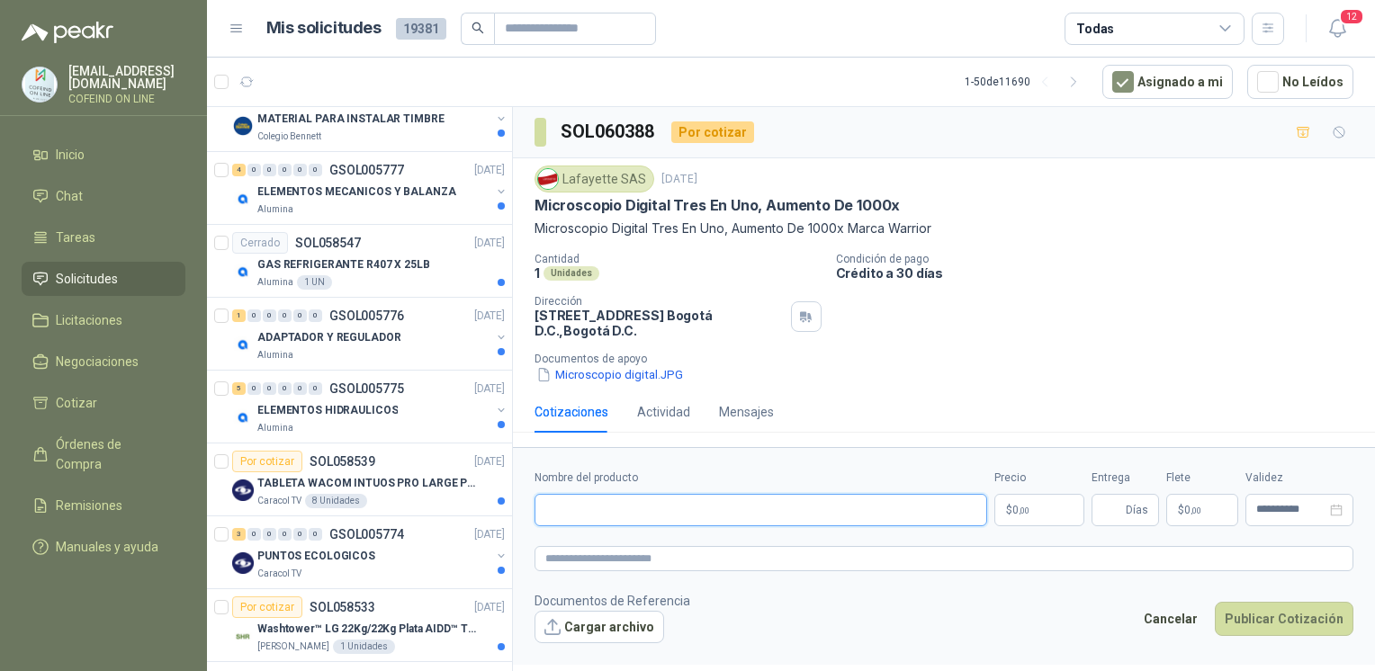
click at [744, 519] on input "Nombre del producto" at bounding box center [760, 510] width 453 height 32
paste input "**********"
type input "**********"
click at [597, 631] on button "Cargar archivo" at bounding box center [599, 627] width 130 height 32
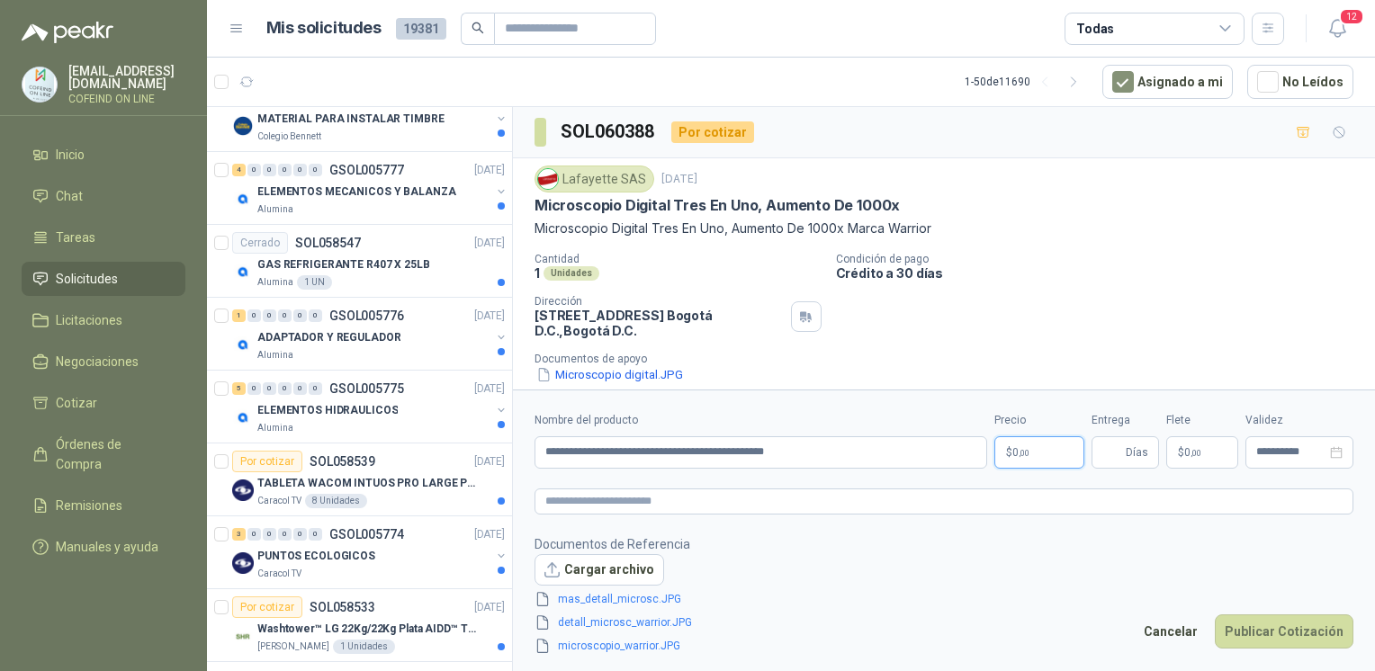
click at [1028, 449] on body "[EMAIL_ADDRESS][DOMAIN_NAME] COFEIND ON LINE Inicio Chat Tareas Solicitudes Lic…" at bounding box center [687, 335] width 1375 height 671
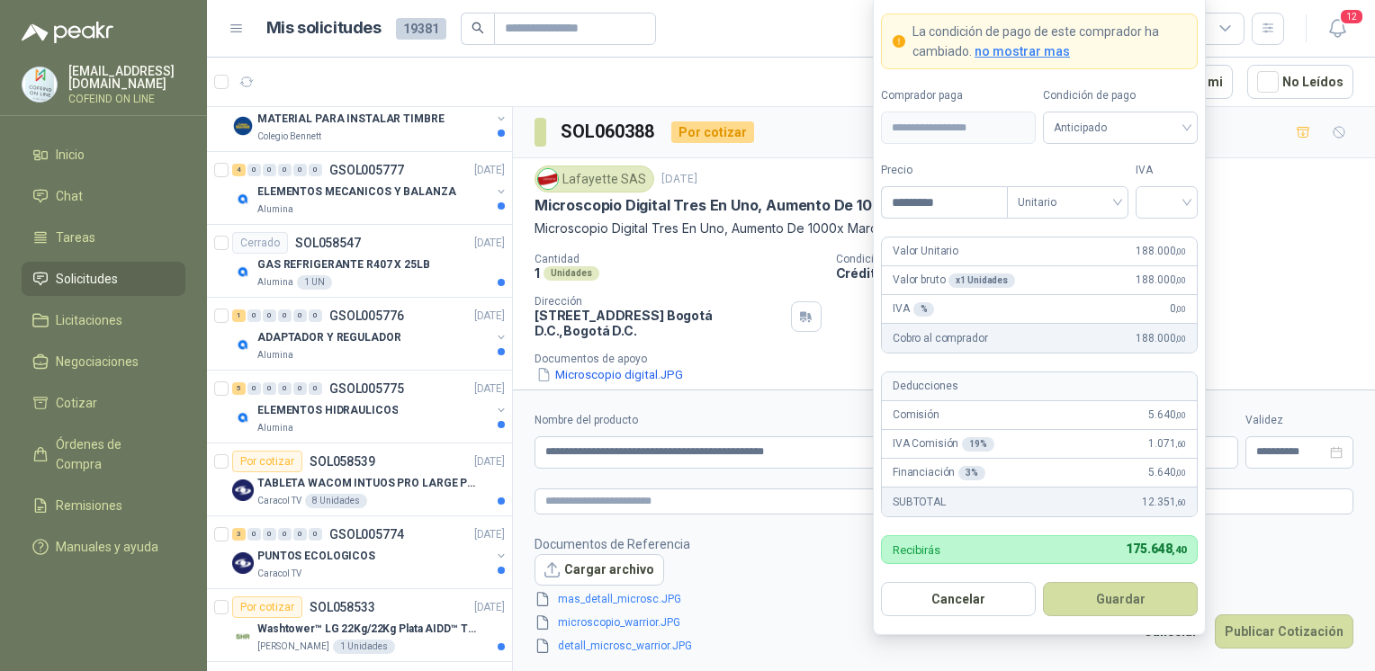
type input "*********"
click at [1198, 201] on form "**********" at bounding box center [1039, 315] width 333 height 641
click at [1188, 202] on div at bounding box center [1166, 202] width 62 height 32
click at [1167, 304] on div "0%" at bounding box center [1166, 299] width 33 height 20
click at [1122, 592] on button "Guardar" at bounding box center [1120, 599] width 155 height 34
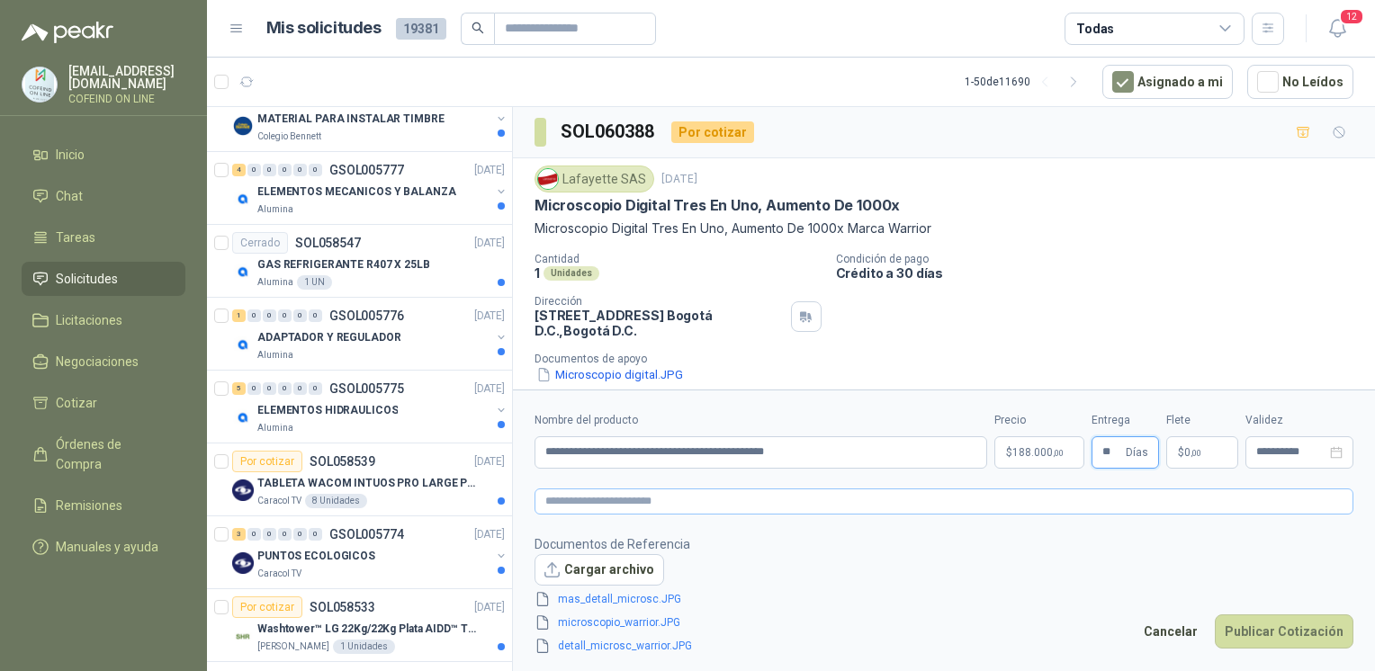
type input "**"
click at [806, 506] on textarea at bounding box center [943, 502] width 819 height 26
type textarea "*"
type textarea "**"
type textarea "***"
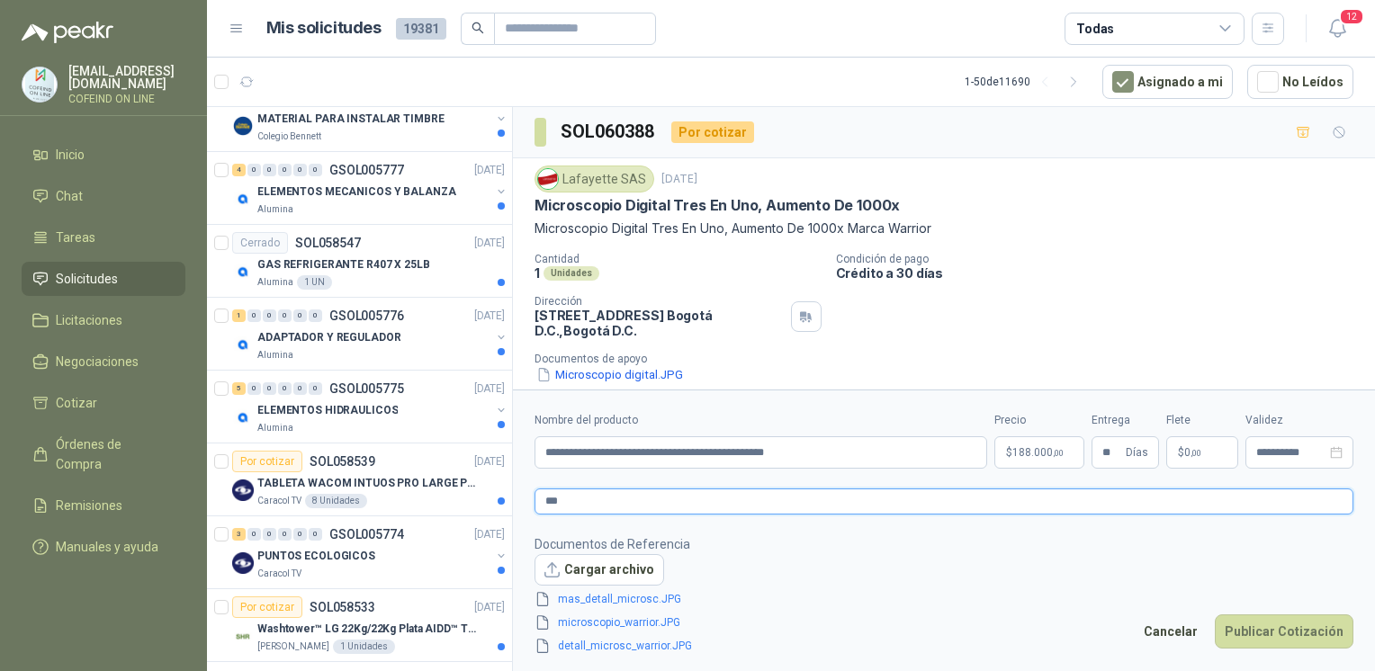
type textarea "***"
type textarea "*****"
type textarea "******"
type textarea "*******"
type textarea "********"
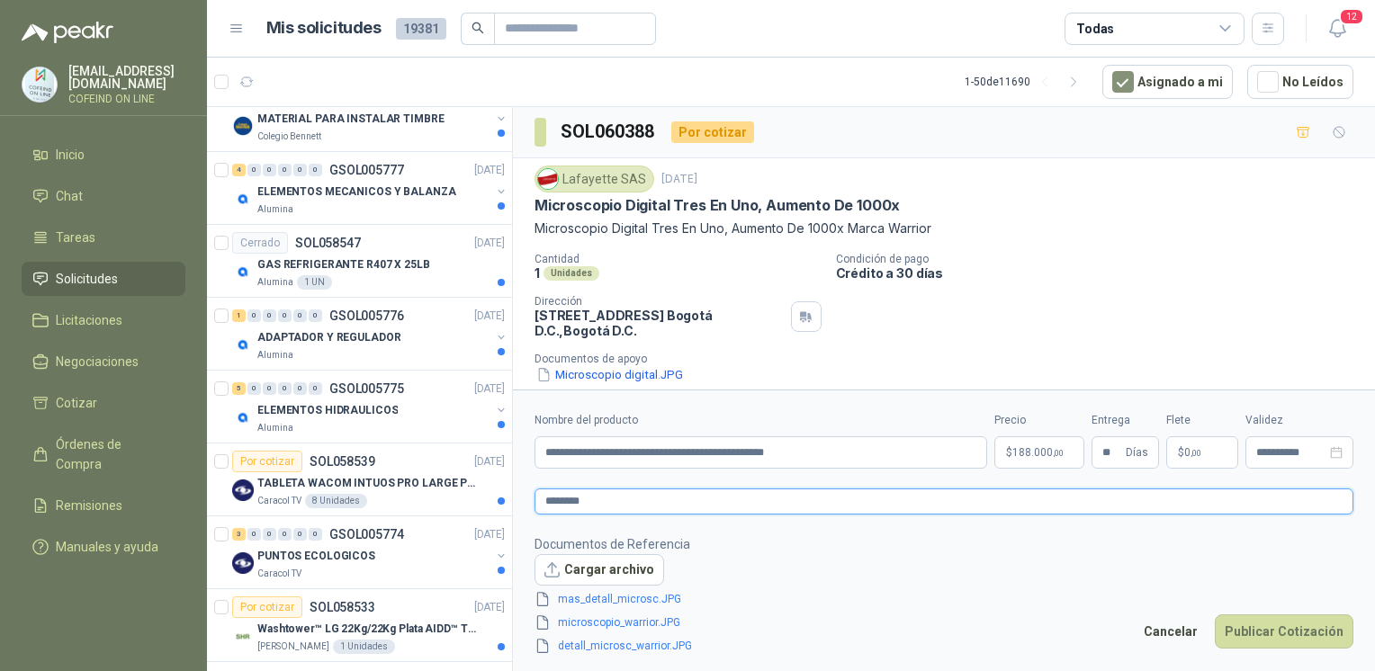
type textarea "*********"
type textarea "**********"
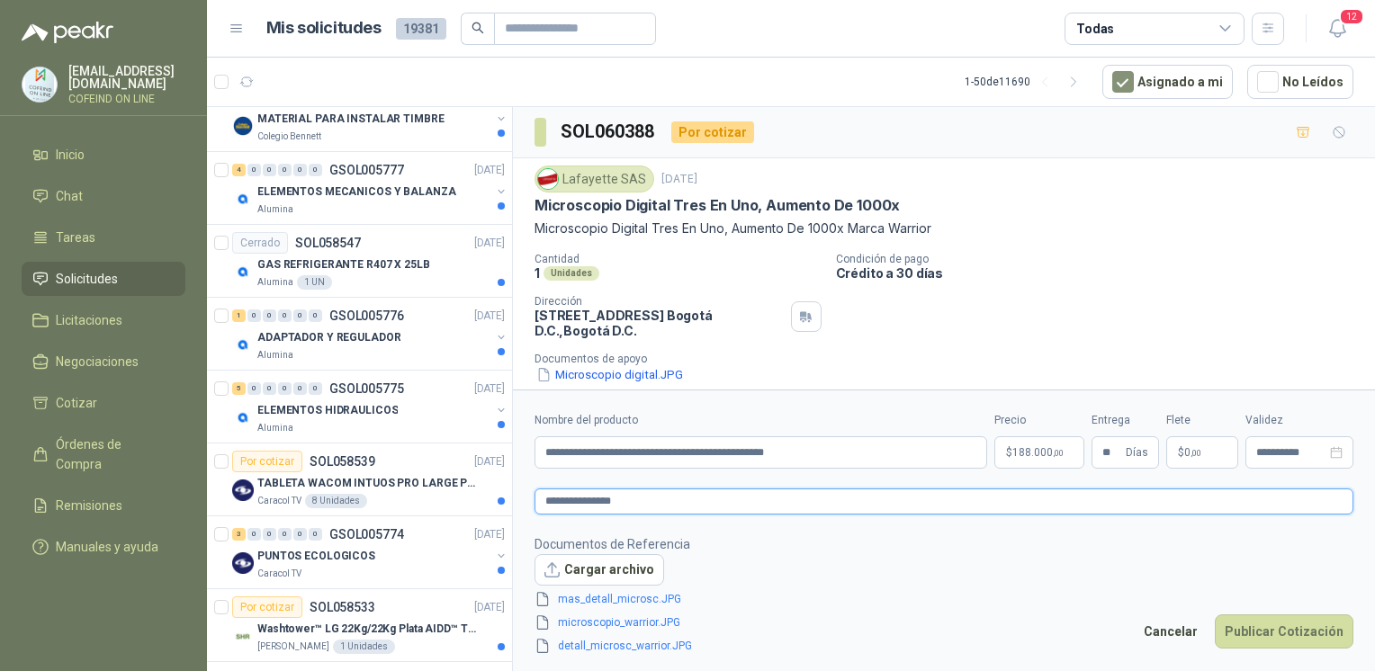
type textarea "**********"
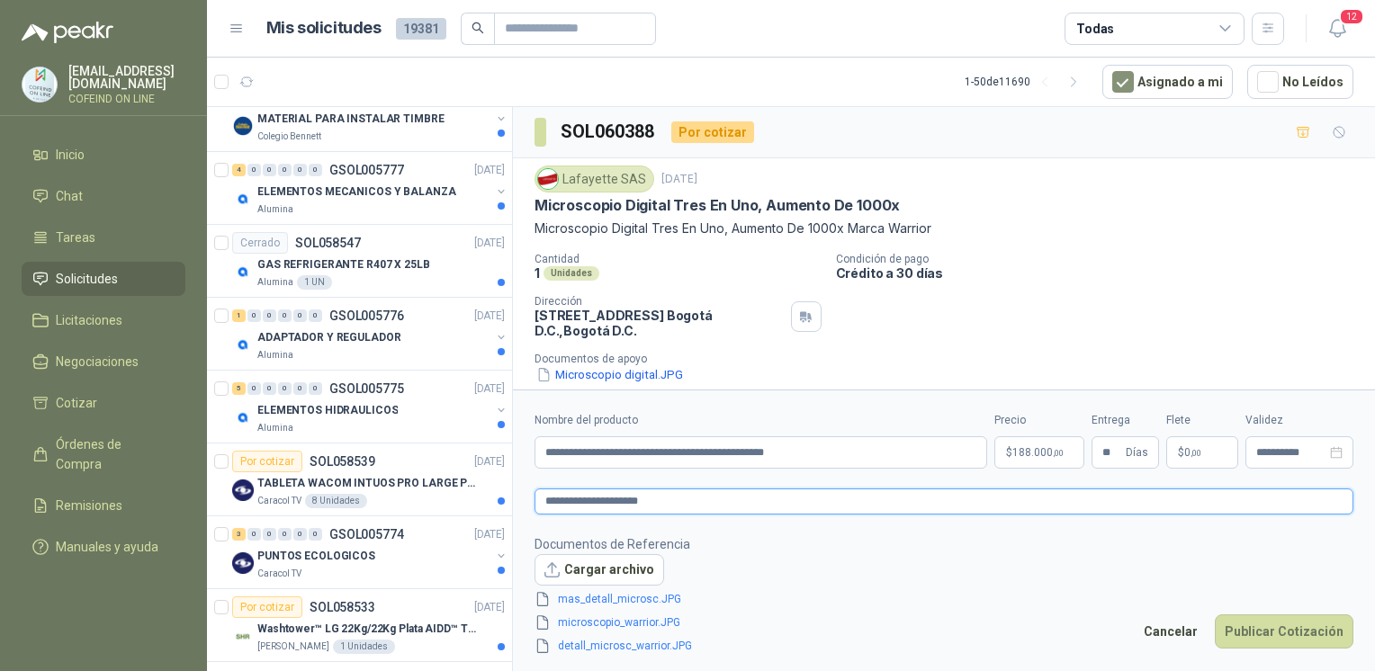
type textarea "**********"
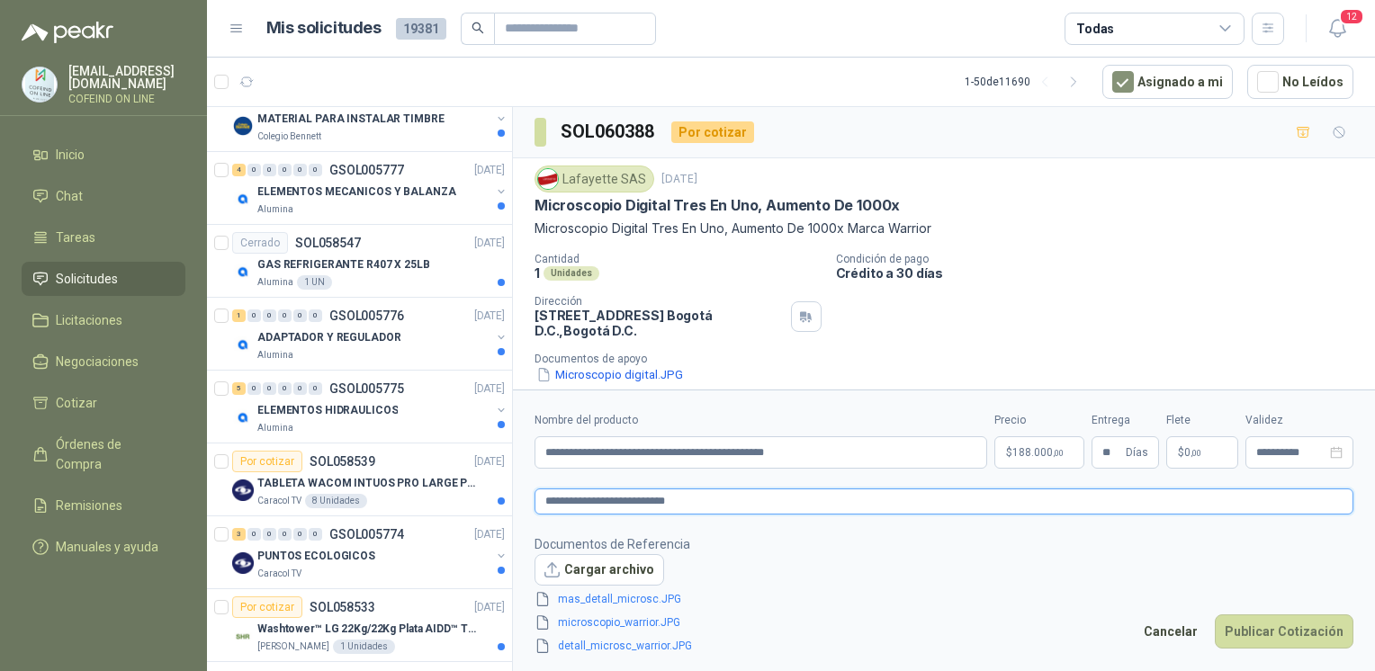
type textarea "**********"
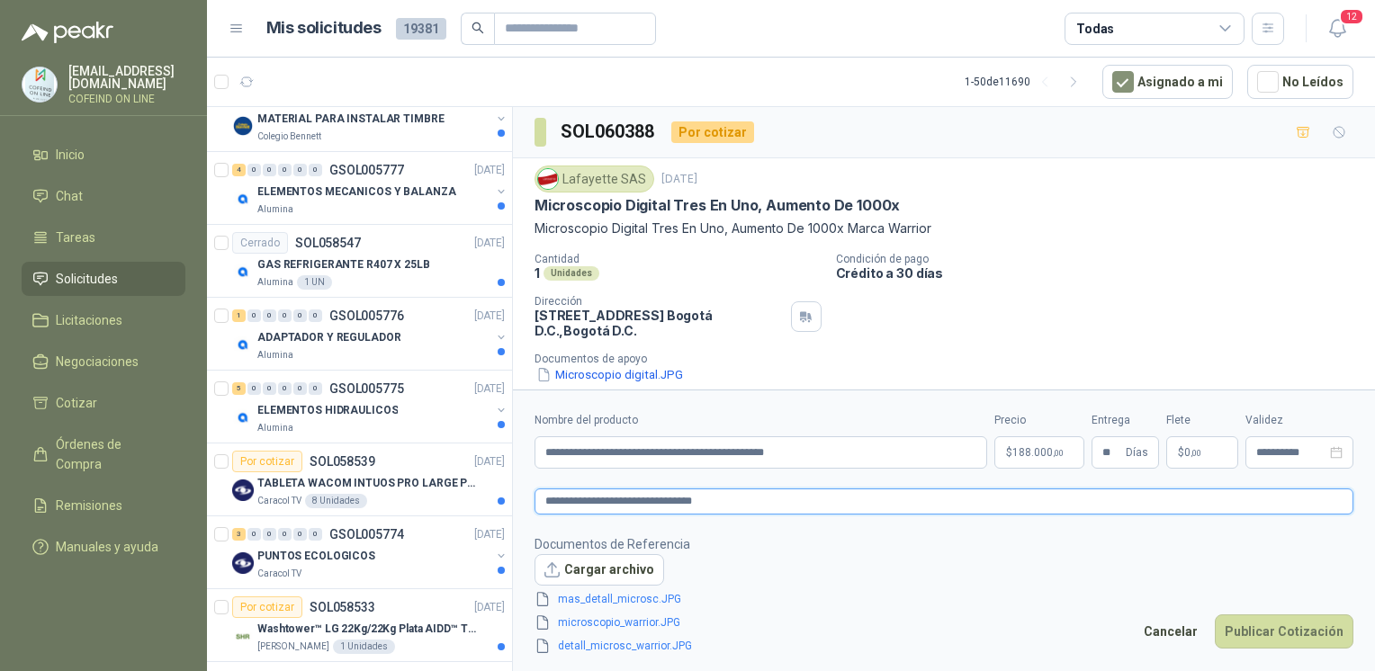
type textarea "**********"
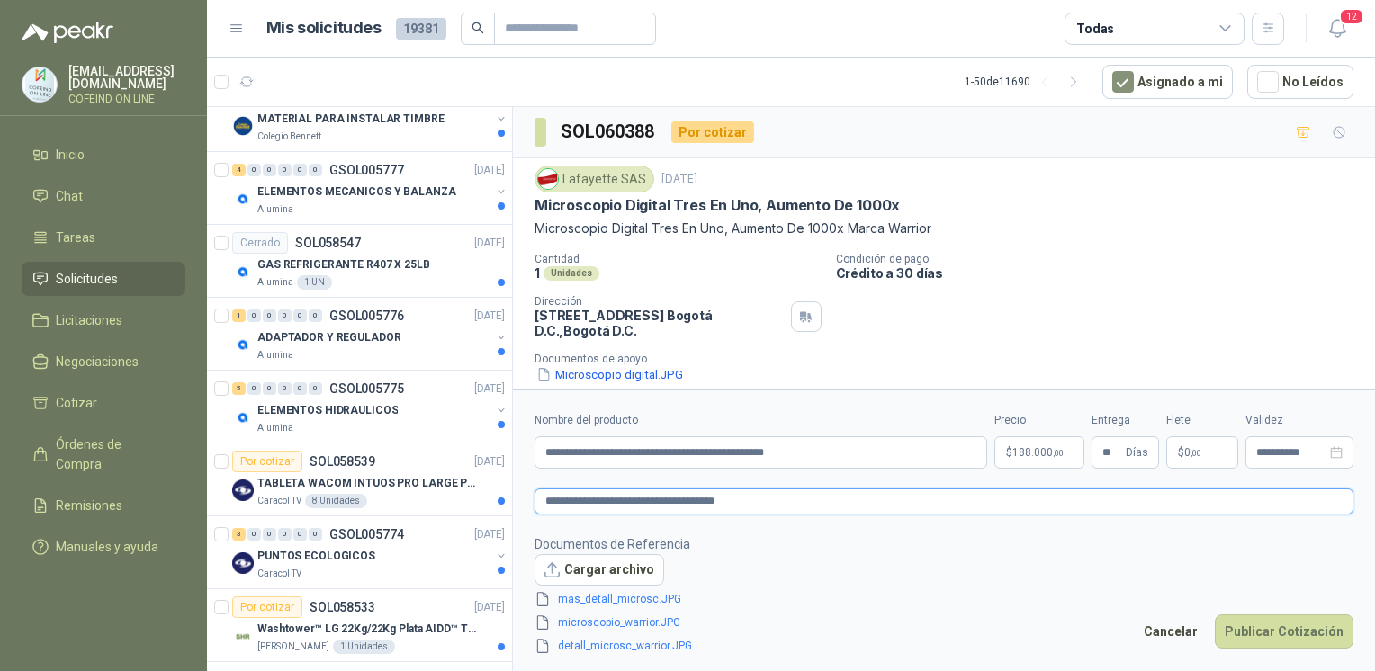
type textarea "**********"
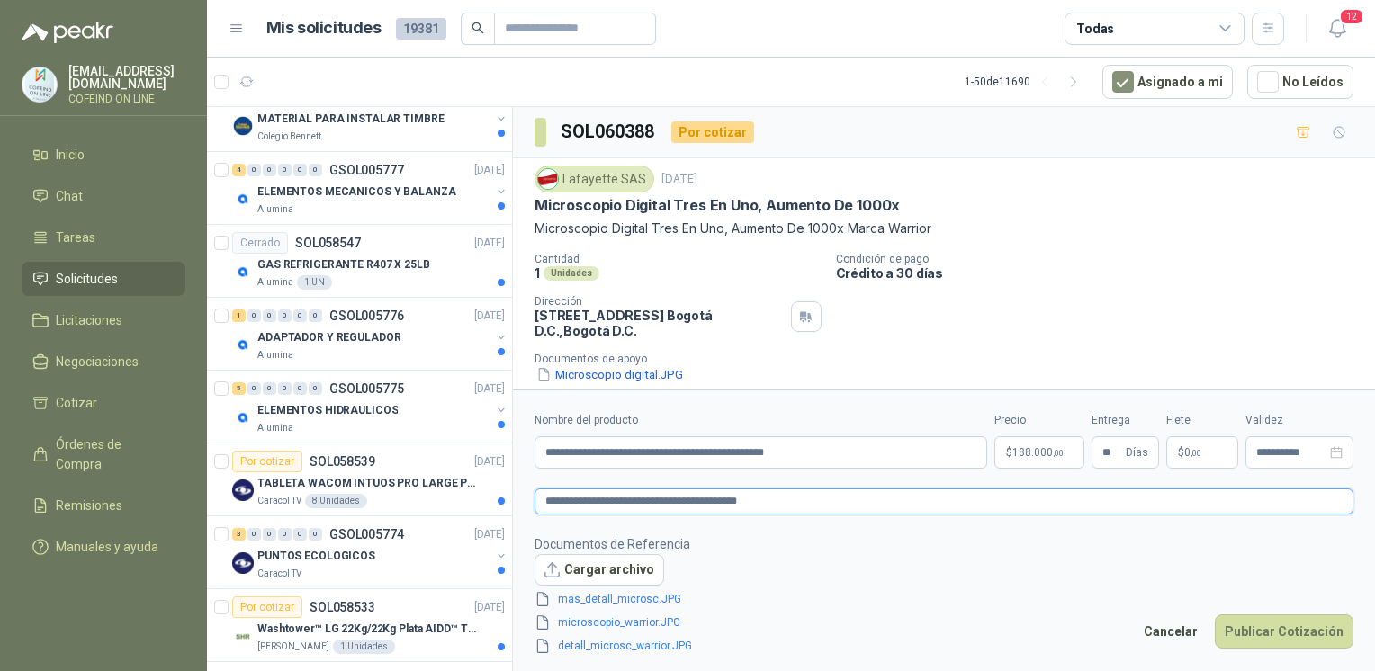
type textarea "**********"
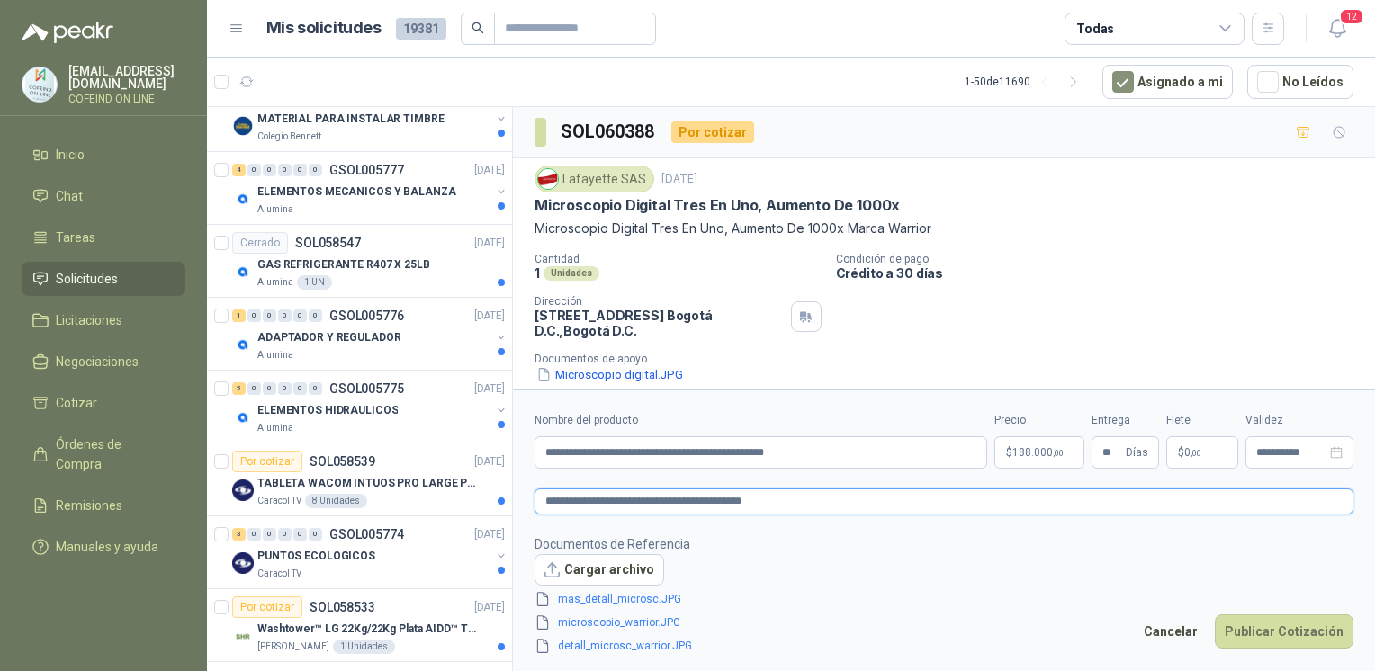
type textarea "**********"
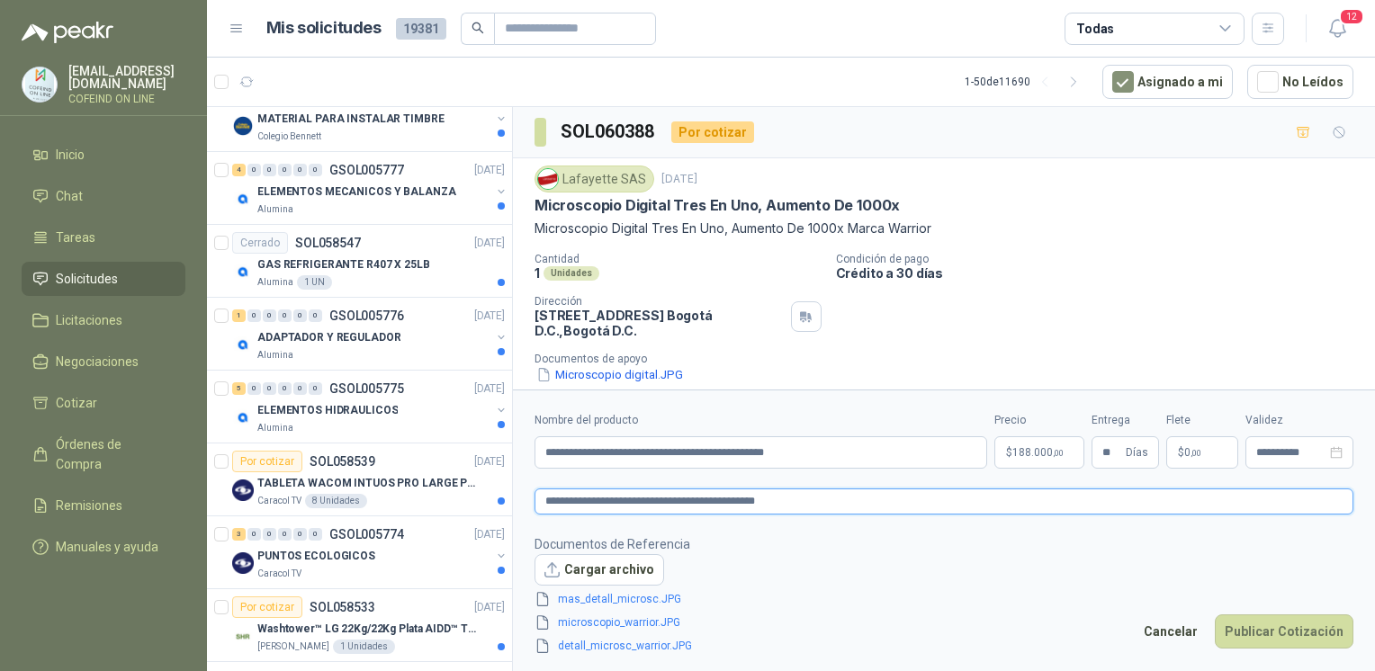
type textarea "**********"
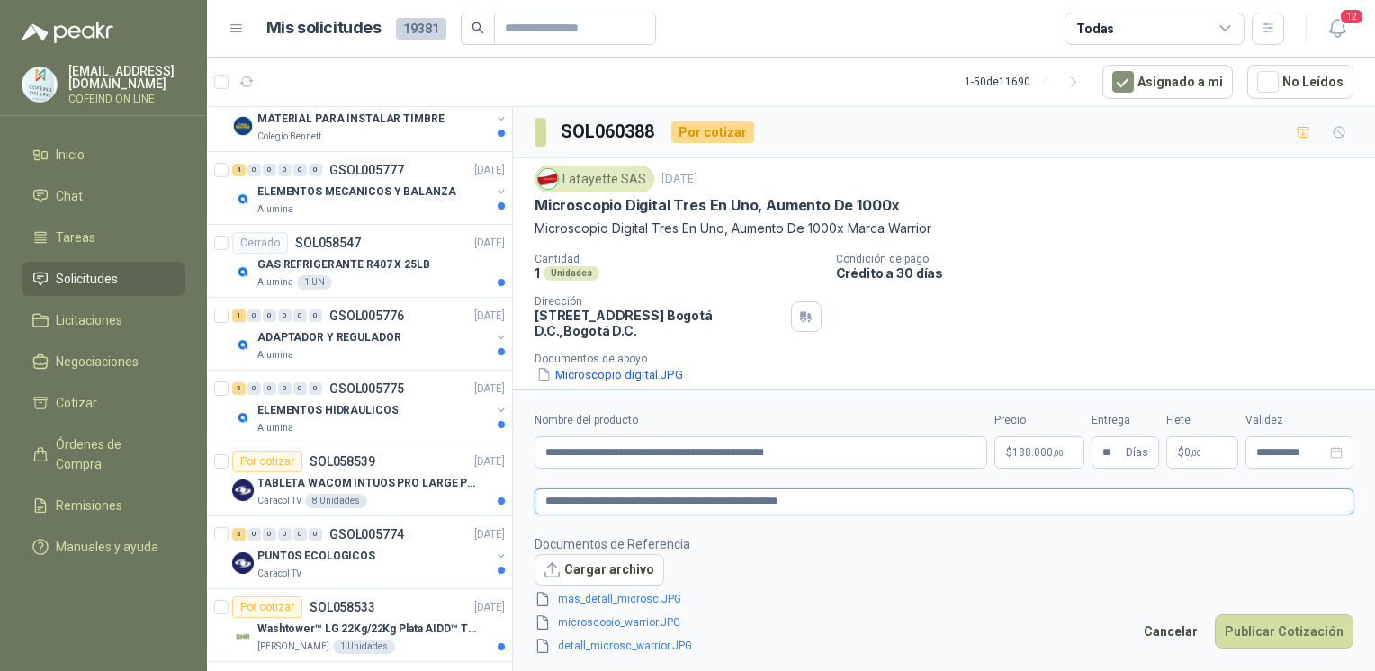
type textarea "**********"
click at [1280, 633] on button "Publicar Cotización" at bounding box center [1284, 631] width 139 height 34
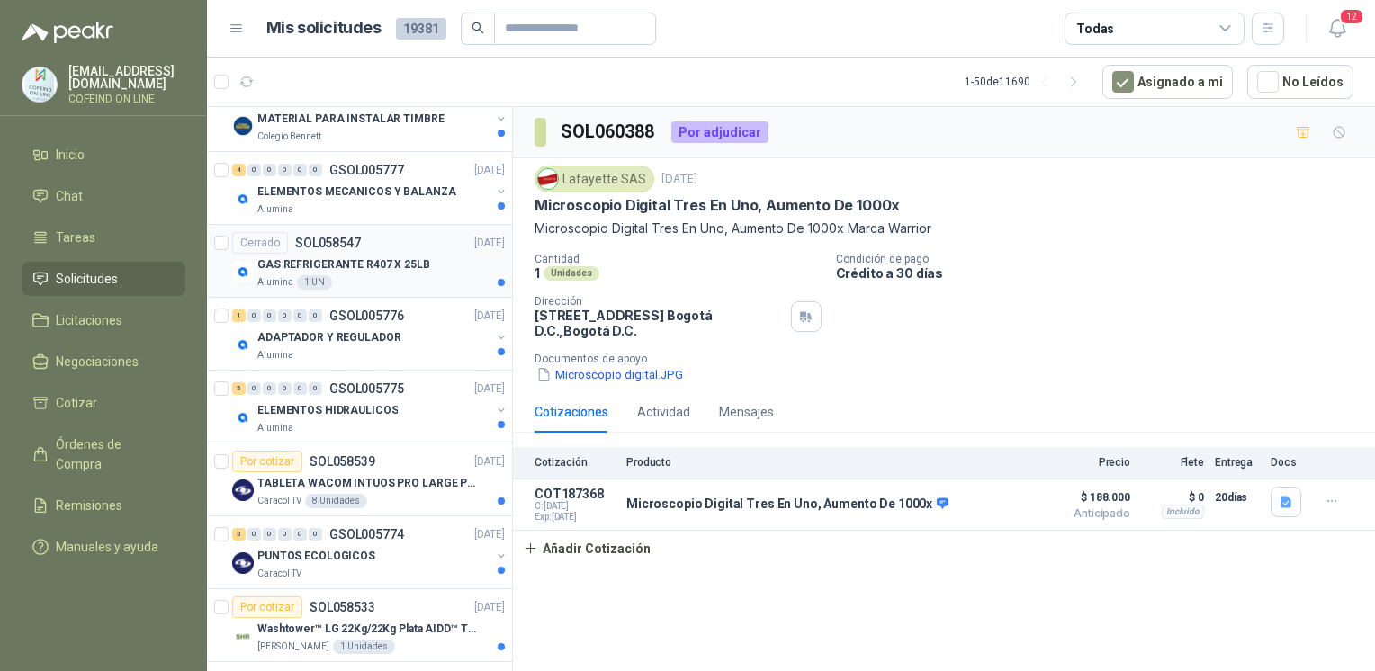
click at [412, 257] on p "GAS REFRIGERANTE R407 X 25LB" at bounding box center [343, 264] width 173 height 17
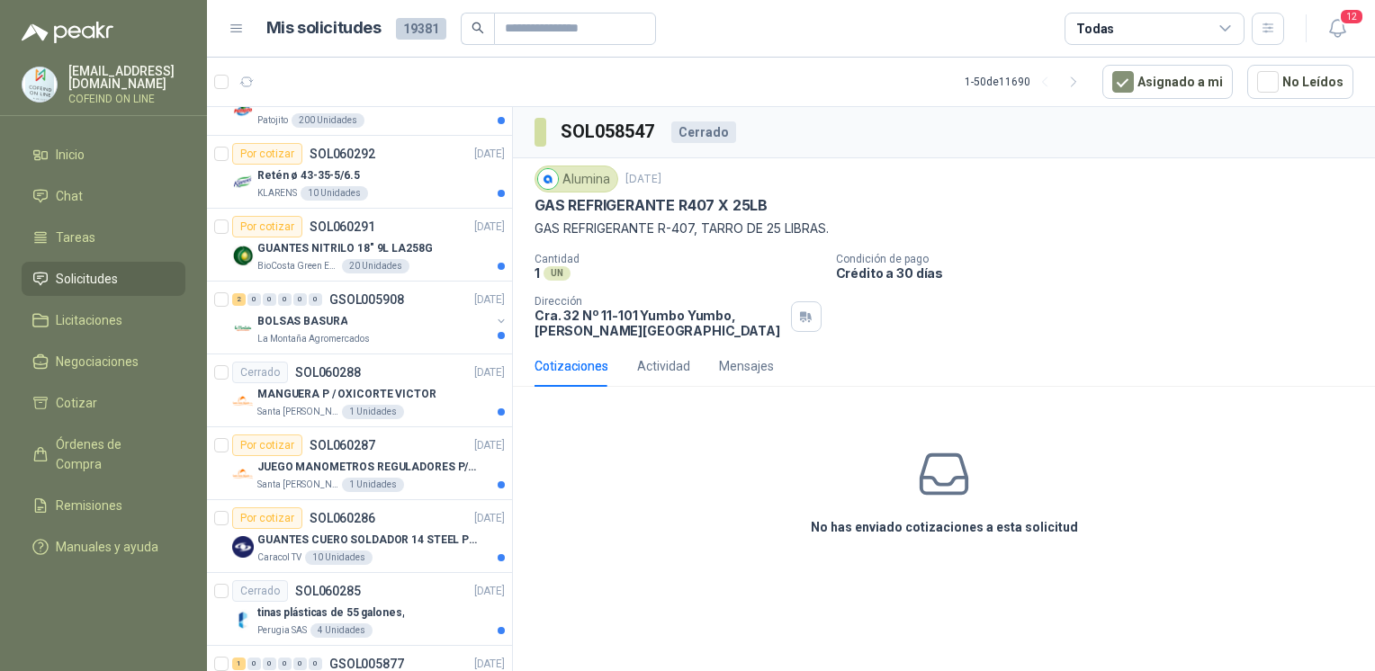
scroll to position [2011, 0]
click at [391, 387] on p "MANGUERA P / OXICORTE VICTOR" at bounding box center [346, 395] width 179 height 17
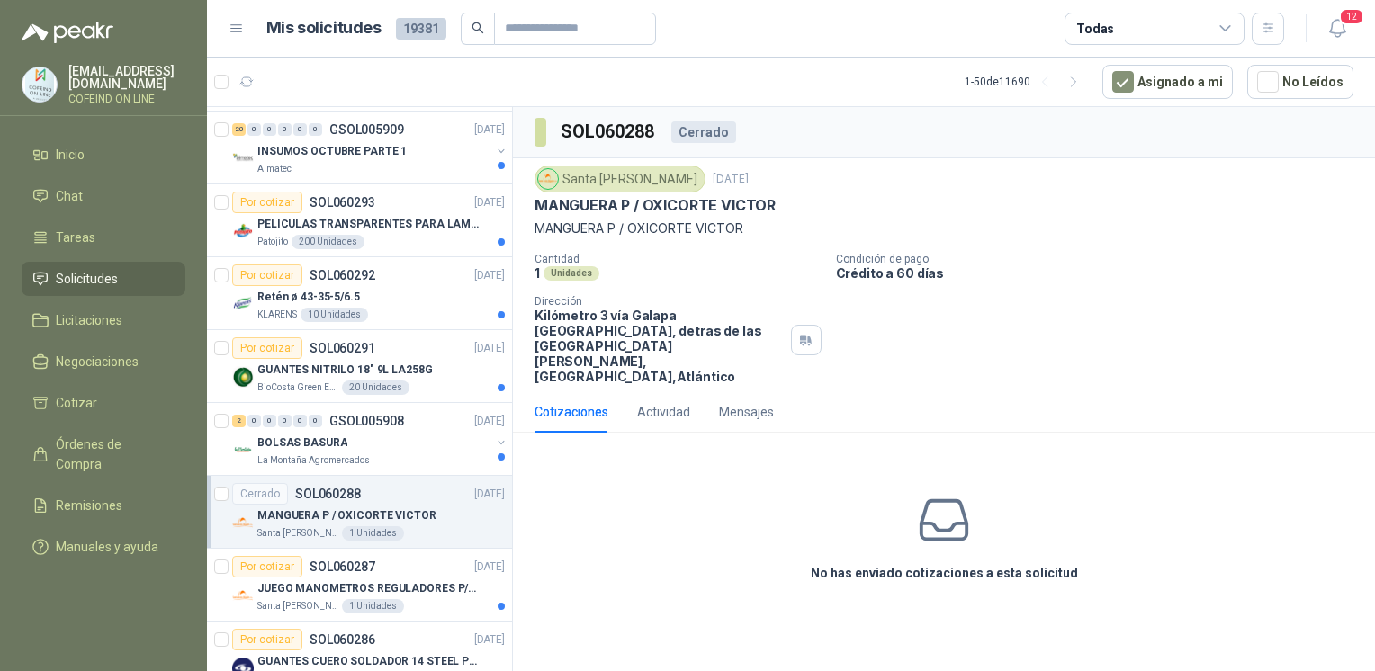
scroll to position [1889, 0]
click at [471, 364] on div "GUANTES NITRILO 18" 9L LA258G" at bounding box center [380, 371] width 247 height 22
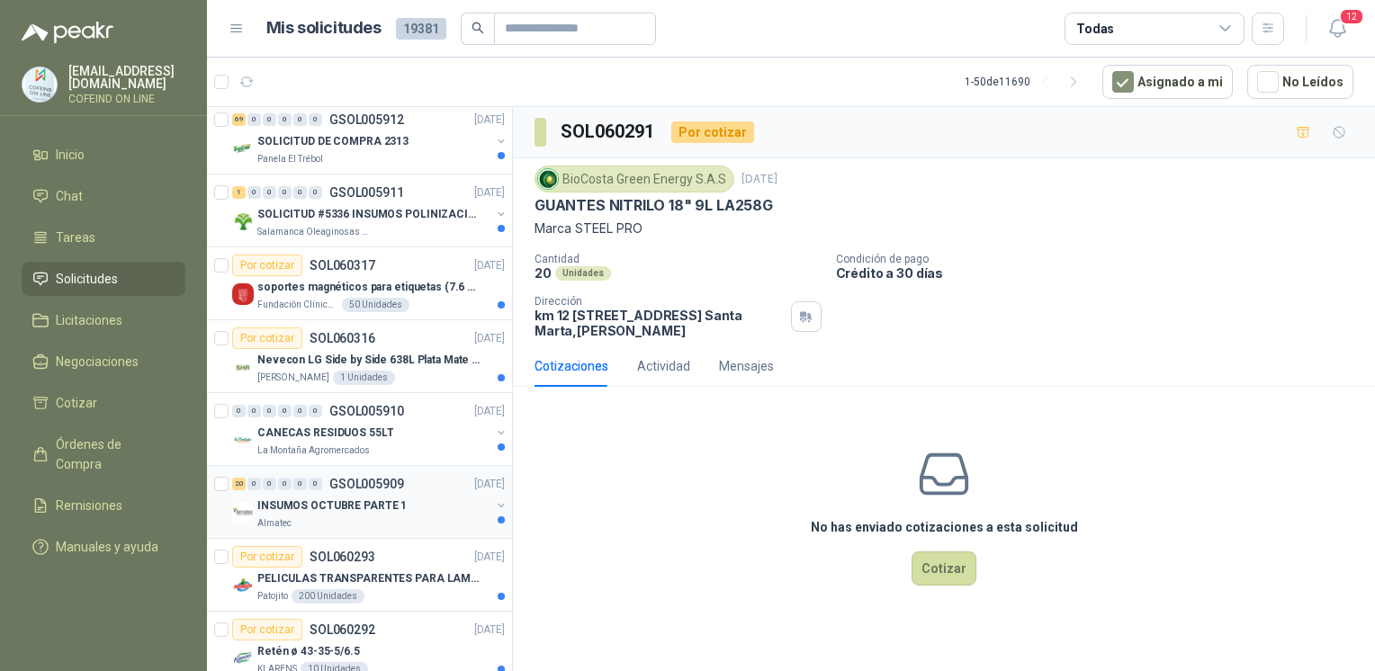
scroll to position [1467, 0]
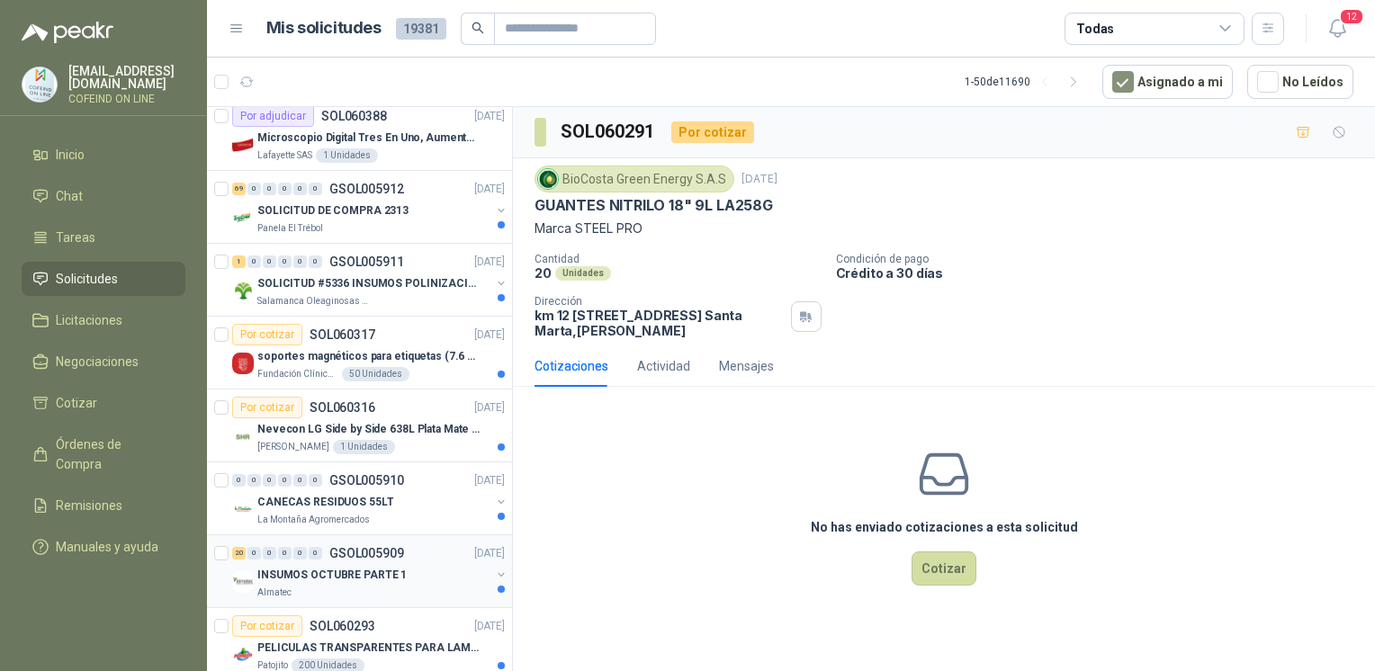
click at [388, 294] on div "Salamanca Oleaginosas SAS" at bounding box center [373, 301] width 233 height 14
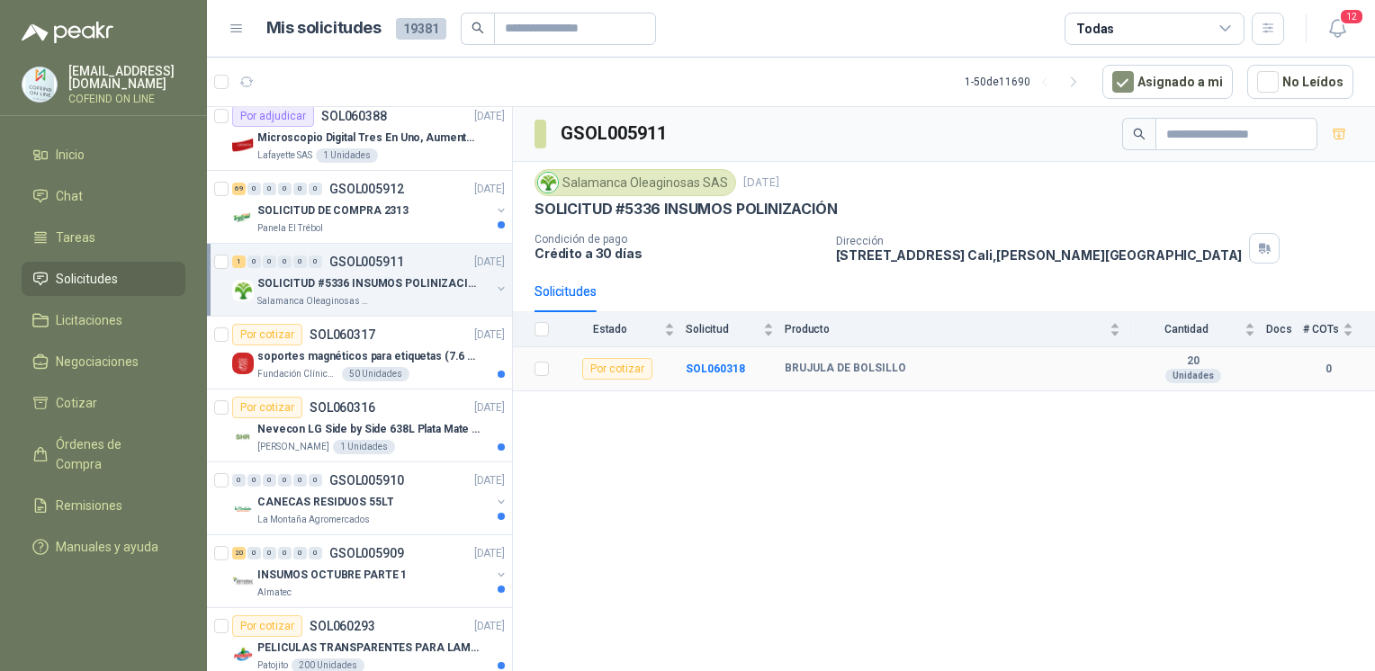
click at [699, 355] on td "SOL060318" at bounding box center [735, 369] width 99 height 44
click at [703, 365] on b "SOL060318" at bounding box center [715, 369] width 59 height 13
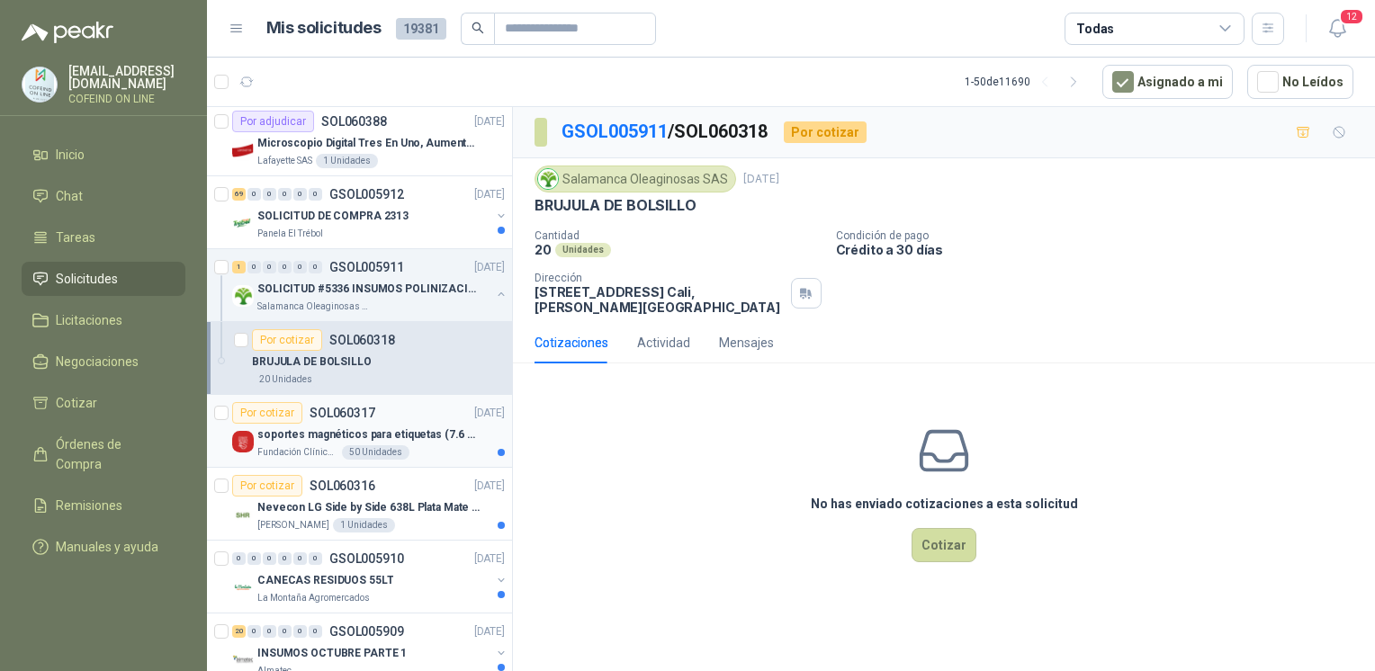
scroll to position [1510, 0]
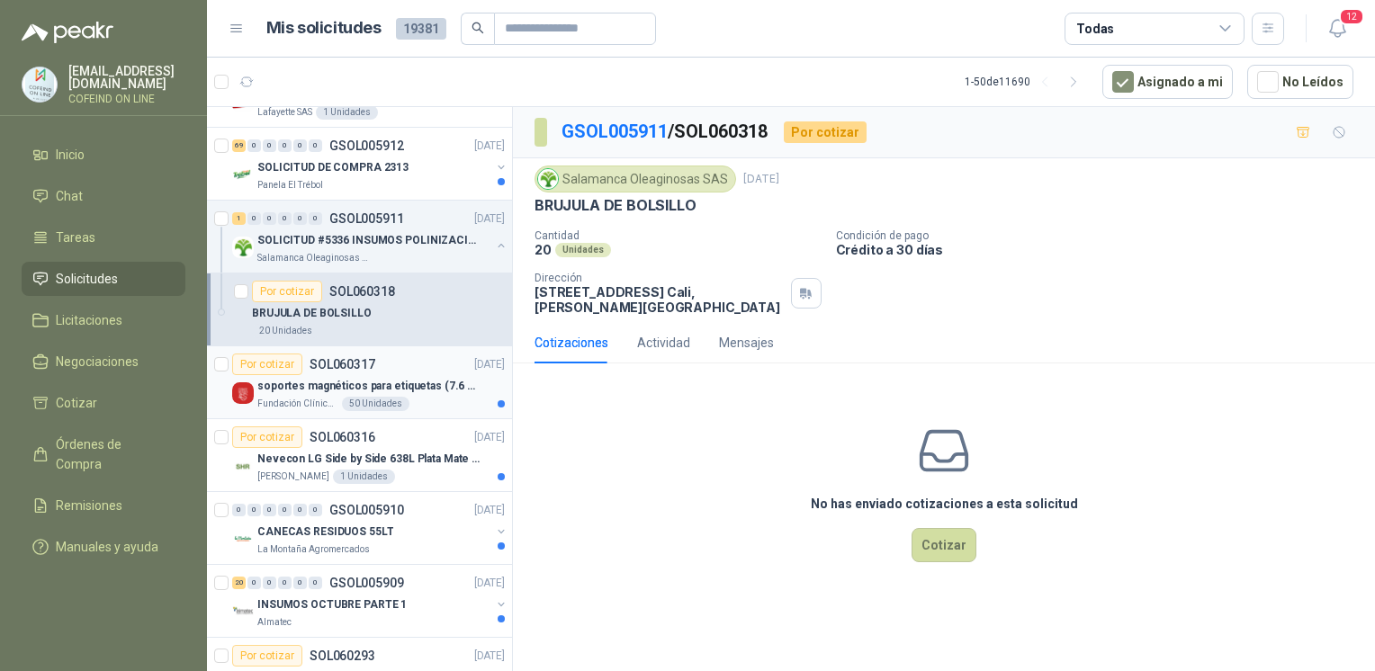
click at [303, 383] on p "soportes magnéticos para etiquetas (7.6 cm x 12.6 cm)" at bounding box center [369, 386] width 224 height 17
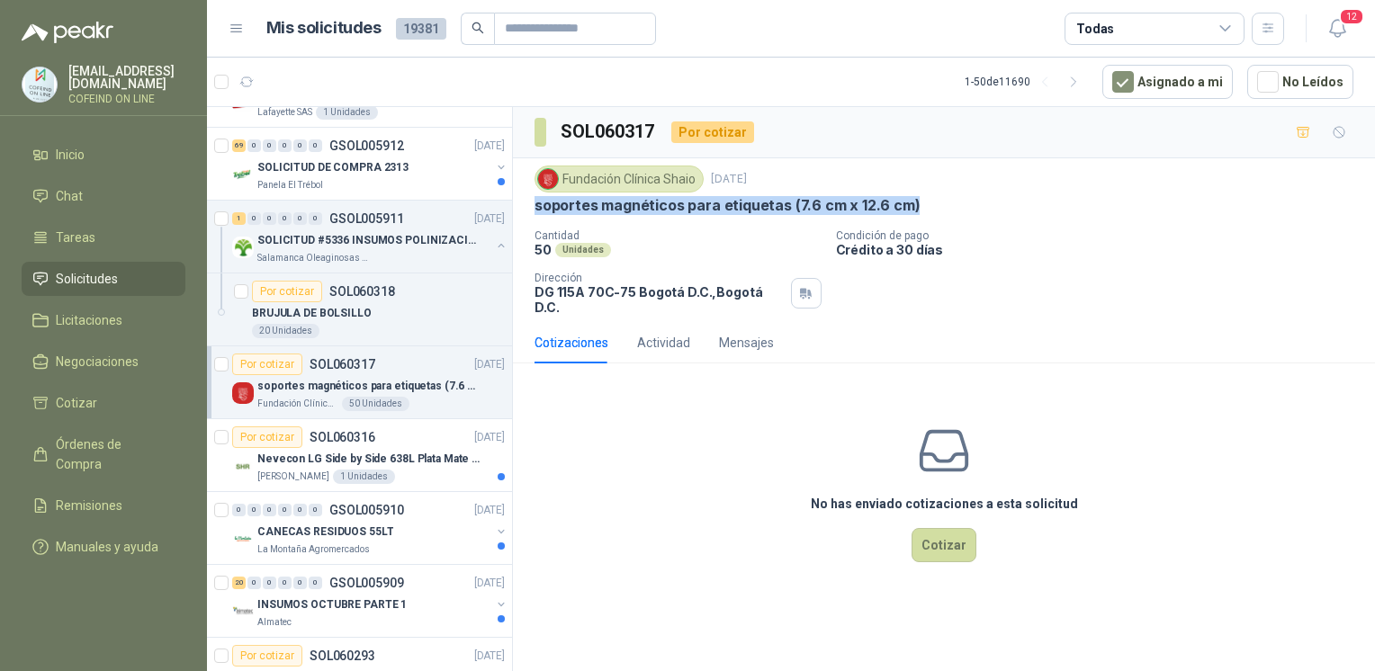
drag, startPoint x: 942, startPoint y: 202, endPoint x: 534, endPoint y: 197, distance: 408.5
click at [534, 197] on div "soportes magnéticos para etiquetas (7.6 cm x 12.6 cm)" at bounding box center [943, 205] width 819 height 19
click at [1341, 29] on icon "button" at bounding box center [1337, 28] width 22 height 22
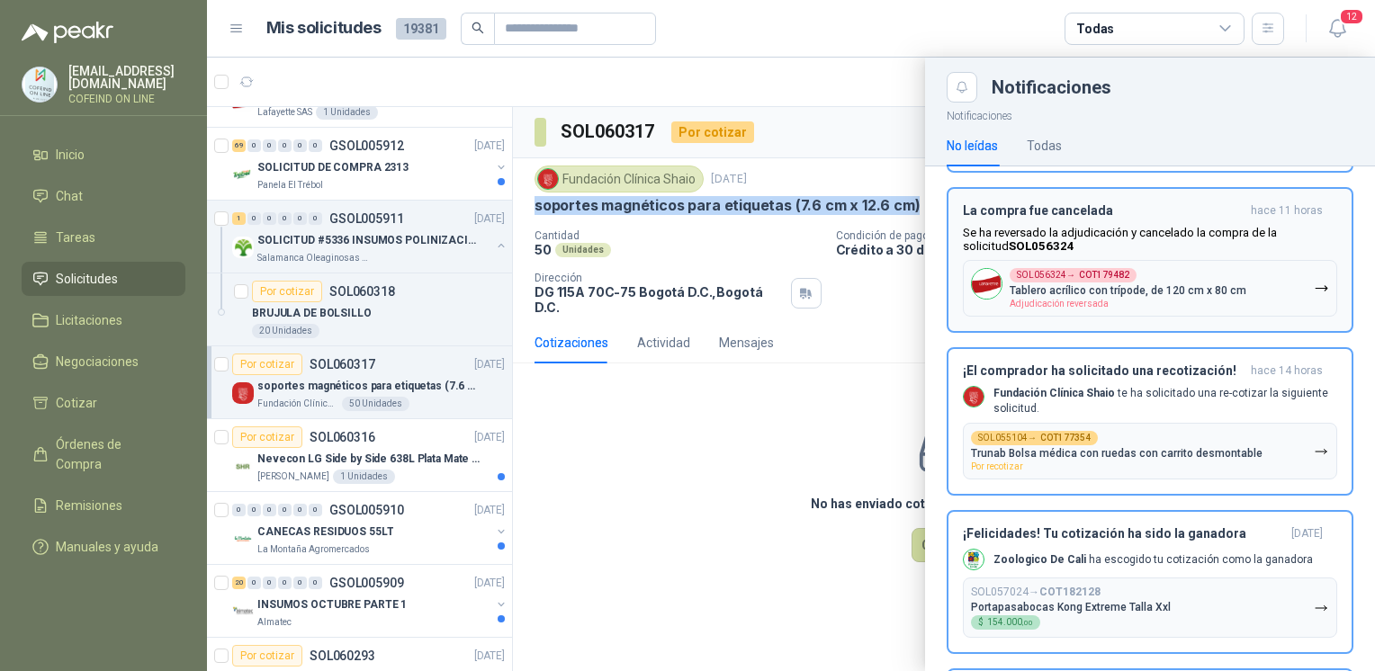
scroll to position [199, 0]
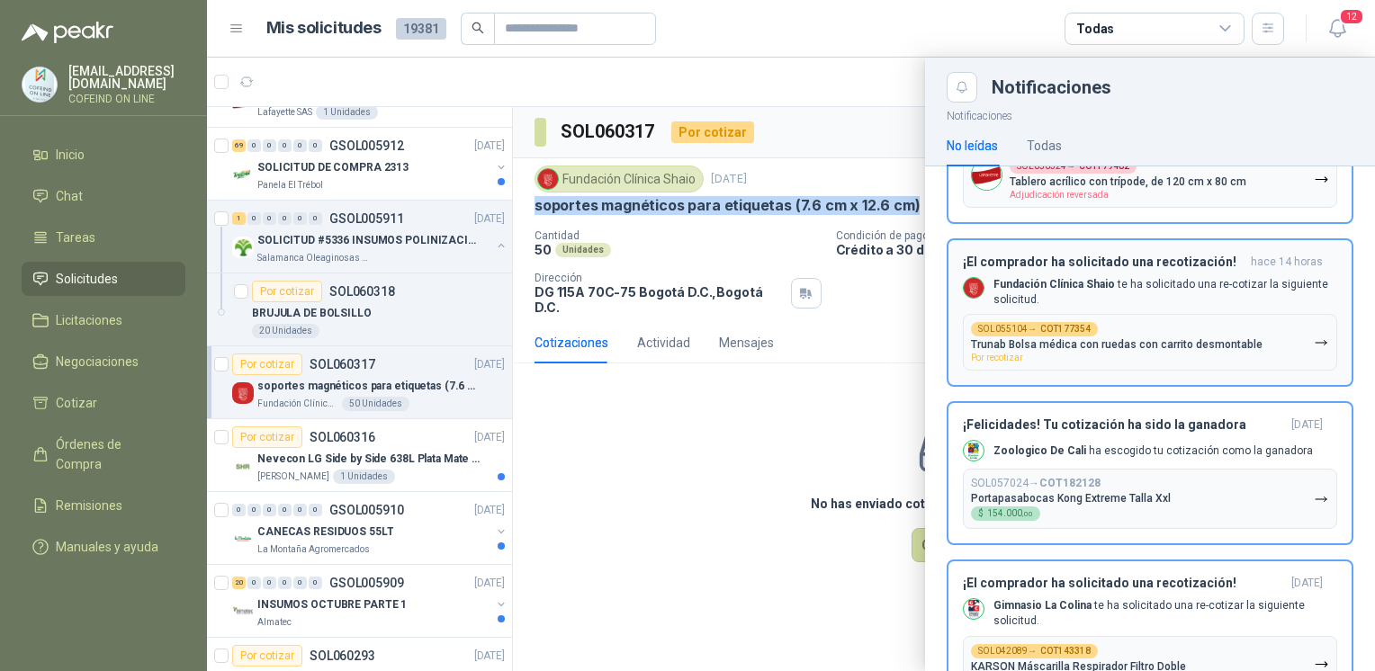
click at [1207, 353] on div "SOL055104 → COT177354 Trunab Bolsa médica con ruedas con carrito desmontable Po…" at bounding box center [1117, 342] width 292 height 40
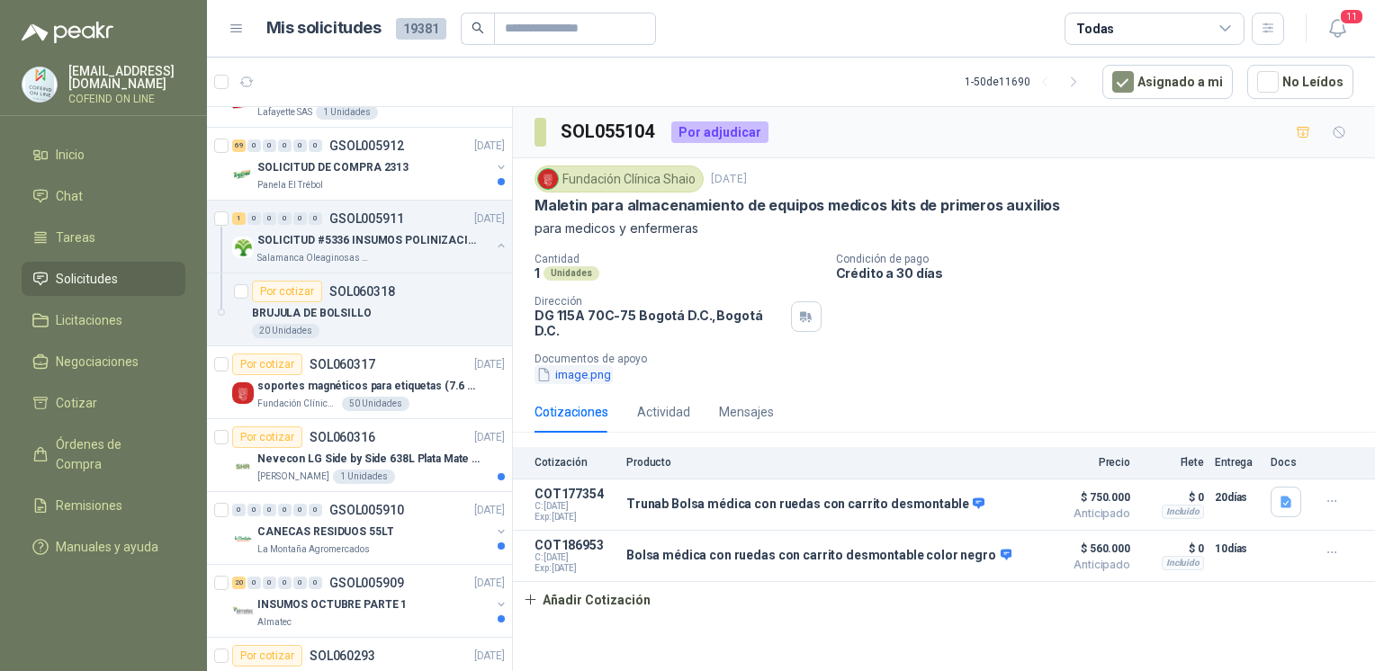
click at [583, 365] on button "image.png" at bounding box center [573, 374] width 78 height 19
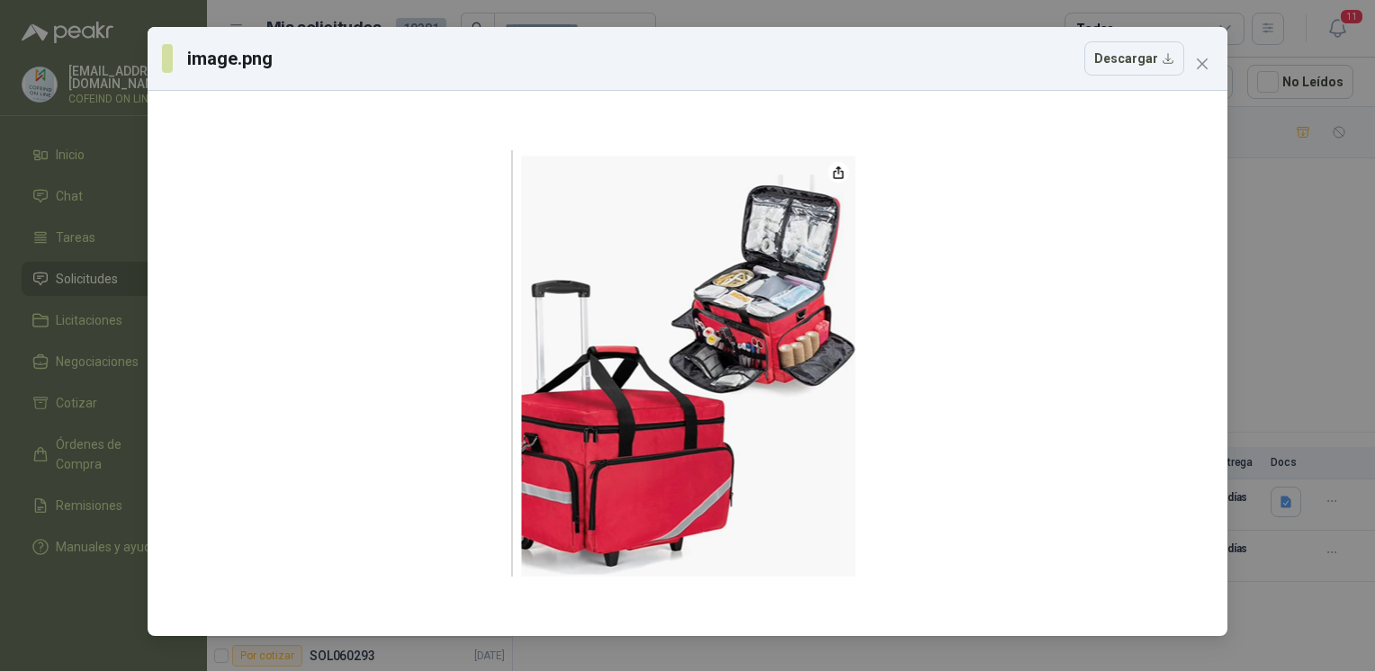
click at [1271, 315] on div "image.png Descargar" at bounding box center [687, 335] width 1375 height 671
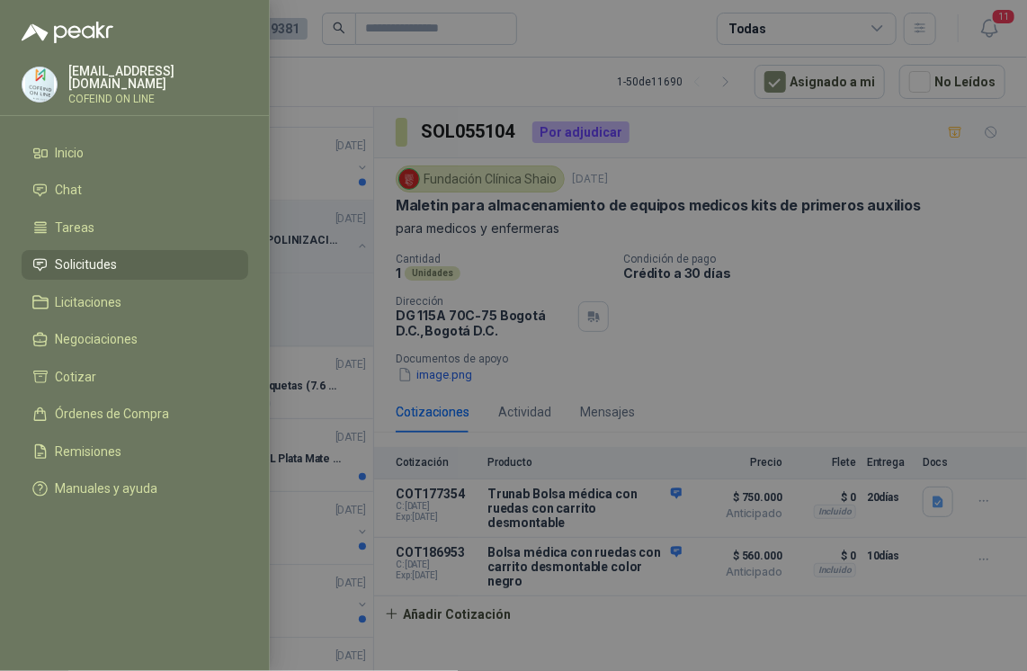
drag, startPoint x: 990, startPoint y: 279, endPoint x: 1018, endPoint y: 256, distance: 35.8
click at [990, 279] on div at bounding box center [513, 335] width 1027 height 671
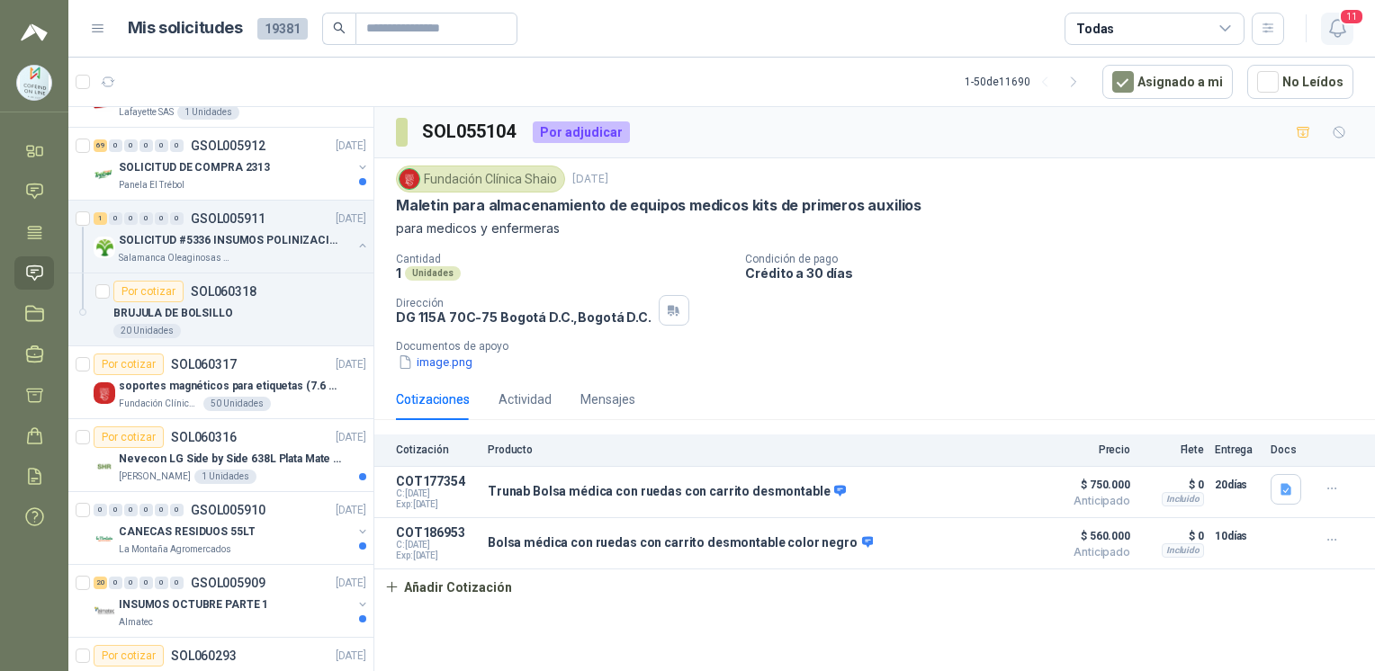
click at [1351, 34] on button "11" at bounding box center [1337, 29] width 32 height 32
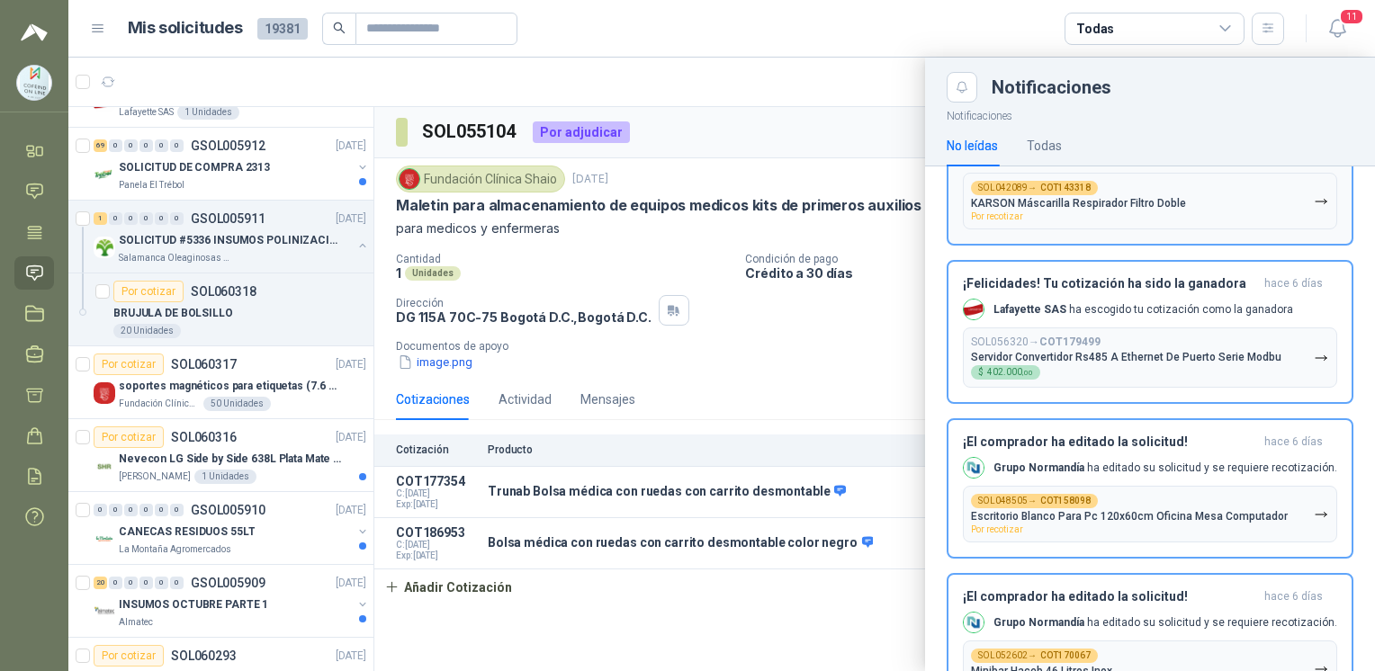
scroll to position [554, 0]
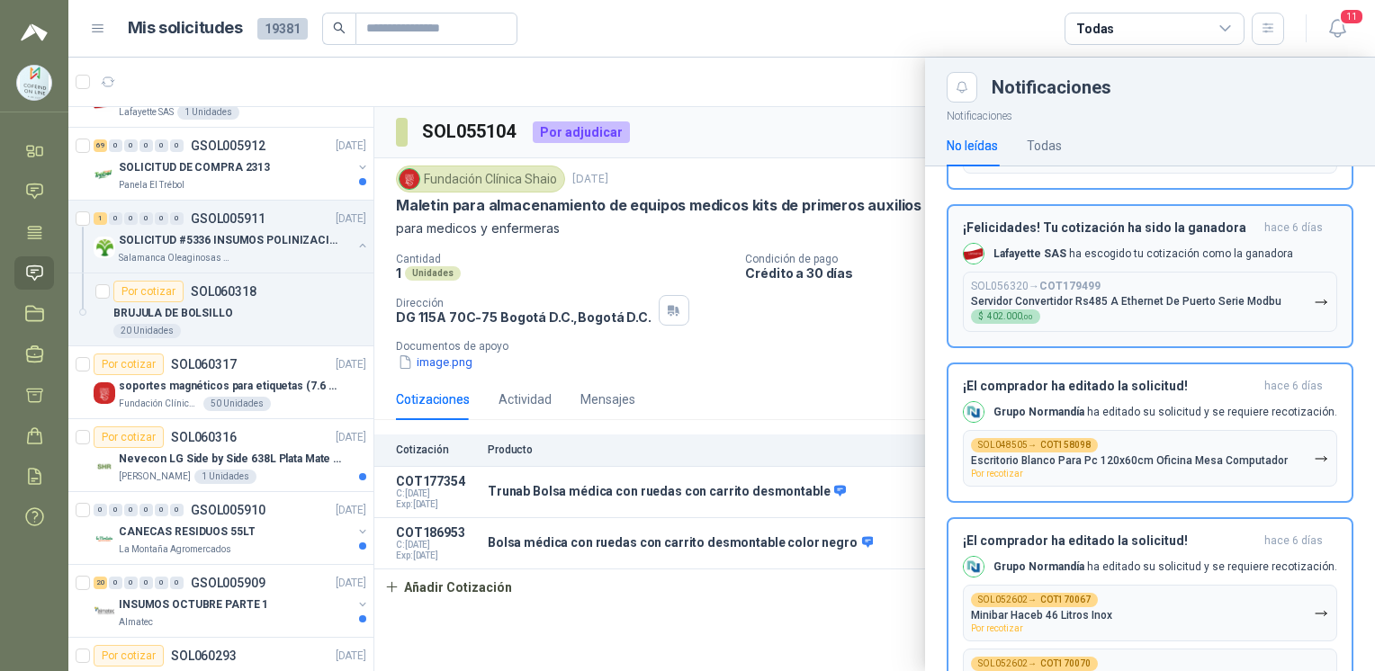
click at [1115, 298] on p "Servidor Convertidor Rs485 A Ethernet De Puerto Serie Modbu" at bounding box center [1126, 301] width 310 height 13
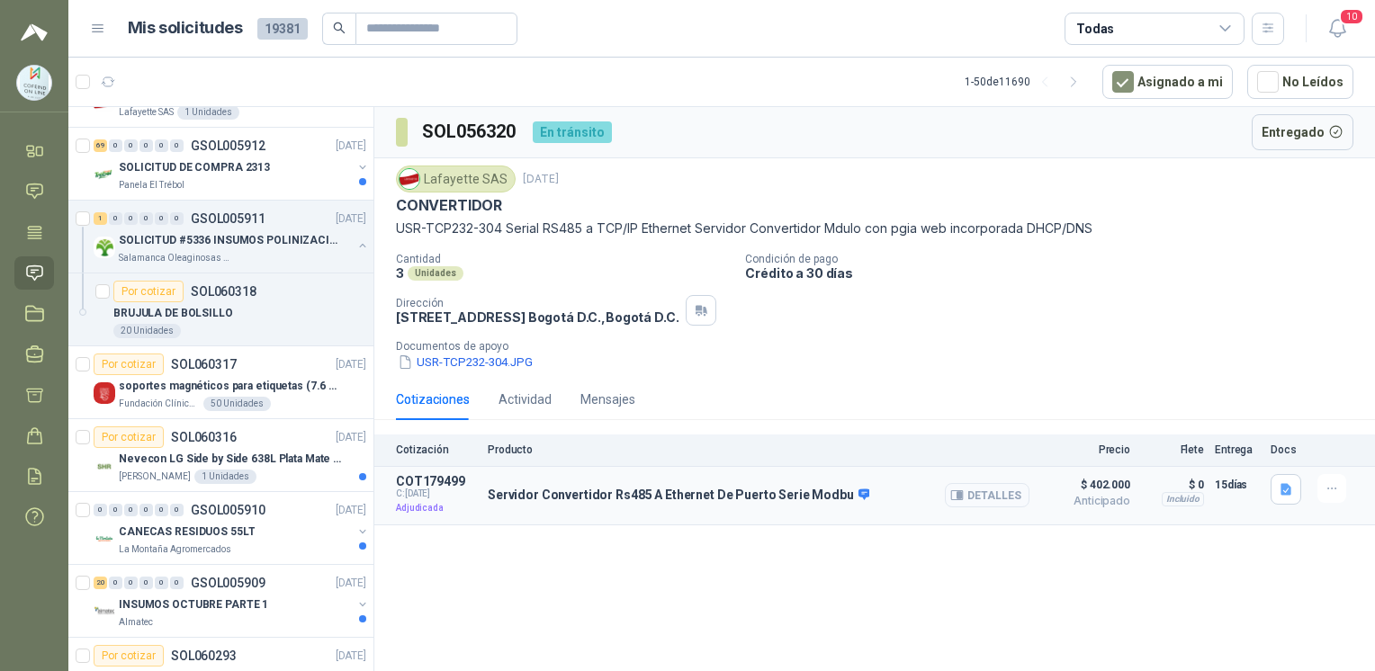
click at [996, 497] on button "Detalles" at bounding box center [987, 495] width 85 height 24
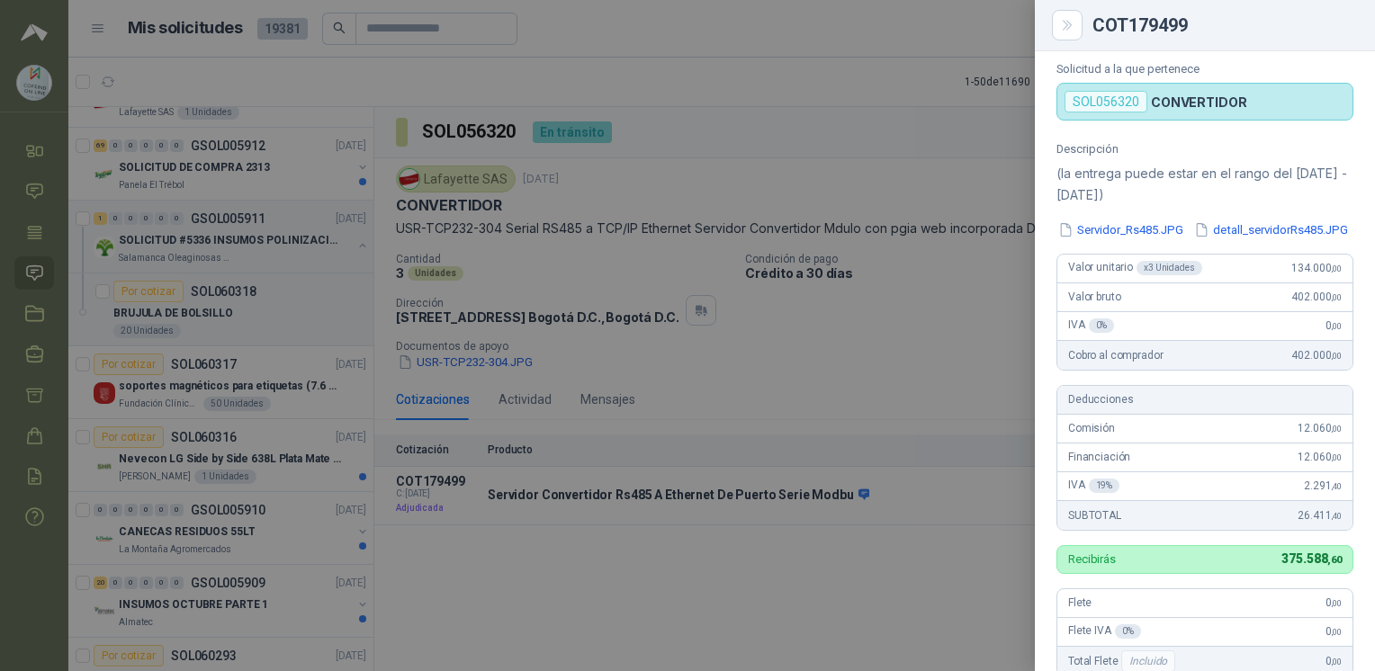
scroll to position [42, 0]
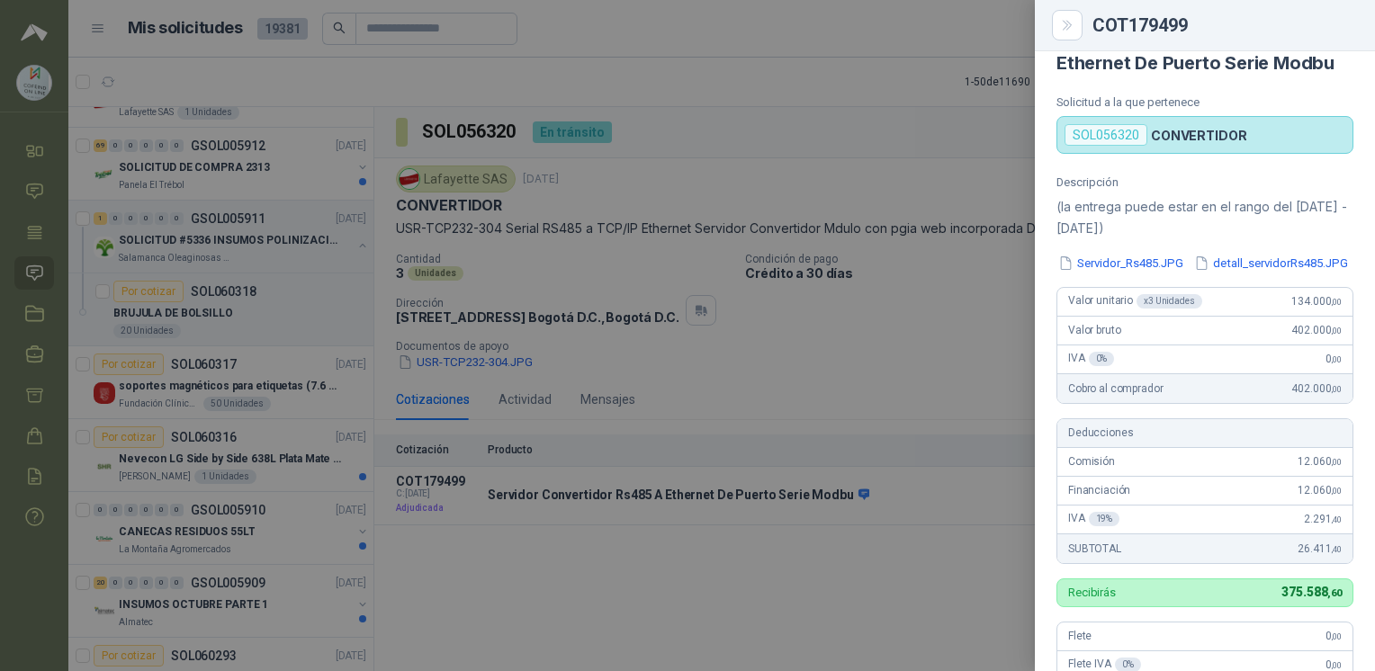
click at [848, 391] on div at bounding box center [687, 335] width 1375 height 671
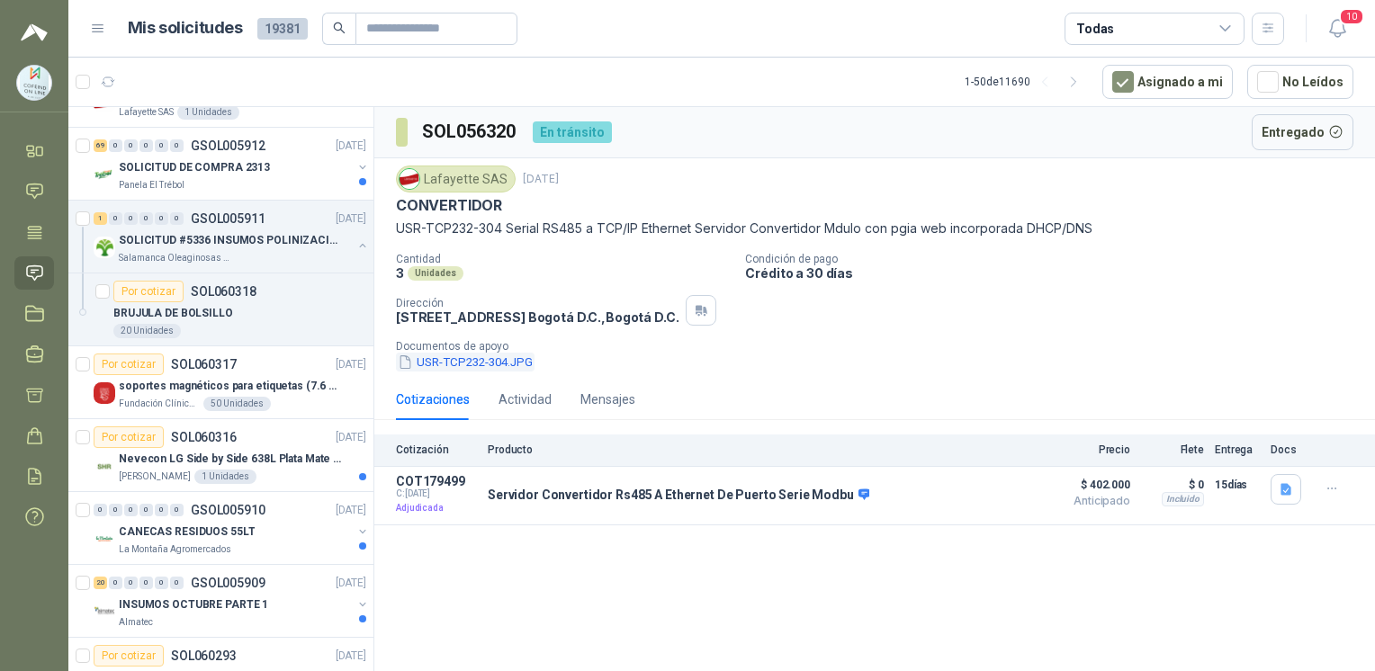
click at [468, 365] on button "USR-TCP232-304.JPG" at bounding box center [465, 362] width 139 height 19
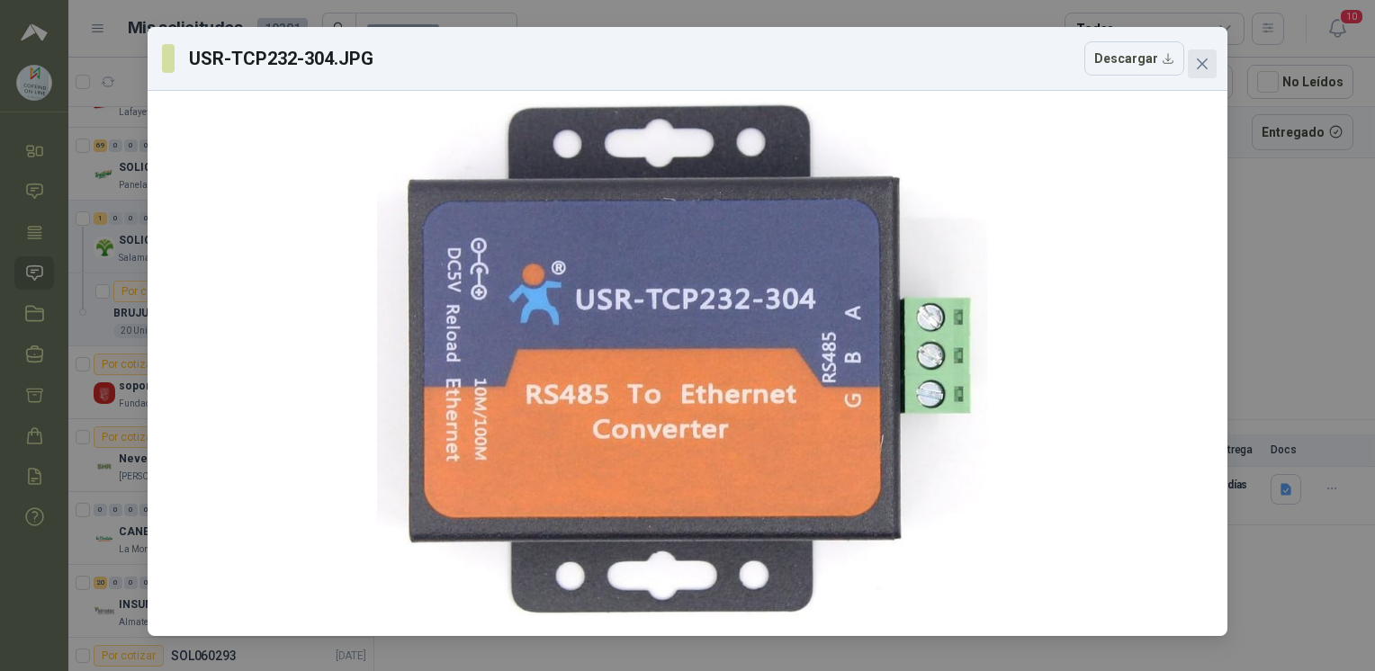
click at [1198, 75] on button "Close" at bounding box center [1202, 63] width 29 height 29
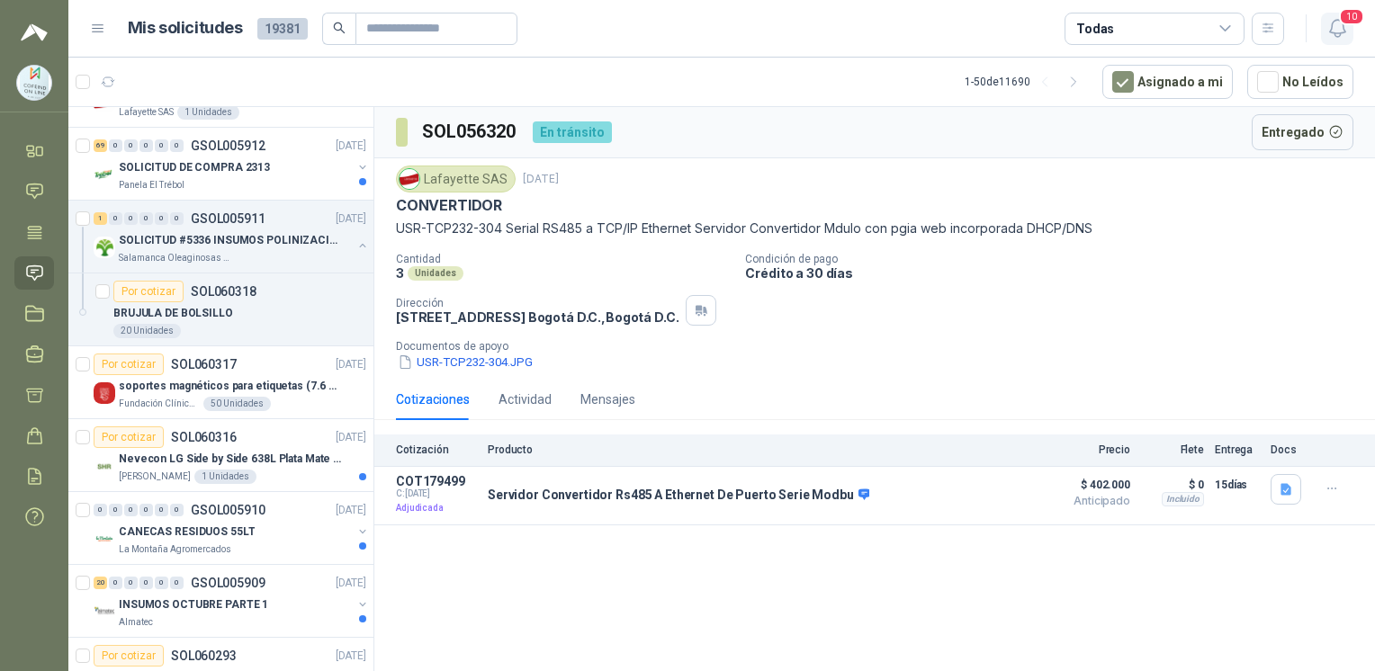
click at [1340, 27] on icon "button" at bounding box center [1337, 28] width 22 height 22
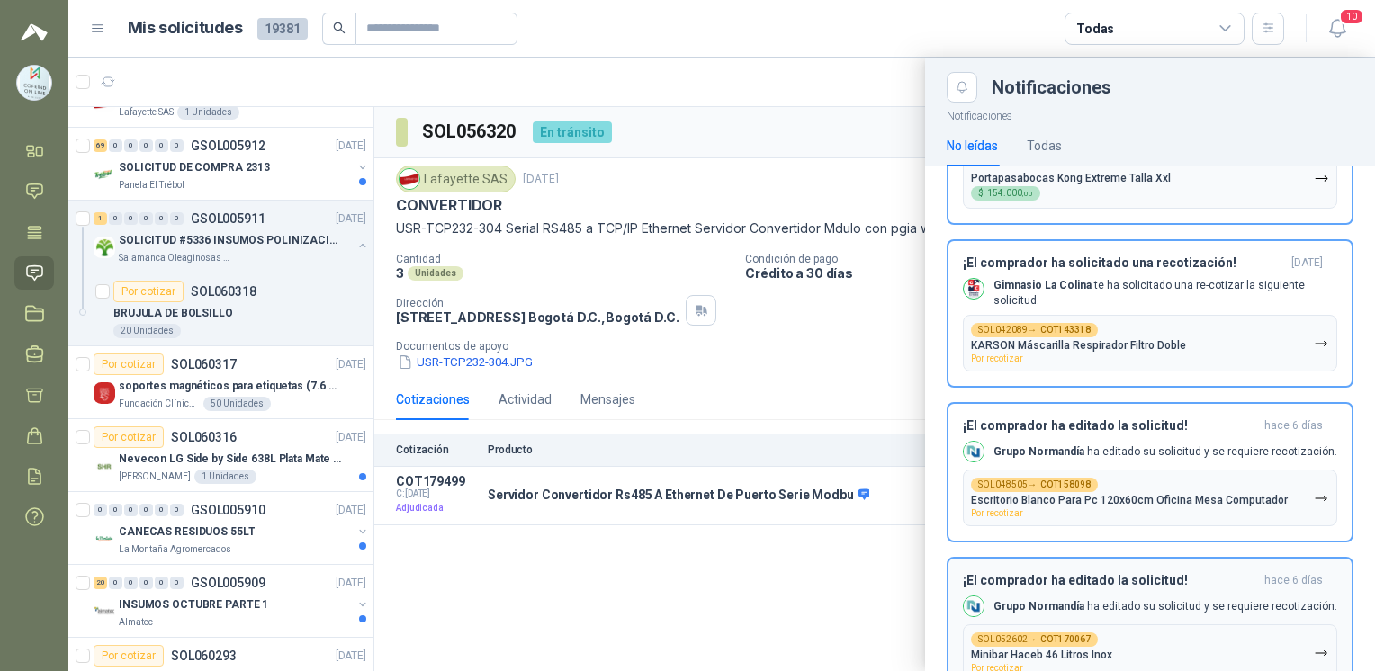
scroll to position [354, 0]
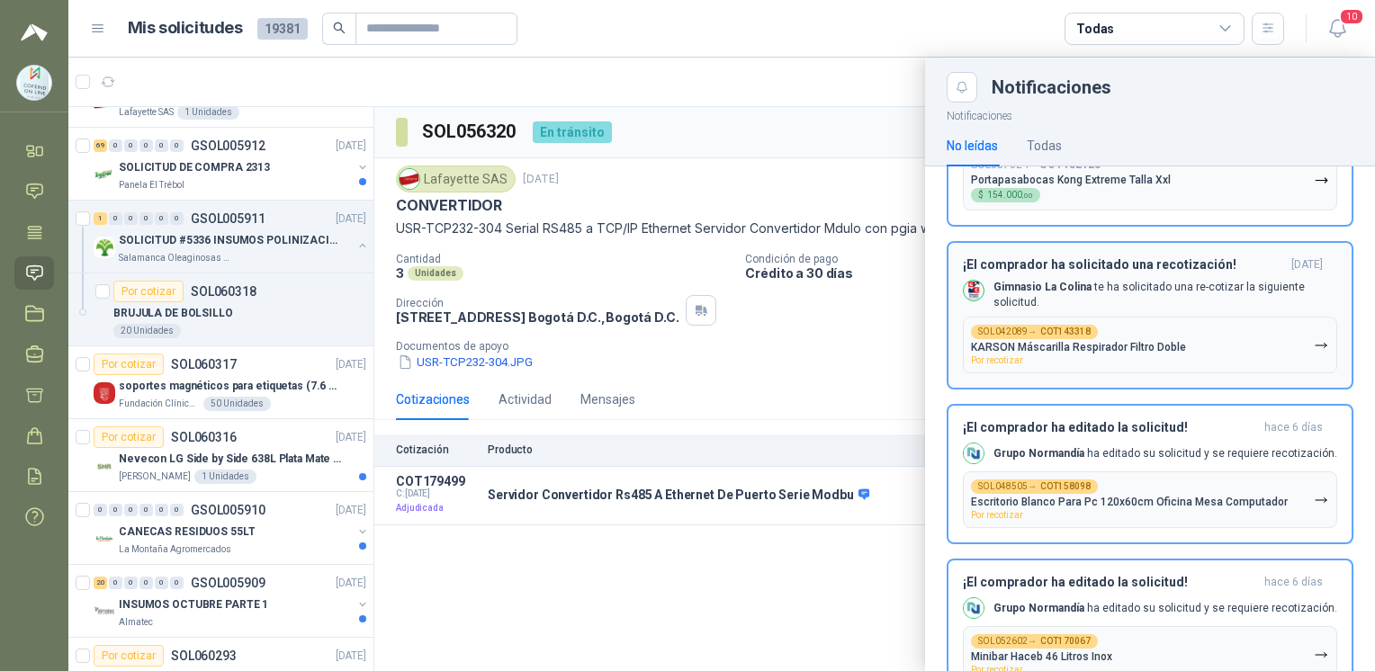
click at [1159, 317] on button "SOL042089 → COT143318 [PERSON_NAME] Máscarilla Respirador Filtro Doble Por reco…" at bounding box center [1150, 345] width 374 height 57
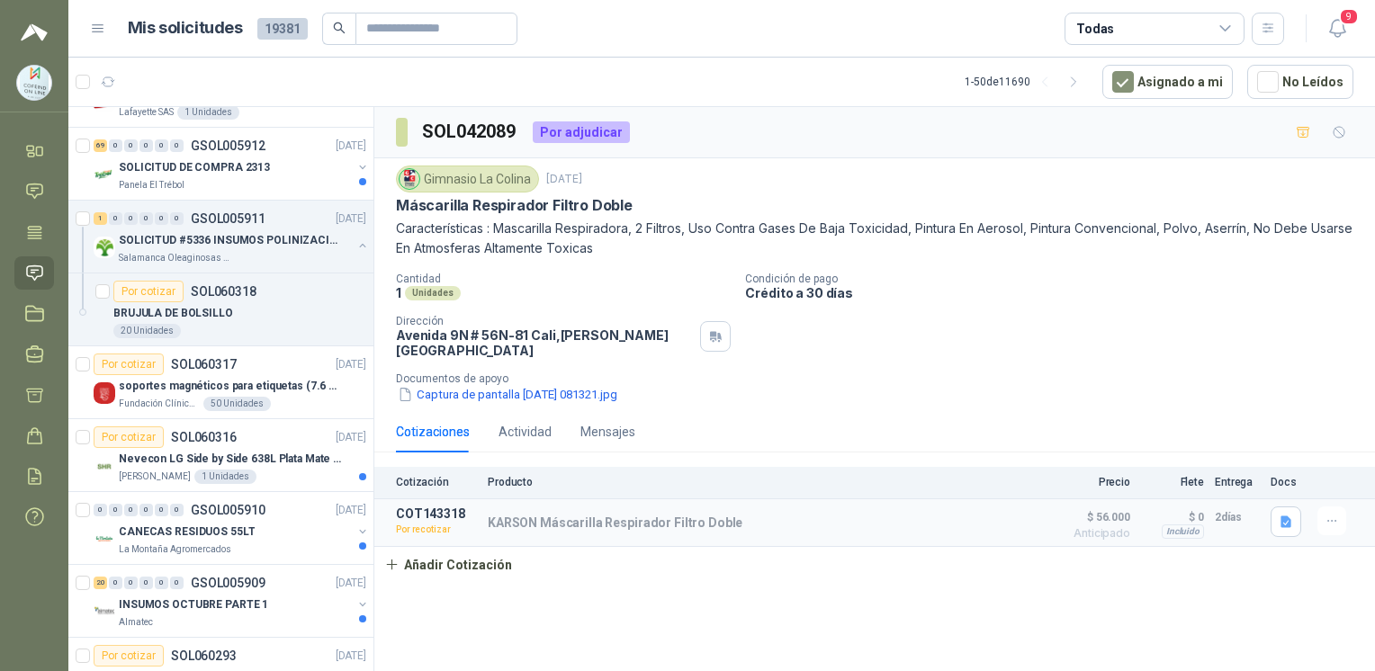
click at [1360, 29] on header "Mis solicitudes 19381 Todas 9" at bounding box center [721, 29] width 1306 height 58
click at [1337, 22] on icon "button" at bounding box center [1337, 28] width 22 height 22
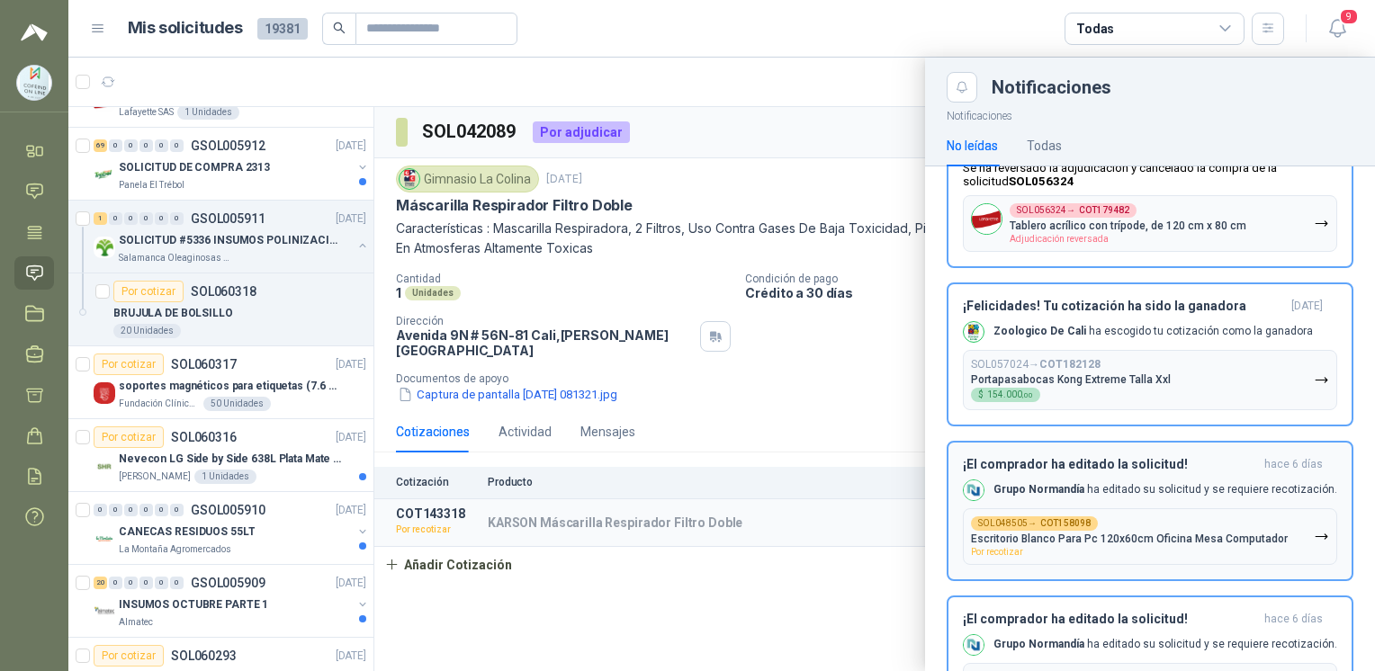
scroll to position [292, 0]
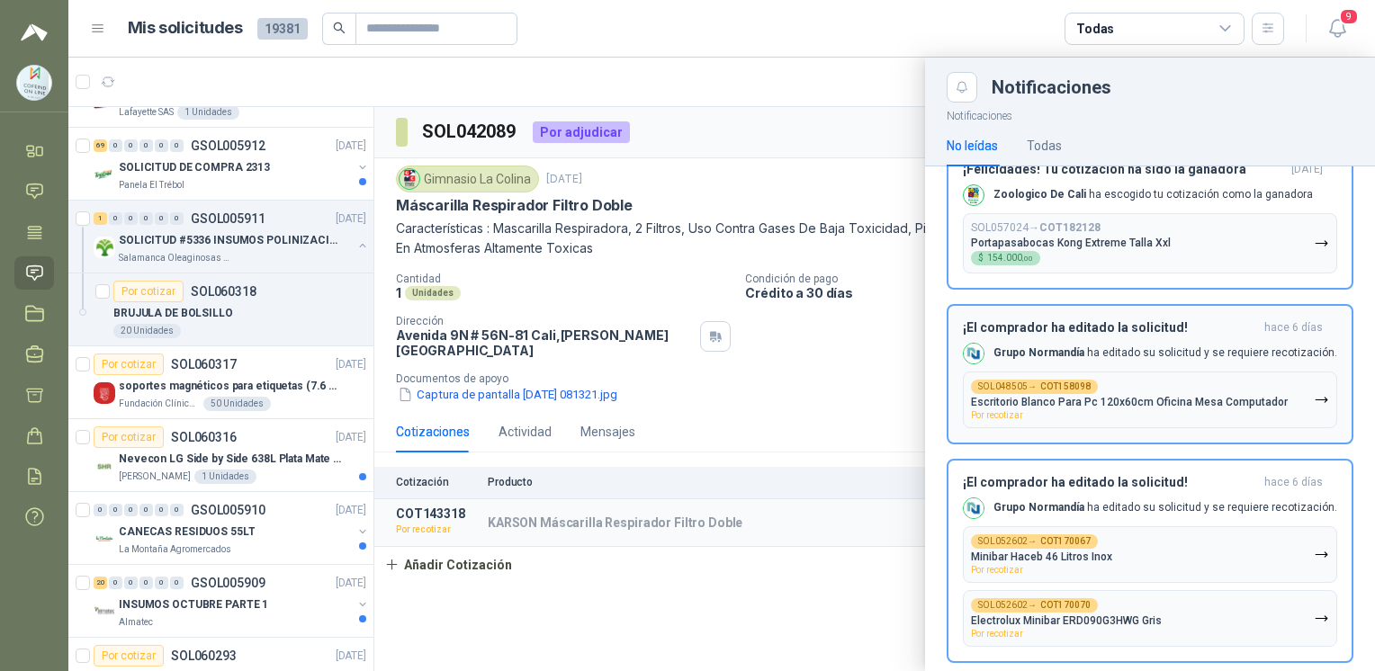
click at [1172, 406] on p "Escritorio Blanco Para Pc 120x60cm Oficina Mesa Computador" at bounding box center [1129, 402] width 317 height 13
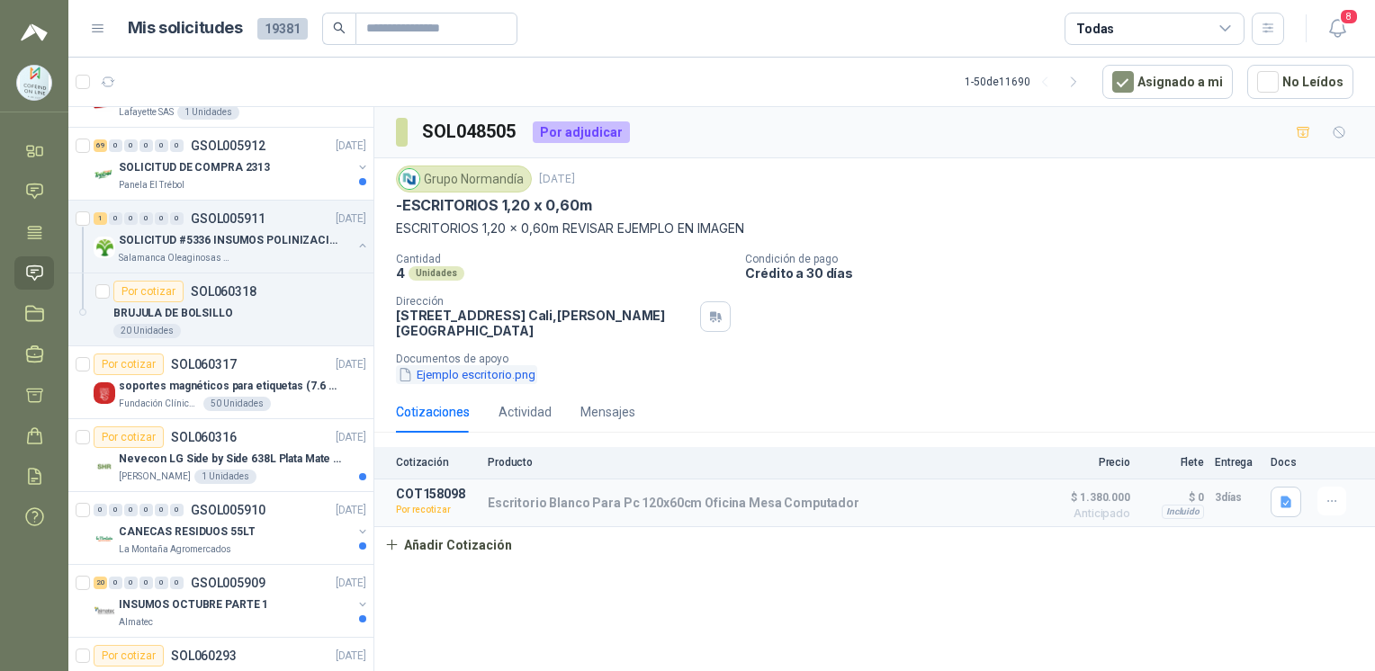
click at [487, 371] on button "Ejemplo escritorio.png" at bounding box center [466, 374] width 141 height 19
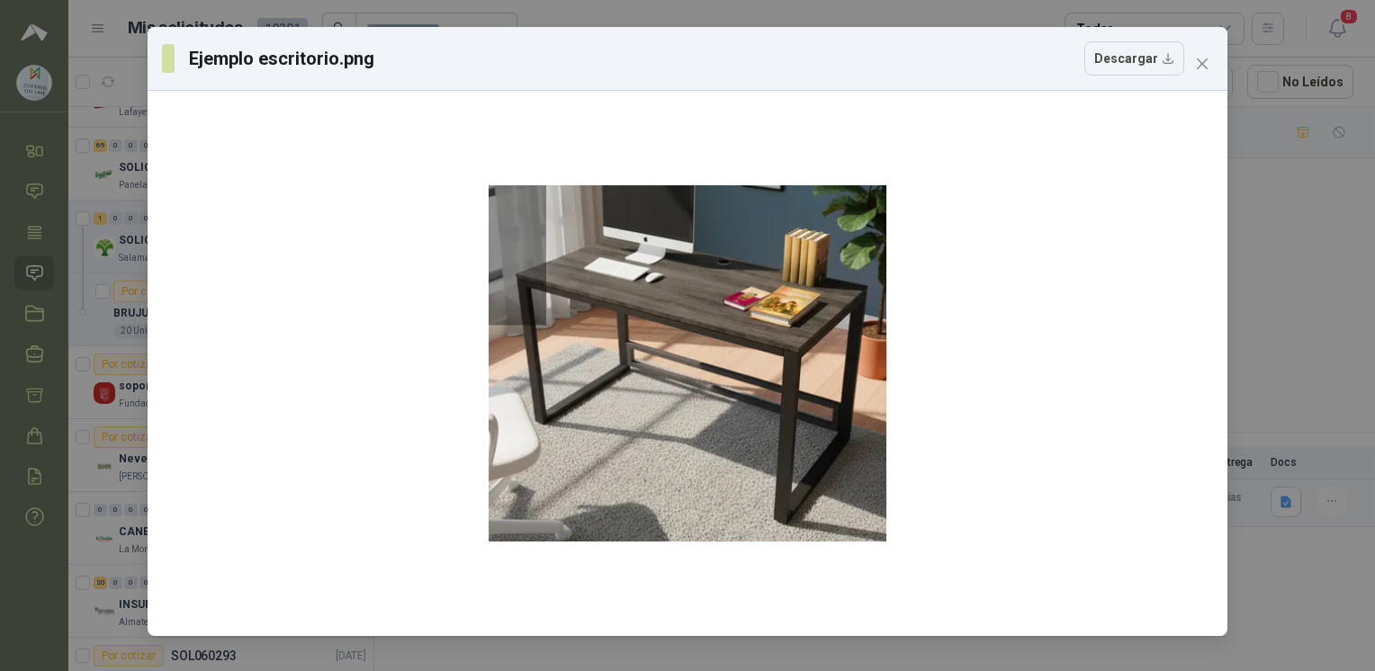
click at [1273, 283] on div "Ejemplo escritorio.png Descargar" at bounding box center [687, 335] width 1375 height 671
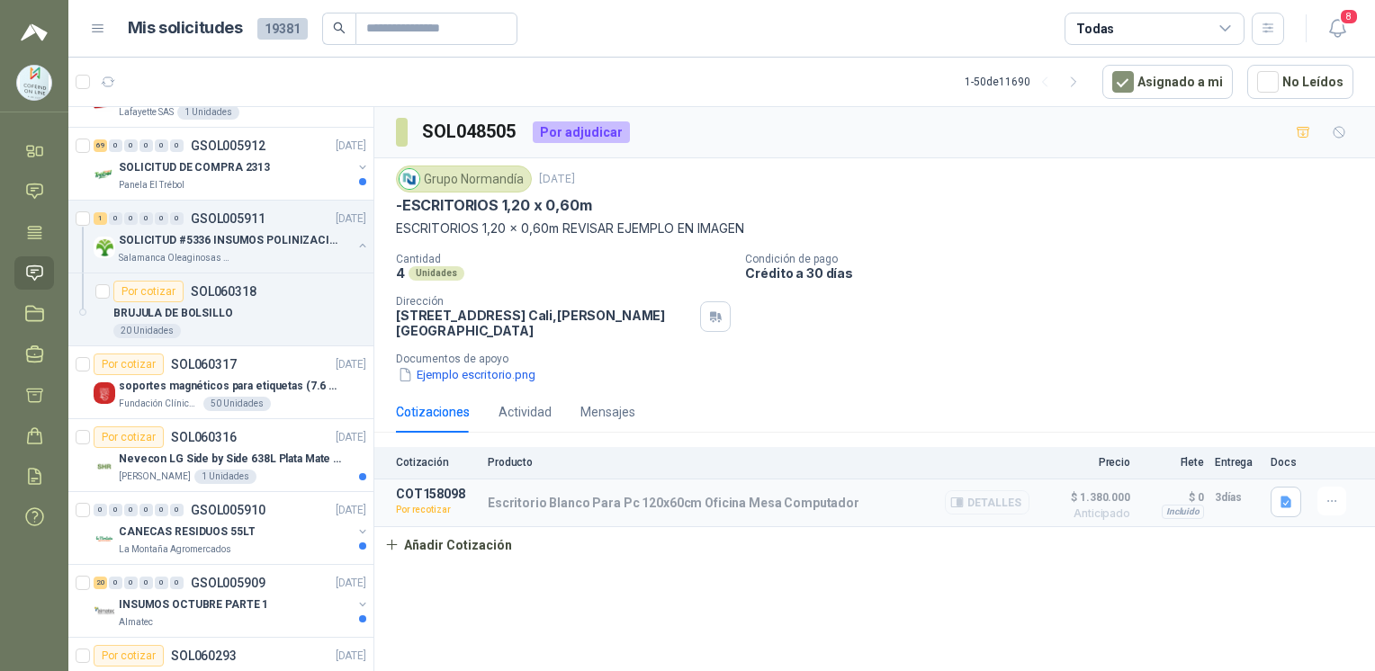
click at [995, 502] on button "Detalles" at bounding box center [987, 502] width 85 height 24
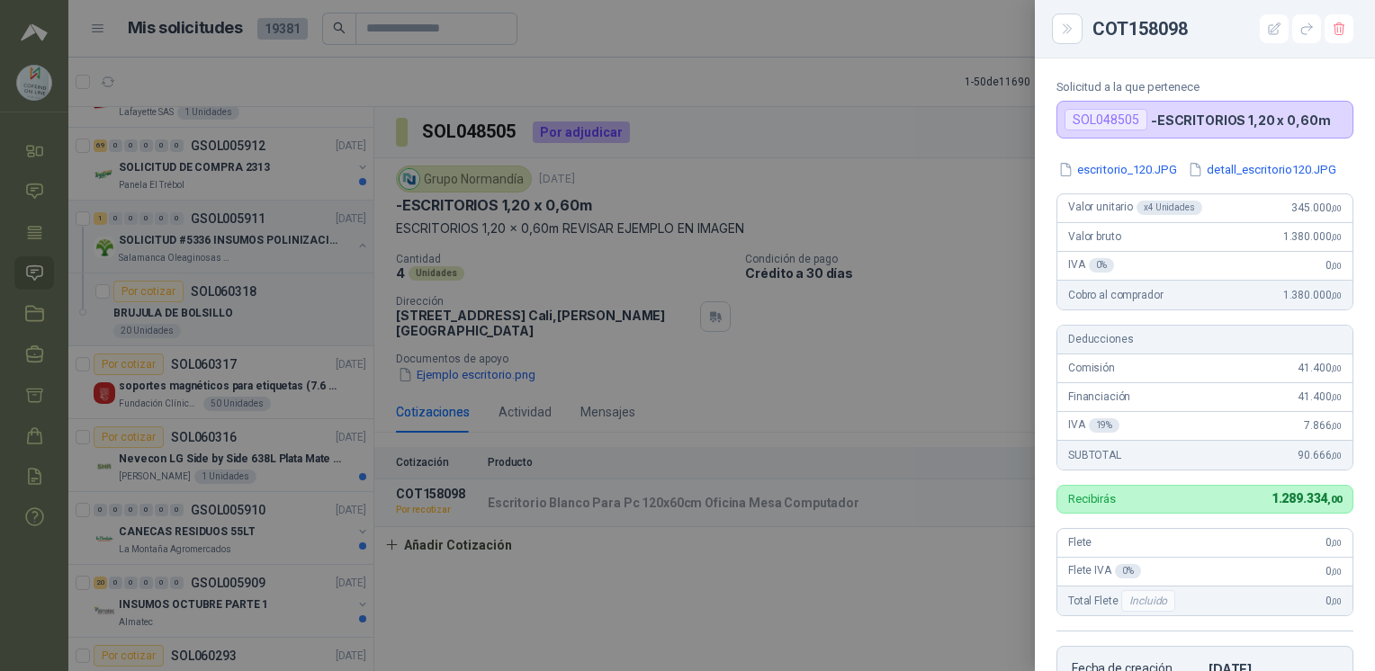
scroll to position [58, 0]
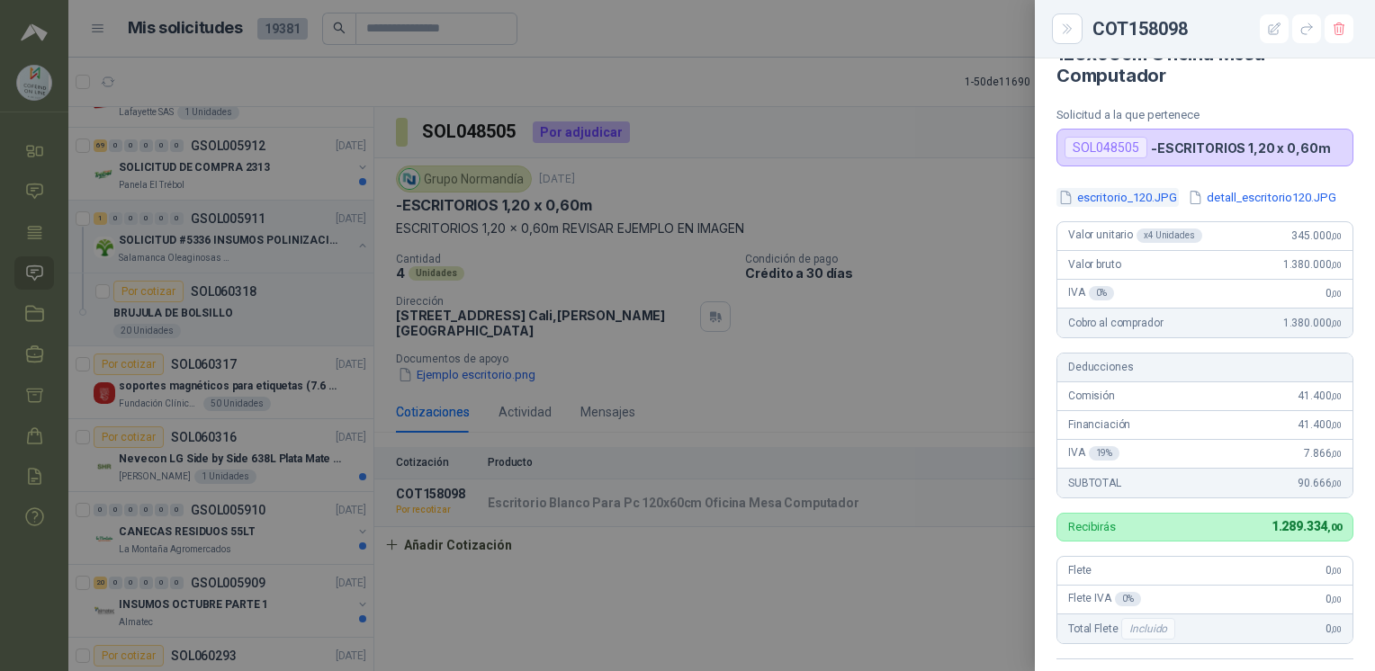
click at [1126, 201] on button "escritorio_120.JPG" at bounding box center [1117, 197] width 122 height 19
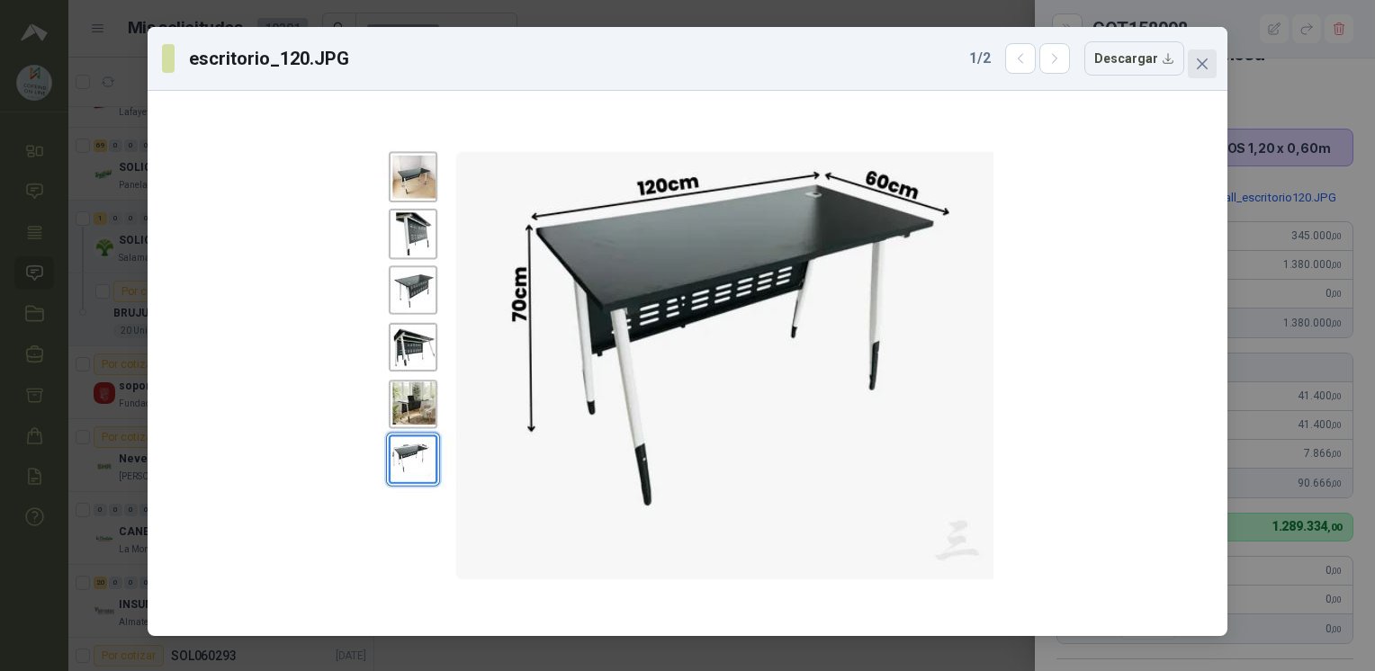
click at [1192, 65] on span "Close" at bounding box center [1202, 64] width 29 height 14
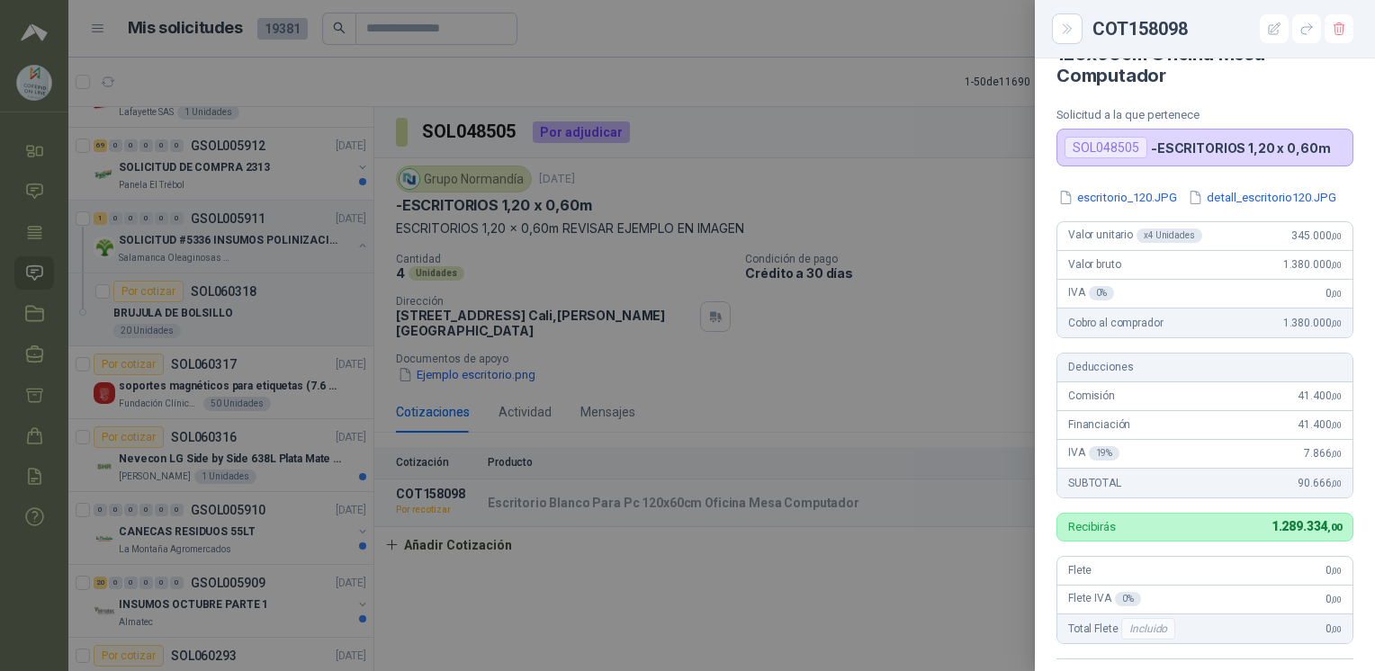
click at [601, 381] on div at bounding box center [687, 335] width 1375 height 671
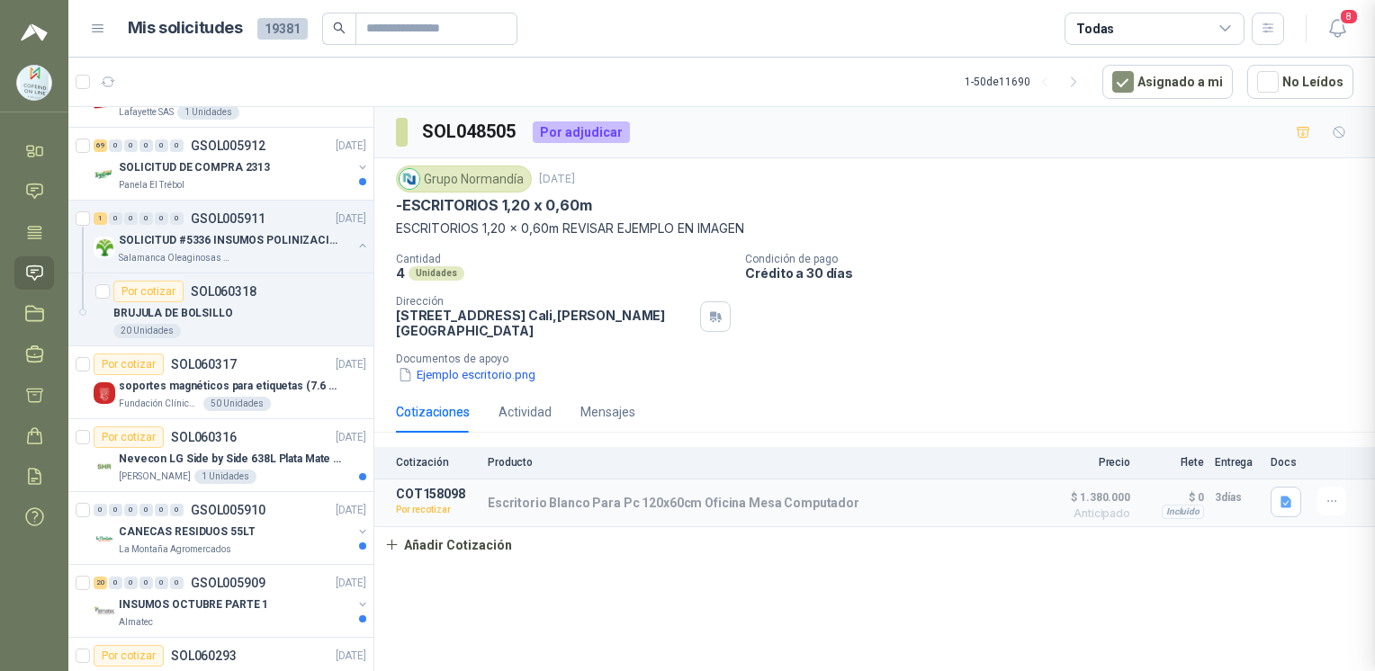
scroll to position [496, 0]
click at [510, 381] on button "Ejemplo escritorio.png" at bounding box center [466, 374] width 141 height 19
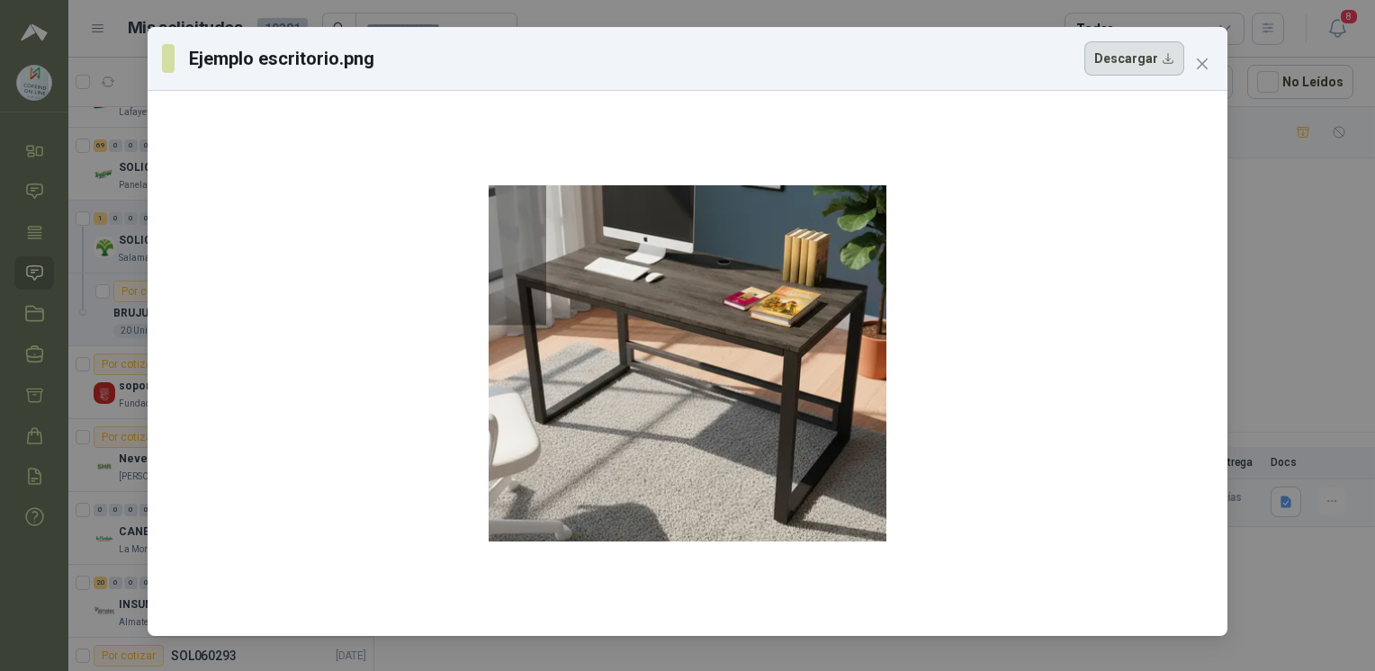
click at [1134, 57] on button "Descargar" at bounding box center [1134, 58] width 100 height 34
click at [34, 590] on div "Ejemplo escritorio.png Descargar" at bounding box center [687, 335] width 1375 height 671
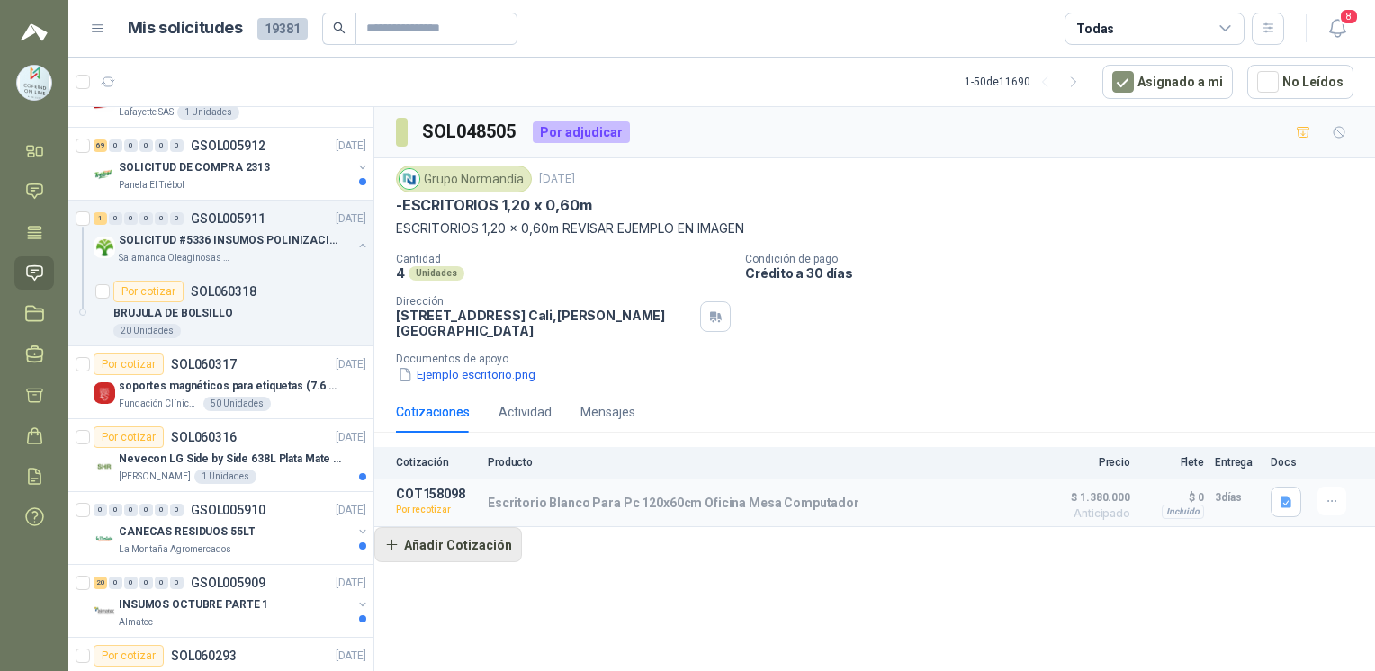
click at [487, 551] on button "Añadir Cotización" at bounding box center [448, 545] width 148 height 36
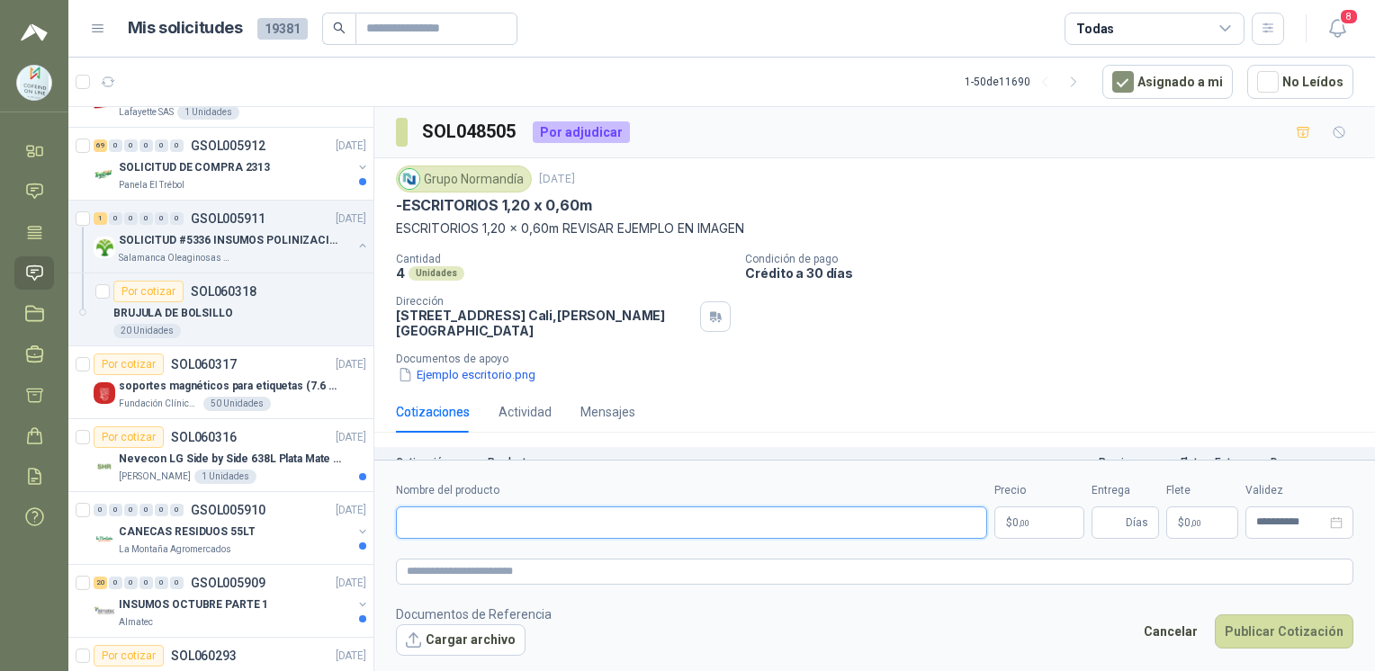
click at [492, 522] on input "Nombre del producto" at bounding box center [691, 523] width 591 height 32
paste input "**********"
type input "**********"
drag, startPoint x: 395, startPoint y: 318, endPoint x: 554, endPoint y: 311, distance: 159.4
click at [554, 311] on div "Grupo [PERSON_NAME] [DATE] -ESCRITORIOS 1,20 x 0,60m ESCRITORIOS 1,20 x 0,60m R…" at bounding box center [874, 274] width 1000 height 233
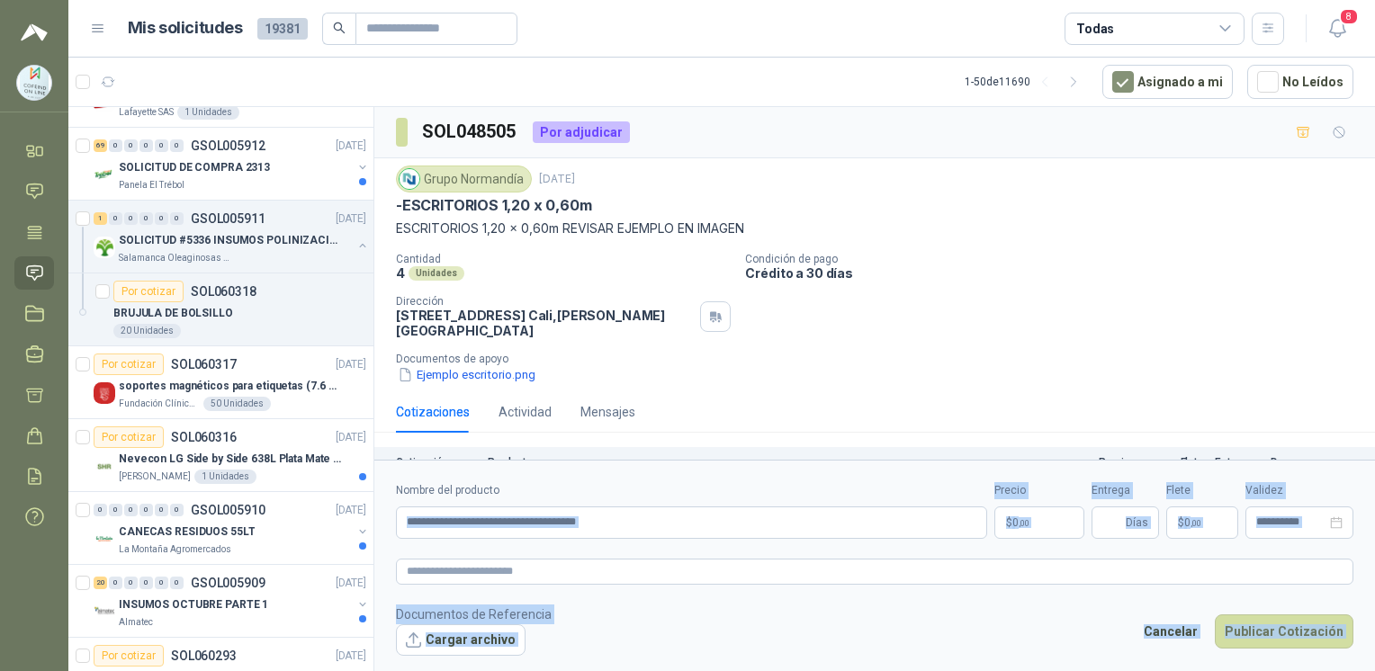
drag, startPoint x: 722, startPoint y: 592, endPoint x: 797, endPoint y: 545, distance: 88.1
click at [797, 545] on body "[EMAIL_ADDRESS][DOMAIN_NAME] COFEIND ON LINE Inicio Chat Tareas Solicitudes Lic…" at bounding box center [687, 335] width 1375 height 671
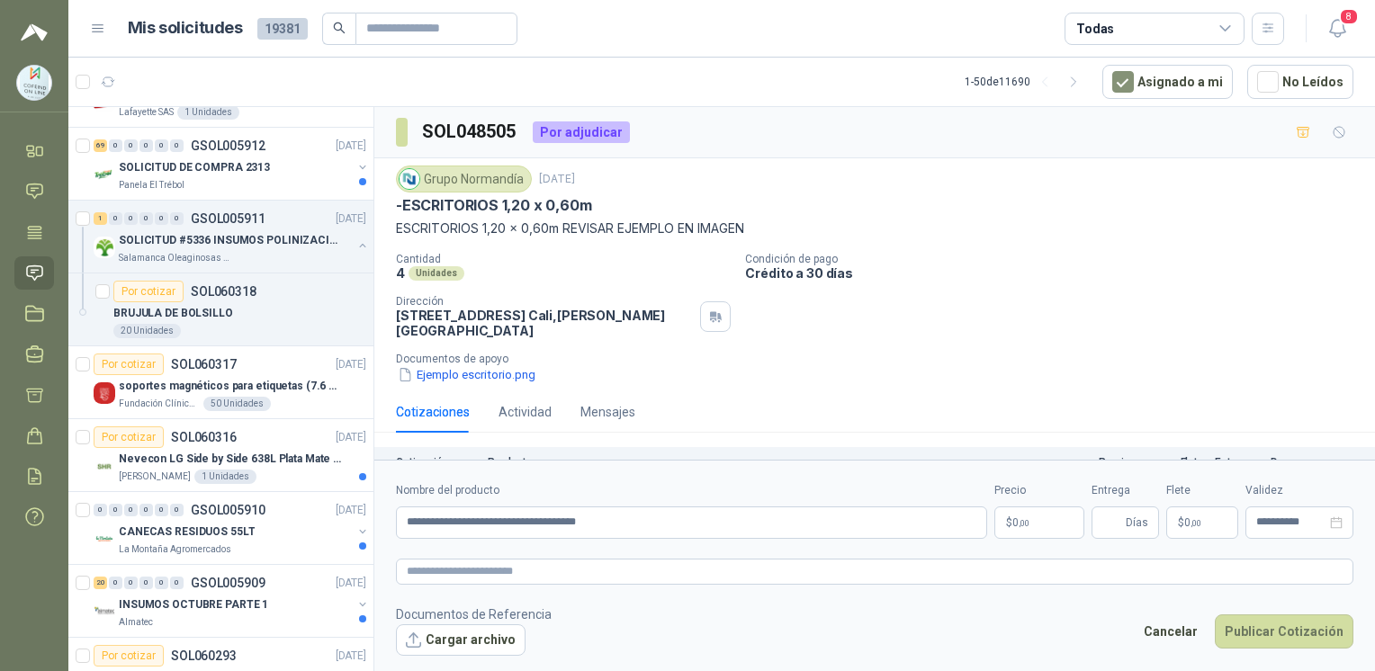
drag, startPoint x: 797, startPoint y: 545, endPoint x: 905, endPoint y: 333, distance: 238.2
click at [905, 333] on div "Cantidad 4 Unidades Condición de pago Crédito a 30 días Dirección [STREET_ADDRE…" at bounding box center [874, 318] width 957 height 131
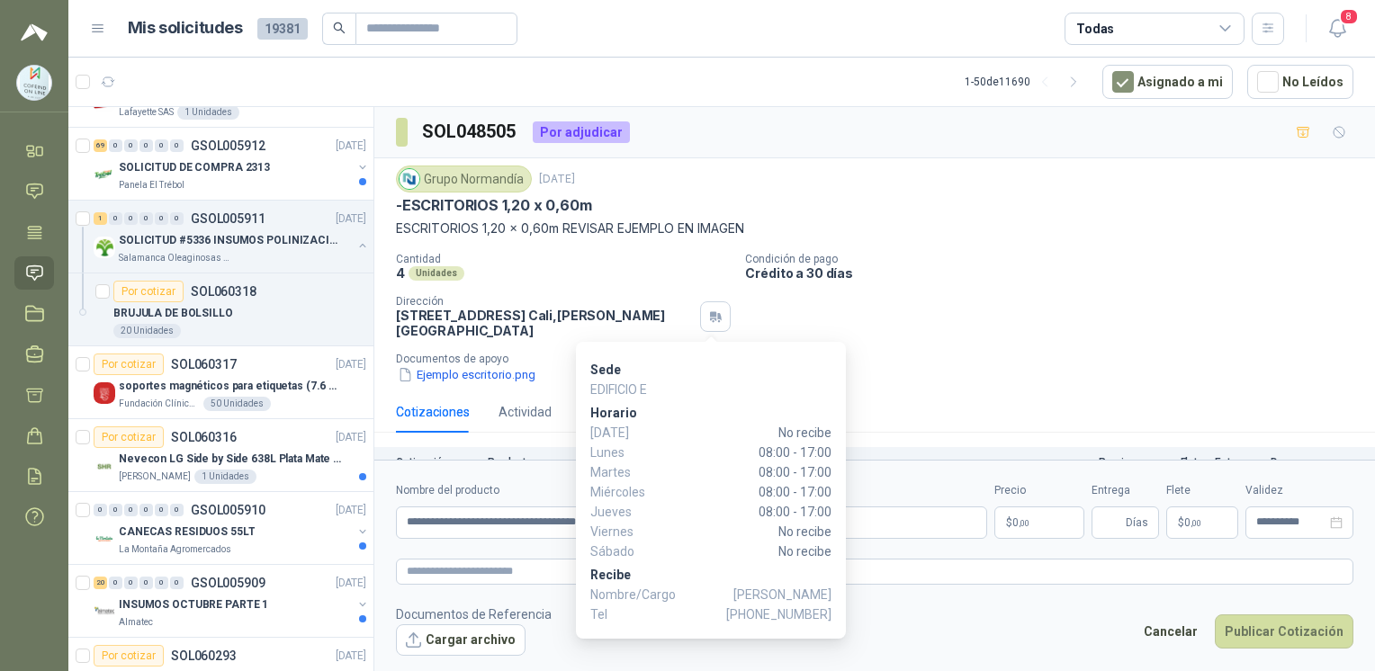
drag, startPoint x: 767, startPoint y: 602, endPoint x: 831, endPoint y: 600, distance: 64.8
click at [831, 600] on div "Sede EDIFICIO E [PERSON_NAME][DATE] No recibe [DATE] 08:00 - 17:00 [DATE] 08:00…" at bounding box center [711, 490] width 270 height 297
click at [830, 593] on div "Sede EDIFICIO E [PERSON_NAME][DATE] No recibe [DATE] 08:00 - 17:00 [DATE] 08:00…" at bounding box center [711, 490] width 270 height 297
drag, startPoint x: 765, startPoint y: 607, endPoint x: 829, endPoint y: 615, distance: 64.4
click at [829, 615] on span "[PHONE_NUMBER]" at bounding box center [778, 615] width 105 height 20
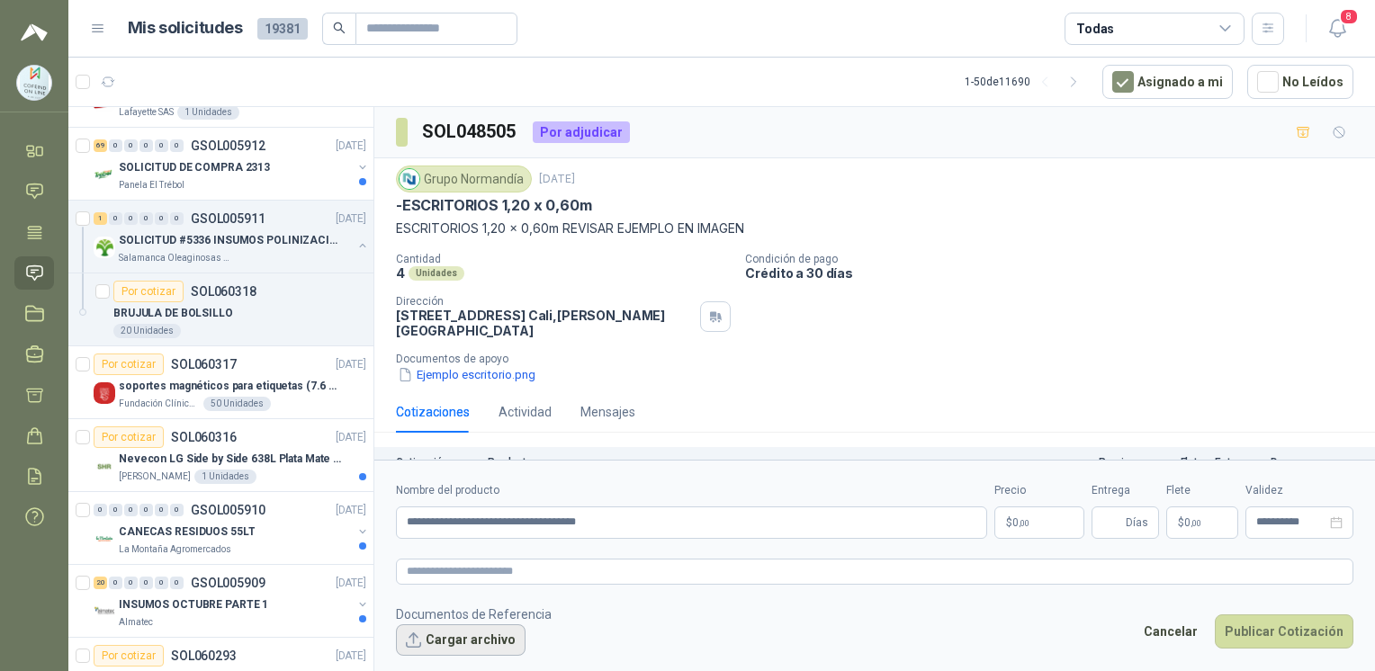
click at [488, 641] on button "Cargar archivo" at bounding box center [461, 640] width 130 height 32
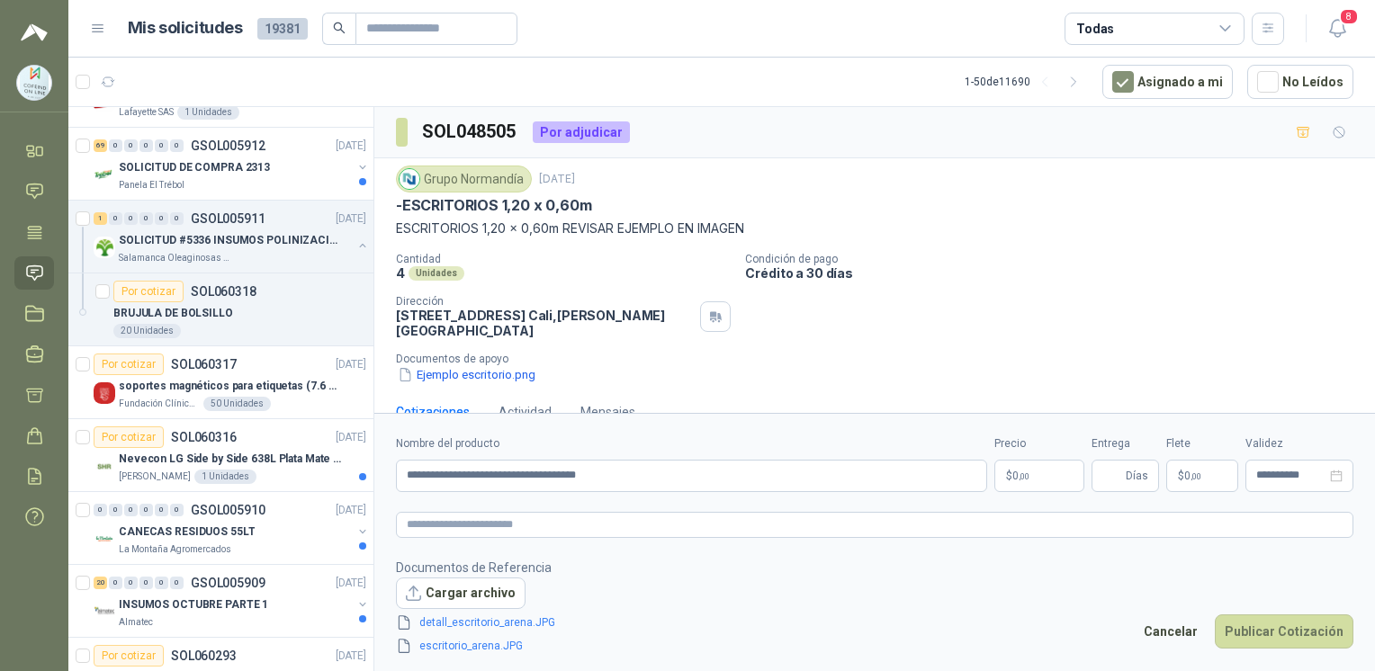
click at [1013, 480] on body "[EMAIL_ADDRESS][DOMAIN_NAME] COFEIND ON LINE Inicio Chat Tareas Solicitudes Lic…" at bounding box center [687, 335] width 1375 height 671
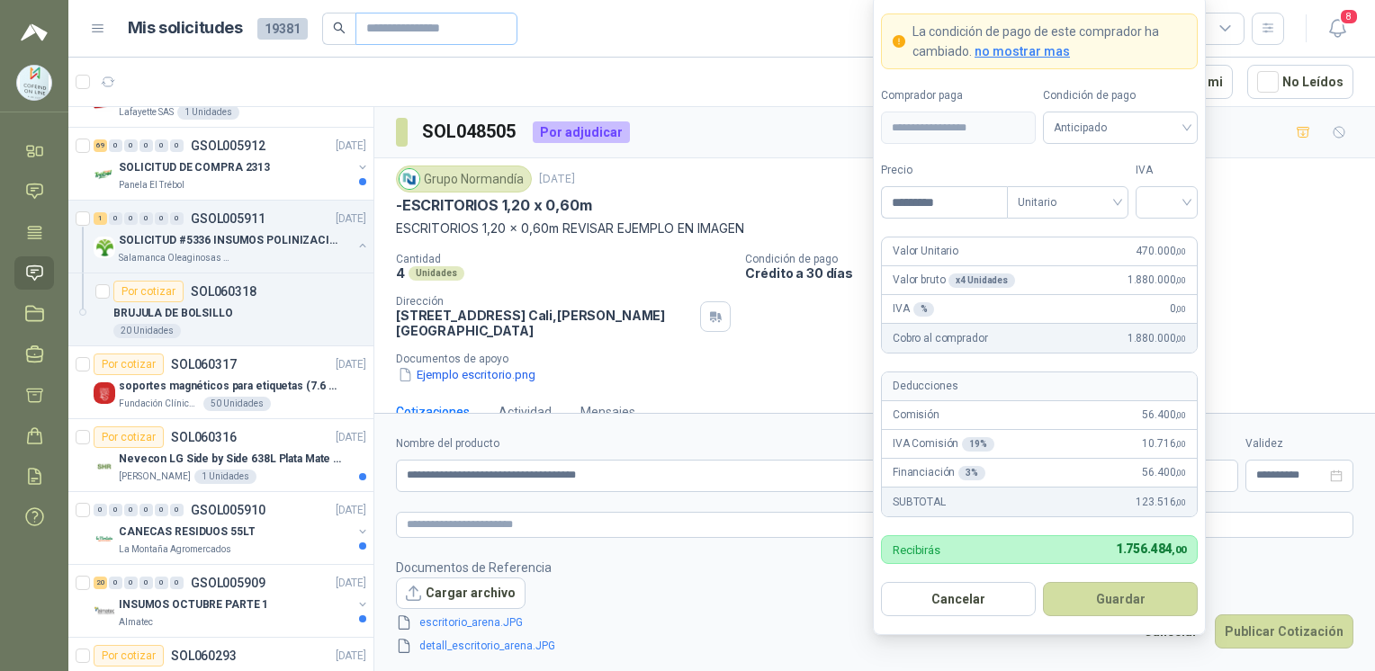
type input "*********"
click at [1182, 224] on form "**********" at bounding box center [1039, 315] width 333 height 641
click at [1175, 221] on form "**********" at bounding box center [1039, 315] width 333 height 641
click at [1171, 217] on span at bounding box center [1166, 202] width 40 height 31
click at [1159, 301] on div "0%" at bounding box center [1166, 299] width 33 height 20
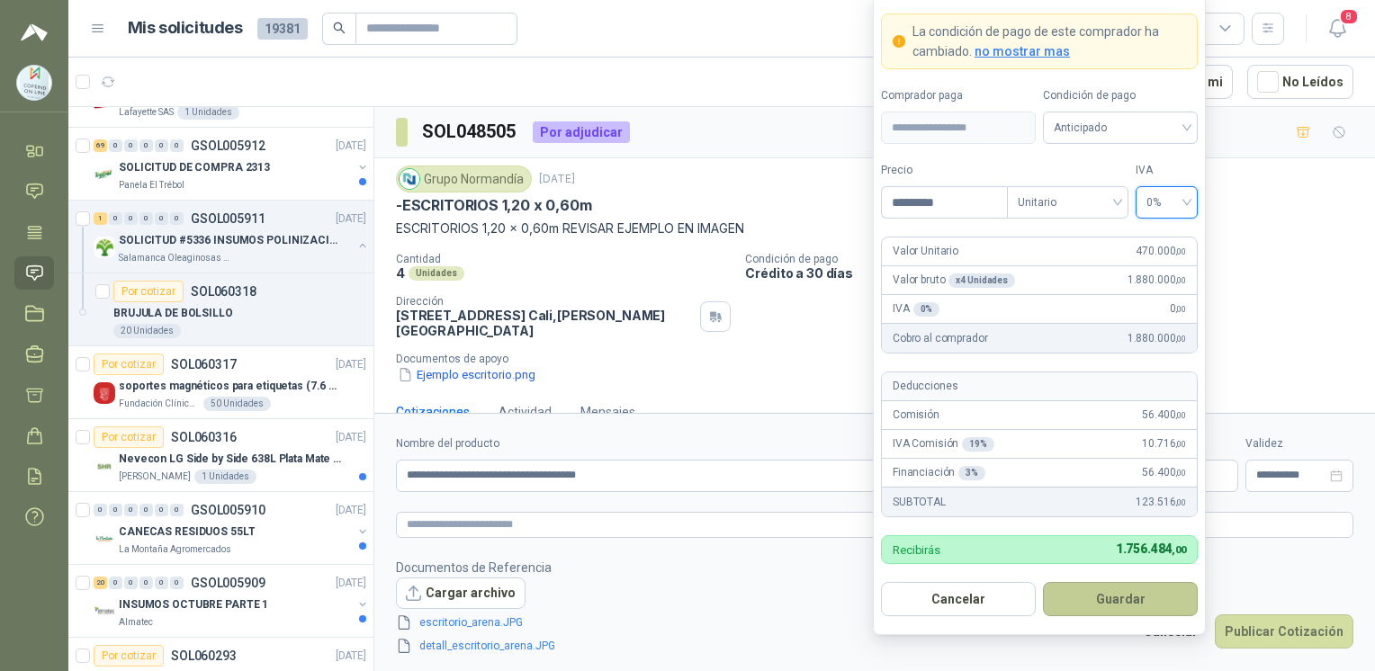
click at [1101, 615] on button "Guardar" at bounding box center [1120, 599] width 155 height 34
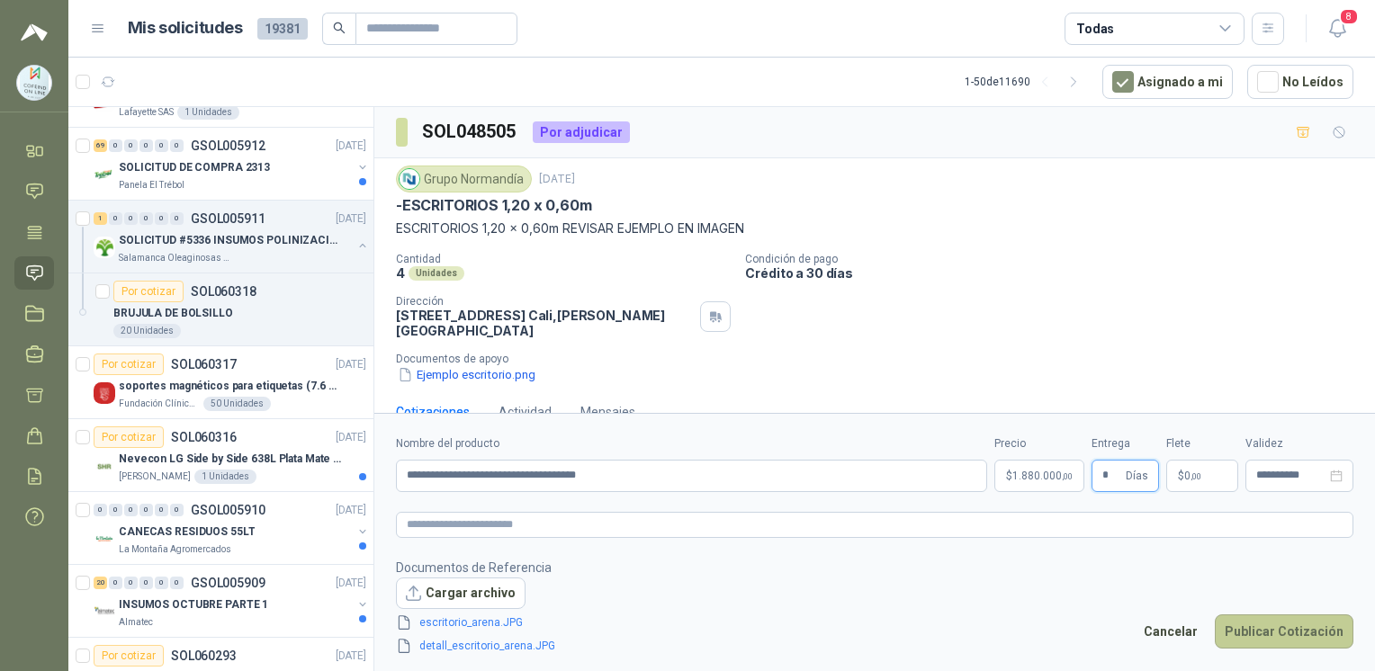
type input "*"
click at [1262, 635] on button "Publicar Cotización" at bounding box center [1284, 631] width 139 height 34
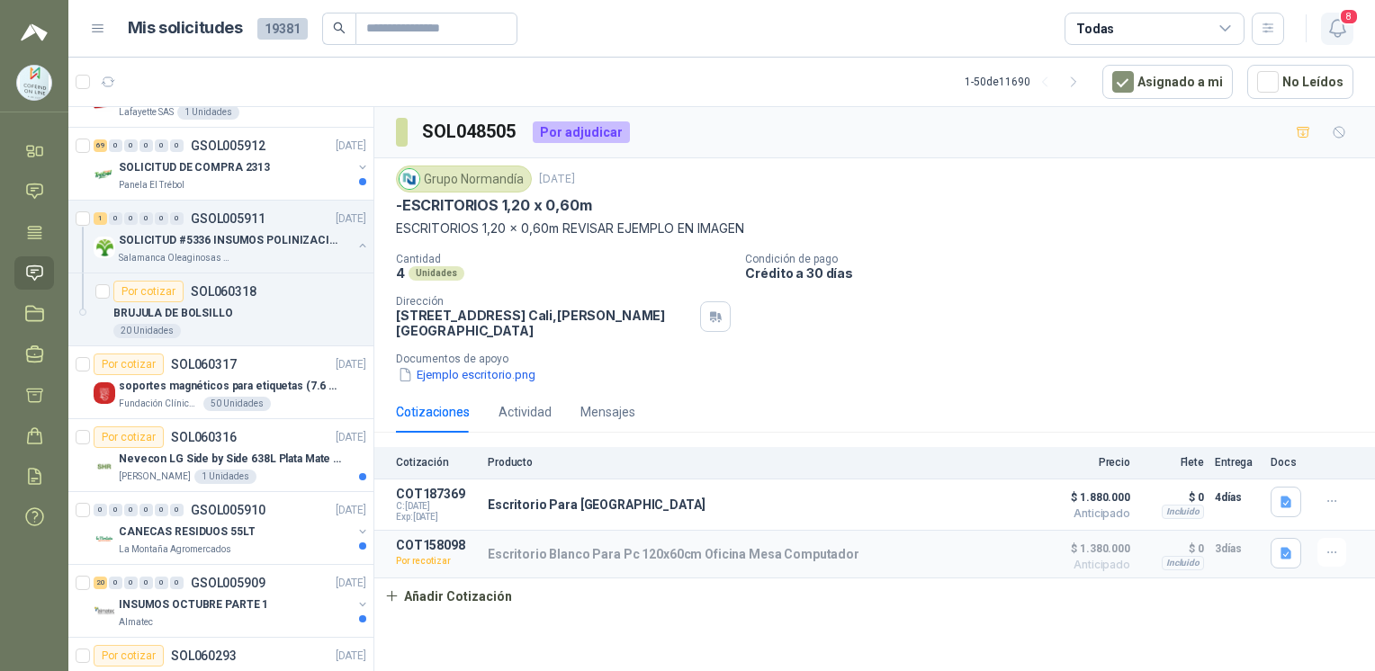
click at [1339, 37] on icon "button" at bounding box center [1337, 28] width 22 height 22
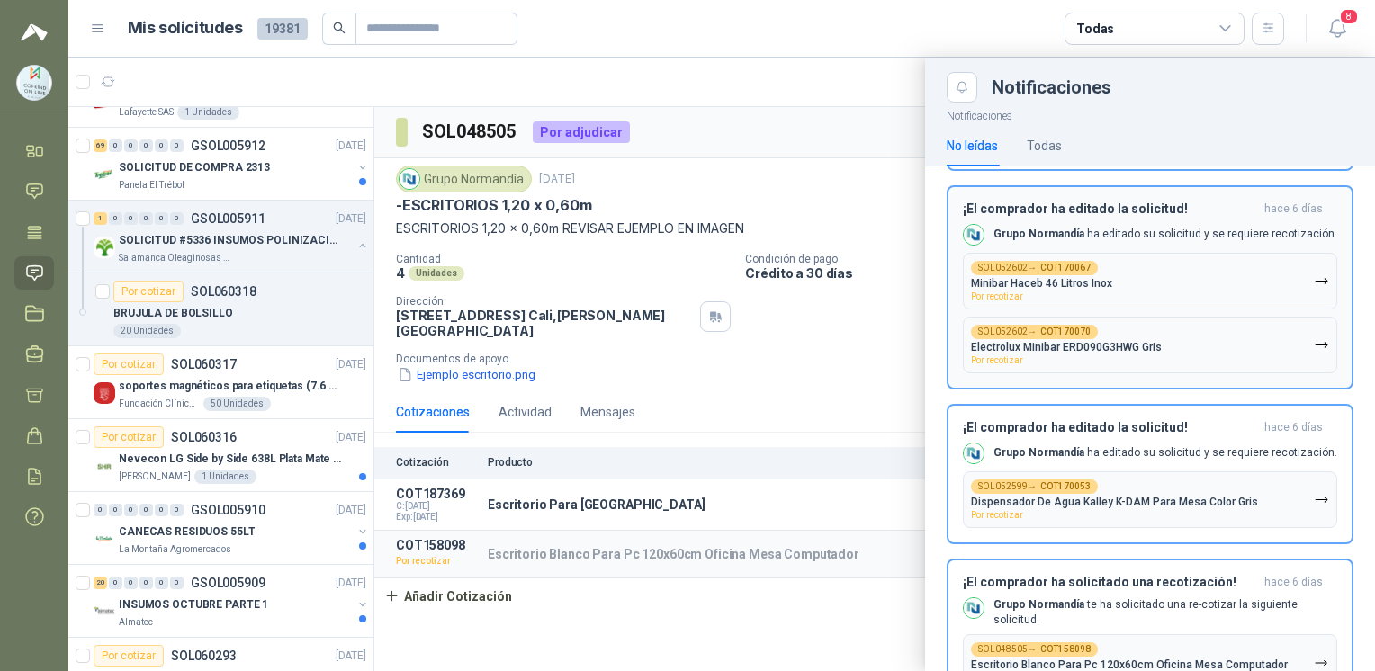
scroll to position [411, 0]
click at [1247, 475] on button "SOL052599 → COT170053 Dispensador De Agua [PERSON_NAME] K-DAM Para Mesa Color G…" at bounding box center [1150, 499] width 374 height 57
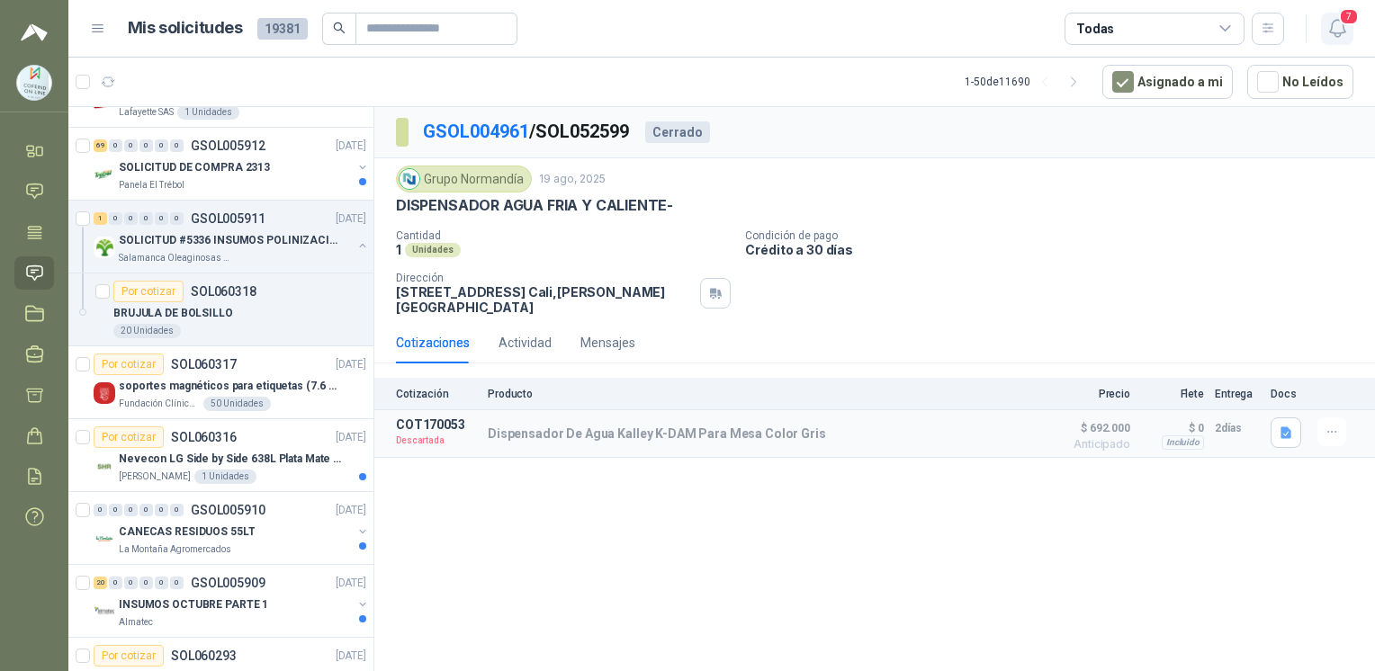
click at [1335, 23] on icon "button" at bounding box center [1337, 28] width 22 height 22
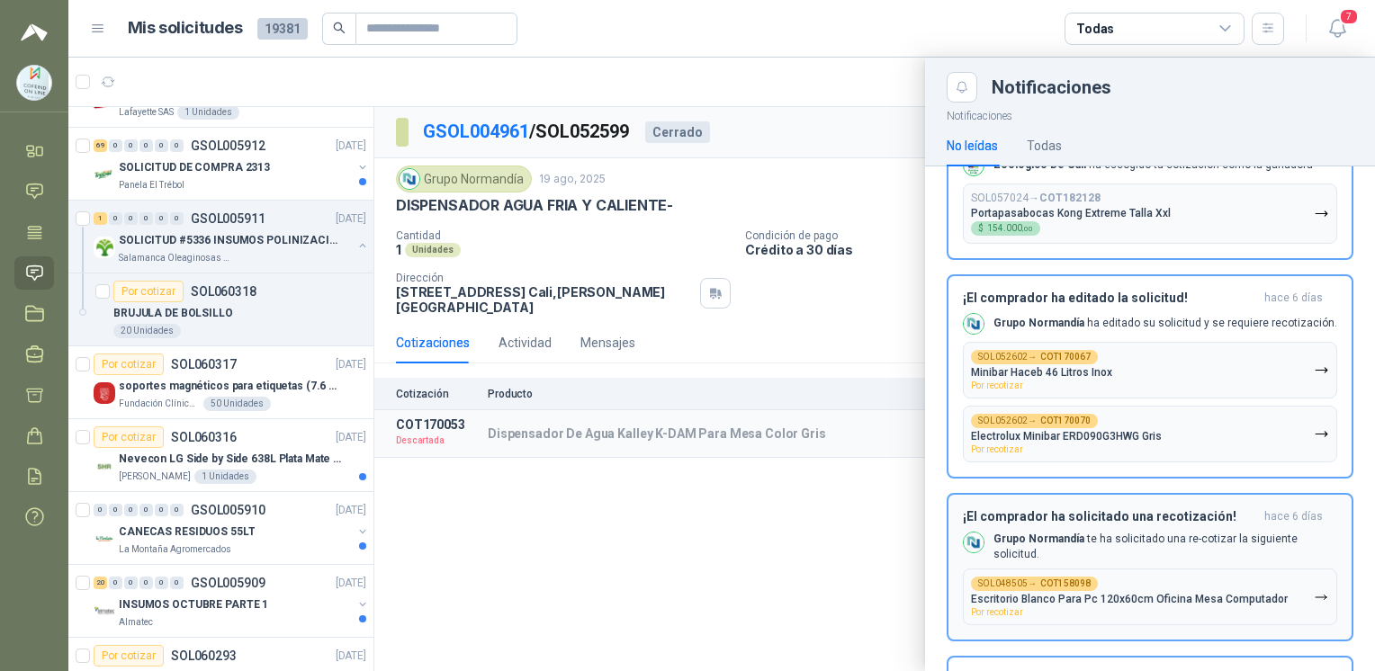
scroll to position [290, 0]
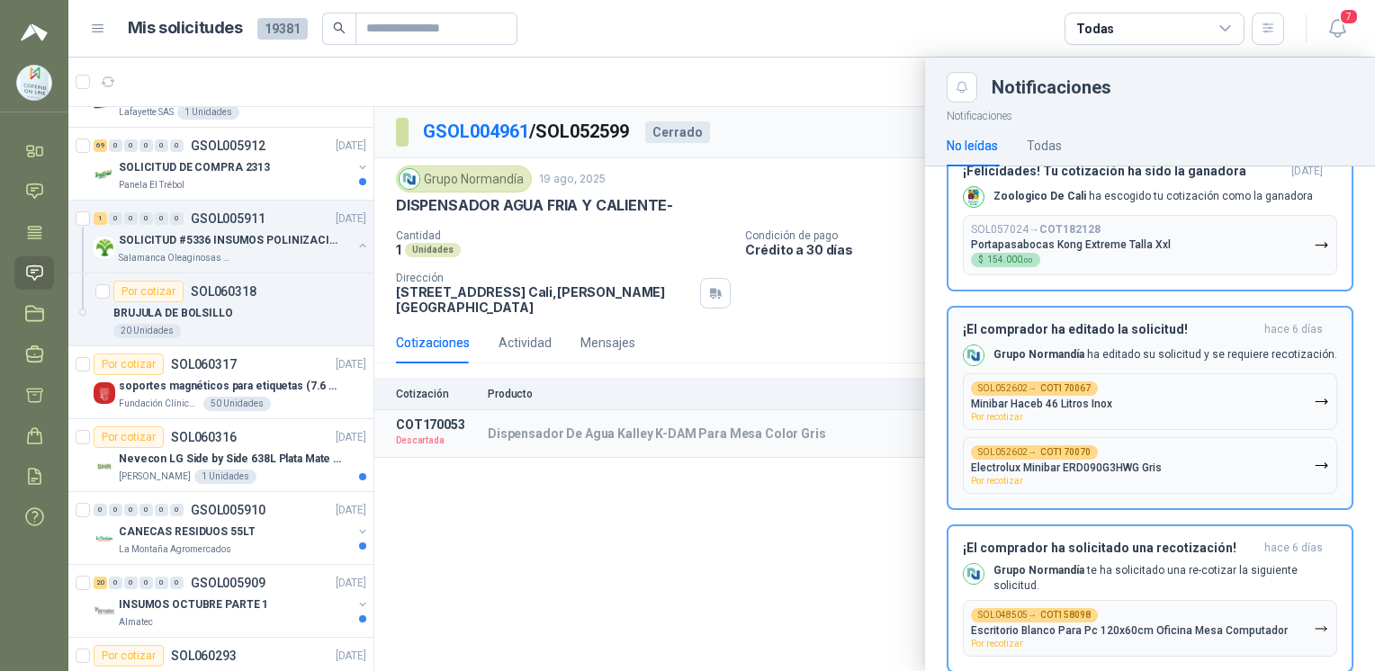
click at [1126, 408] on button "SOL052602 → COT170067 Minibar Haceb 46 Litros Inox Por recotizar" at bounding box center [1150, 401] width 374 height 57
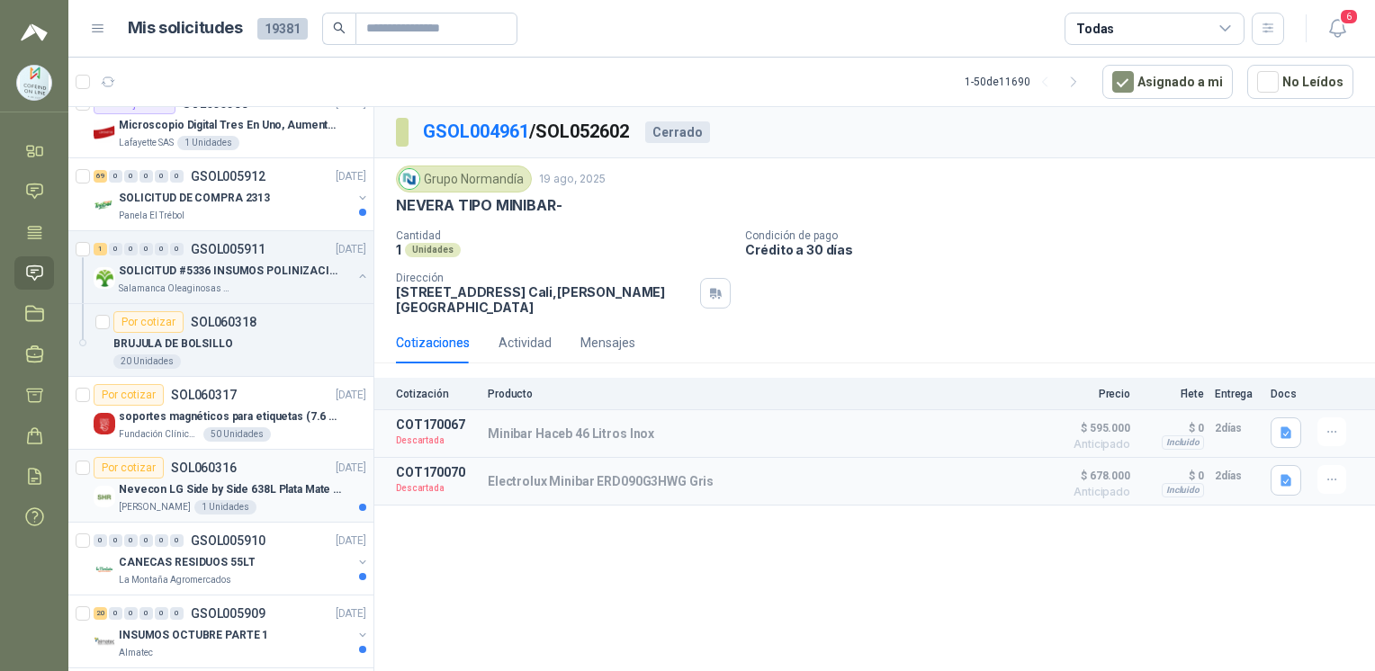
scroll to position [1478, 0]
click at [457, 16] on input "text" at bounding box center [429, 28] width 126 height 31
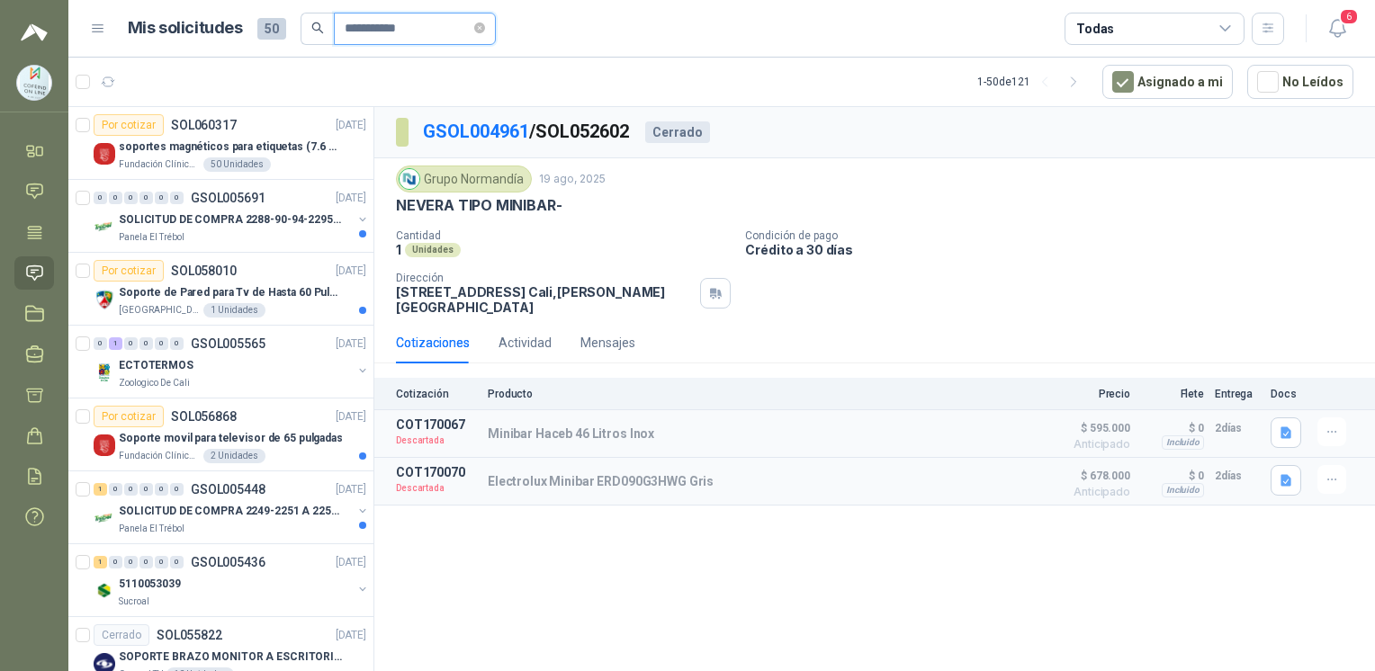
type input "**********"
